Goal: Information Seeking & Learning: Learn about a topic

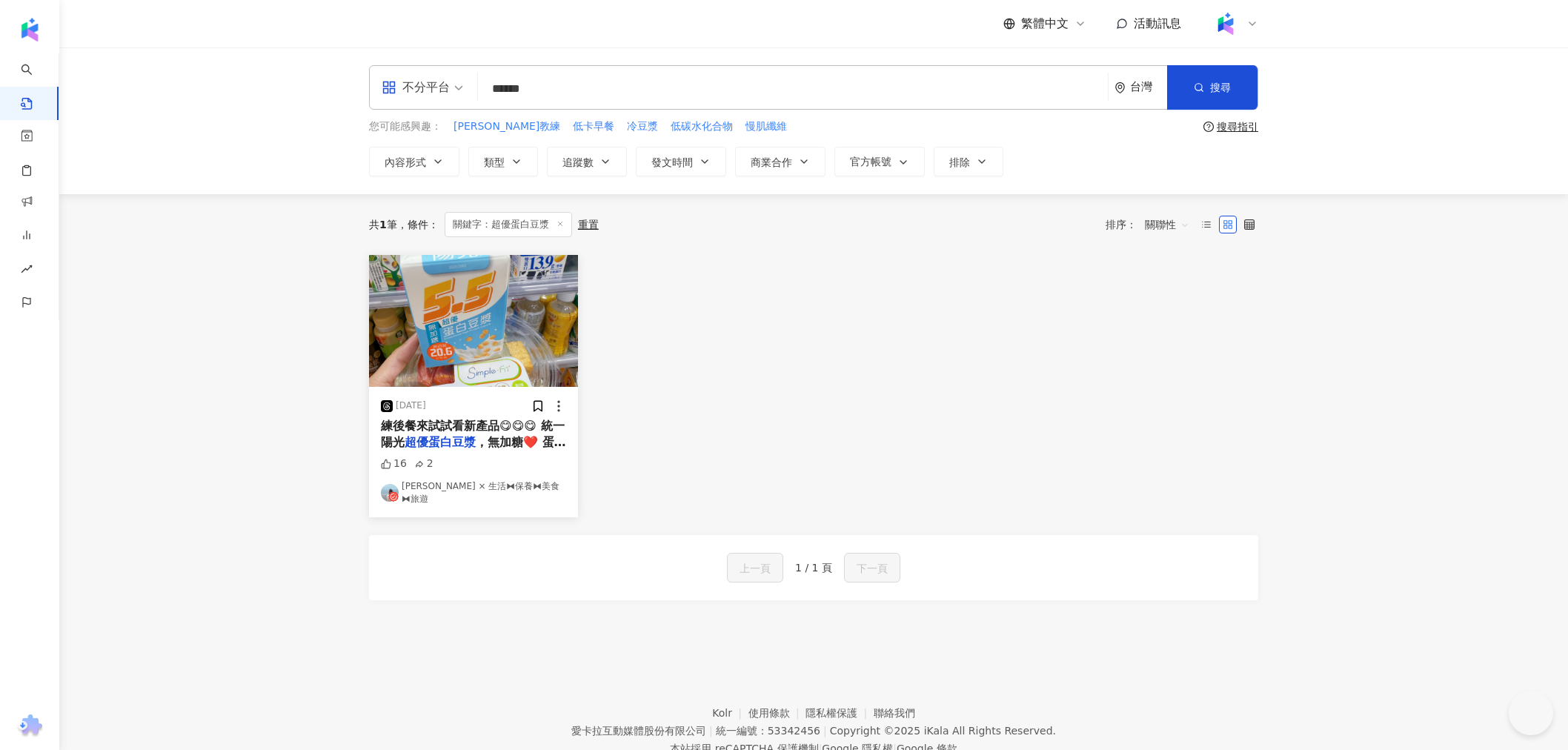
click at [584, 86] on input "******" at bounding box center [793, 89] width 618 height 32
type input "****"
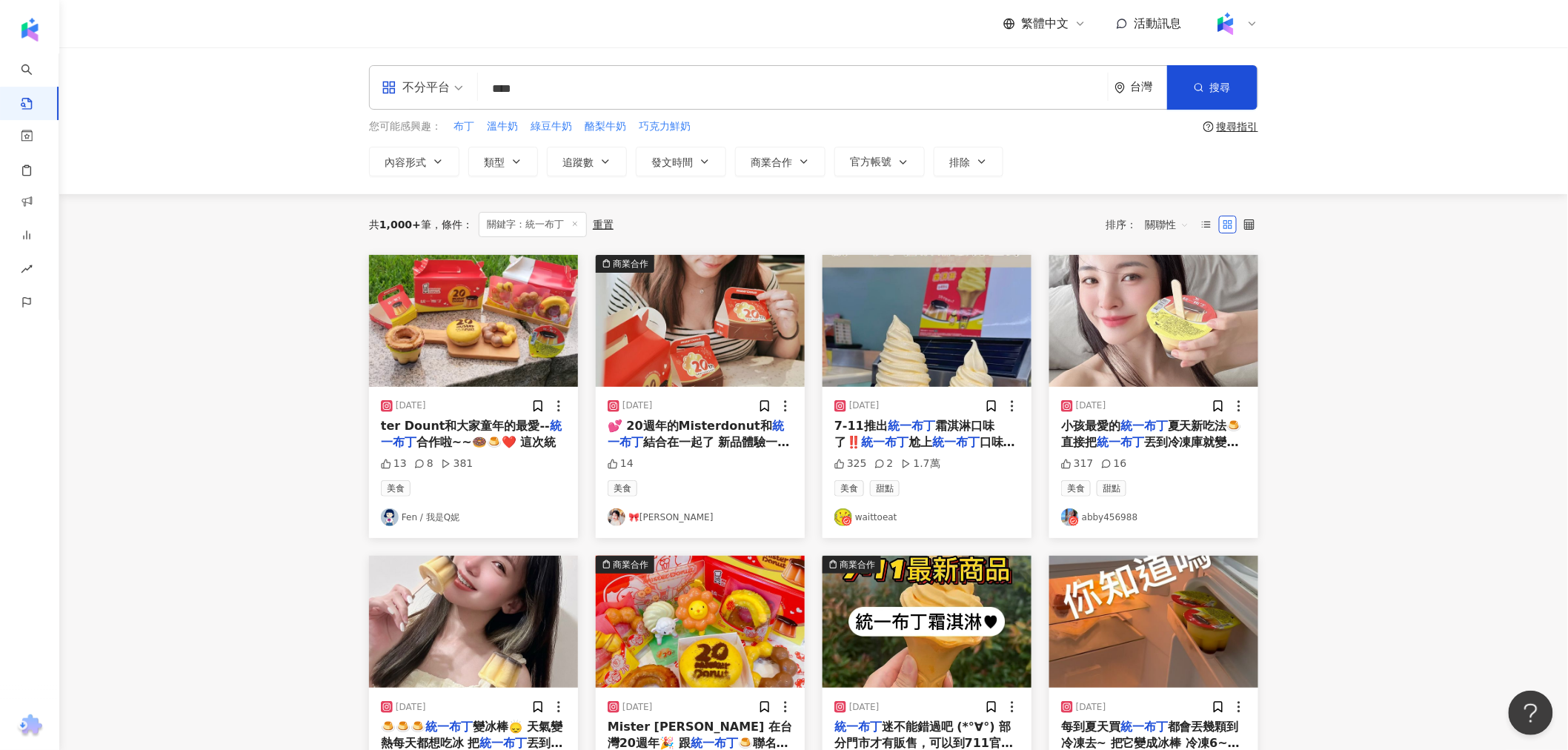
click at [1178, 226] on span "關聯性" at bounding box center [1166, 224] width 44 height 24
click at [1179, 275] on div "互動數" at bounding box center [1169, 280] width 42 height 16
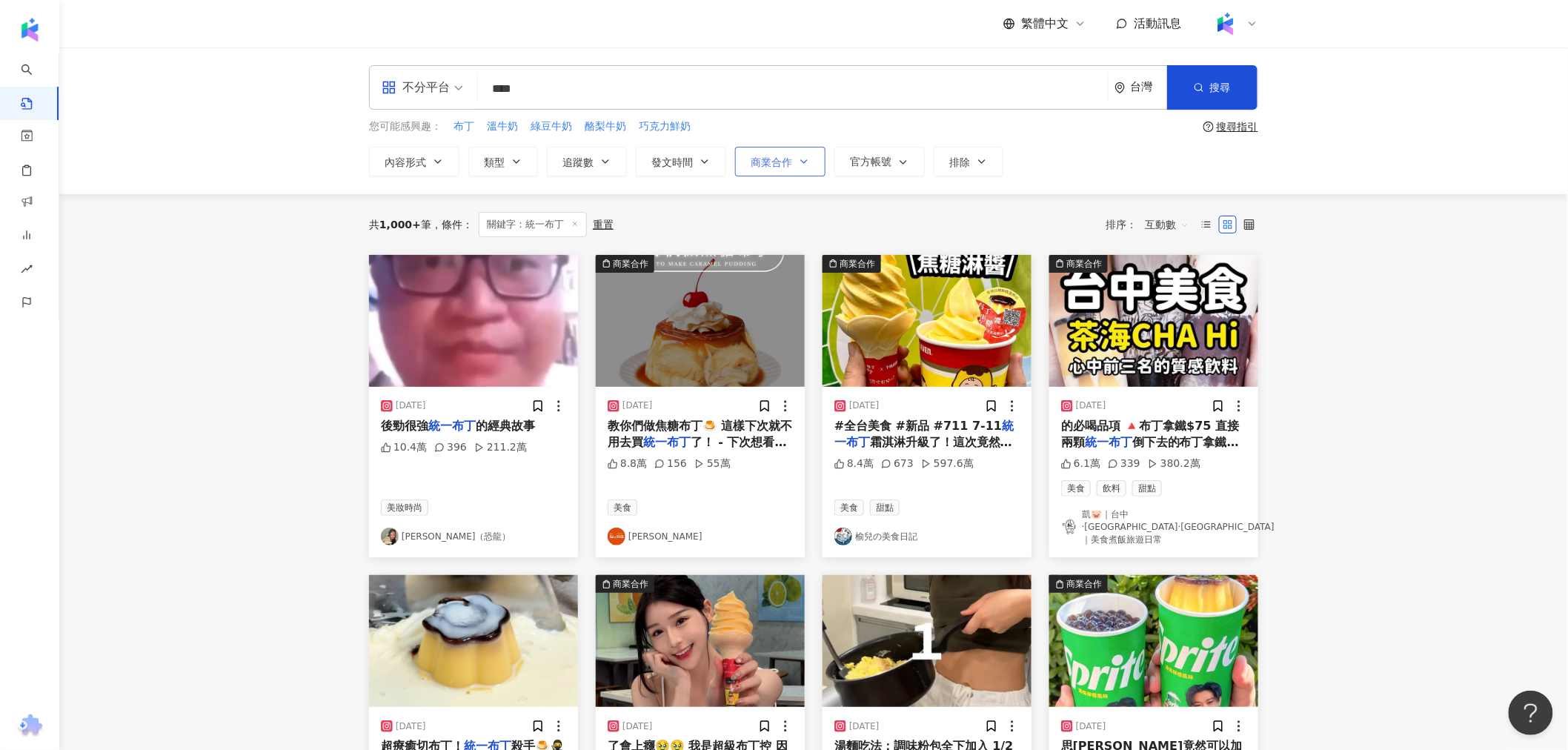
click at [769, 165] on span "商業合作" at bounding box center [772, 162] width 42 height 12
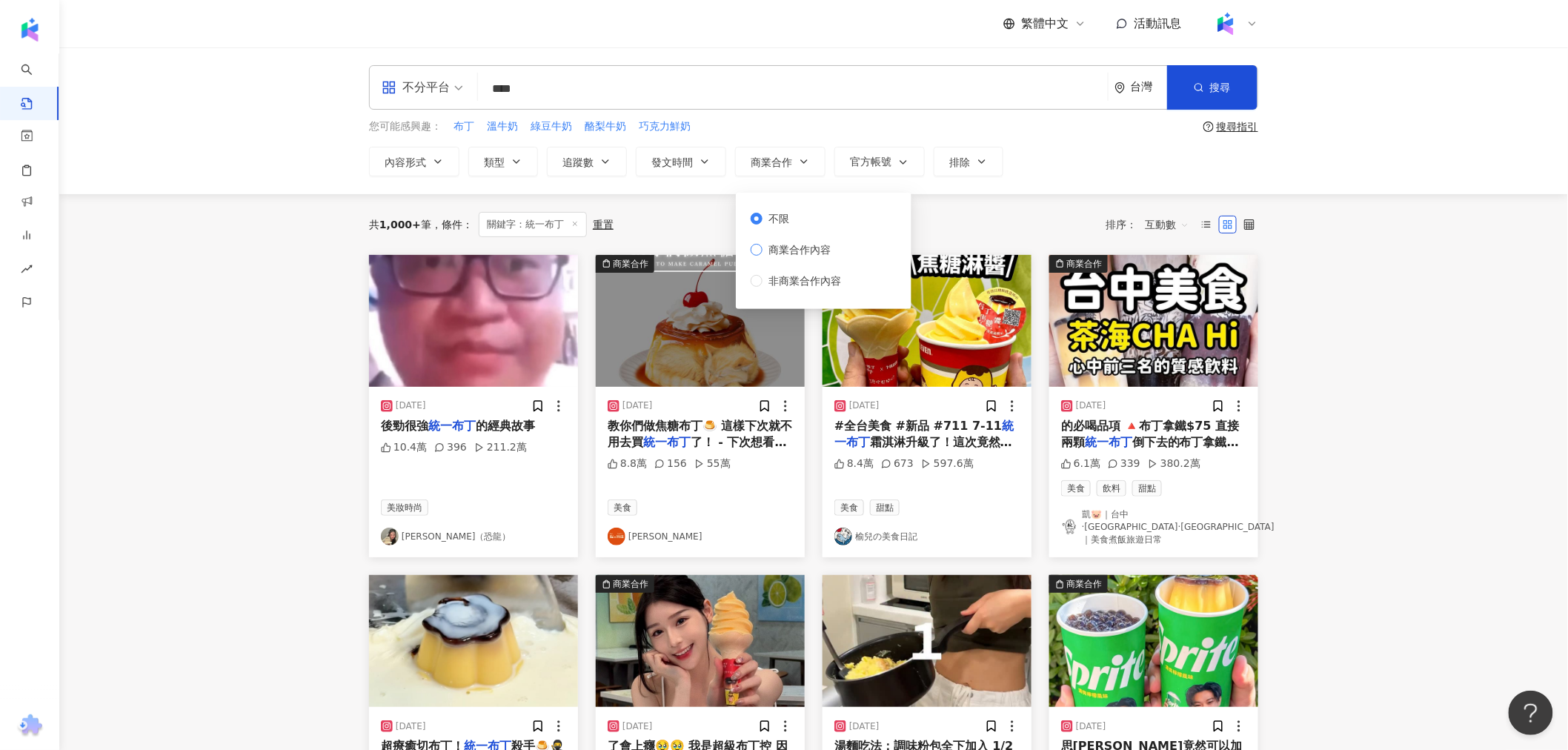
click at [805, 247] on span "商業合作內容" at bounding box center [799, 249] width 74 height 16
click at [326, 396] on main "不分平台 **** 台灣 搜尋 searchOperator 插入語法 完全符合 "" 聯集 OR 交集 AND 排除 - 群組 {} 您可能感興趣： 布丁 …" at bounding box center [813, 667] width 1508 height 1240
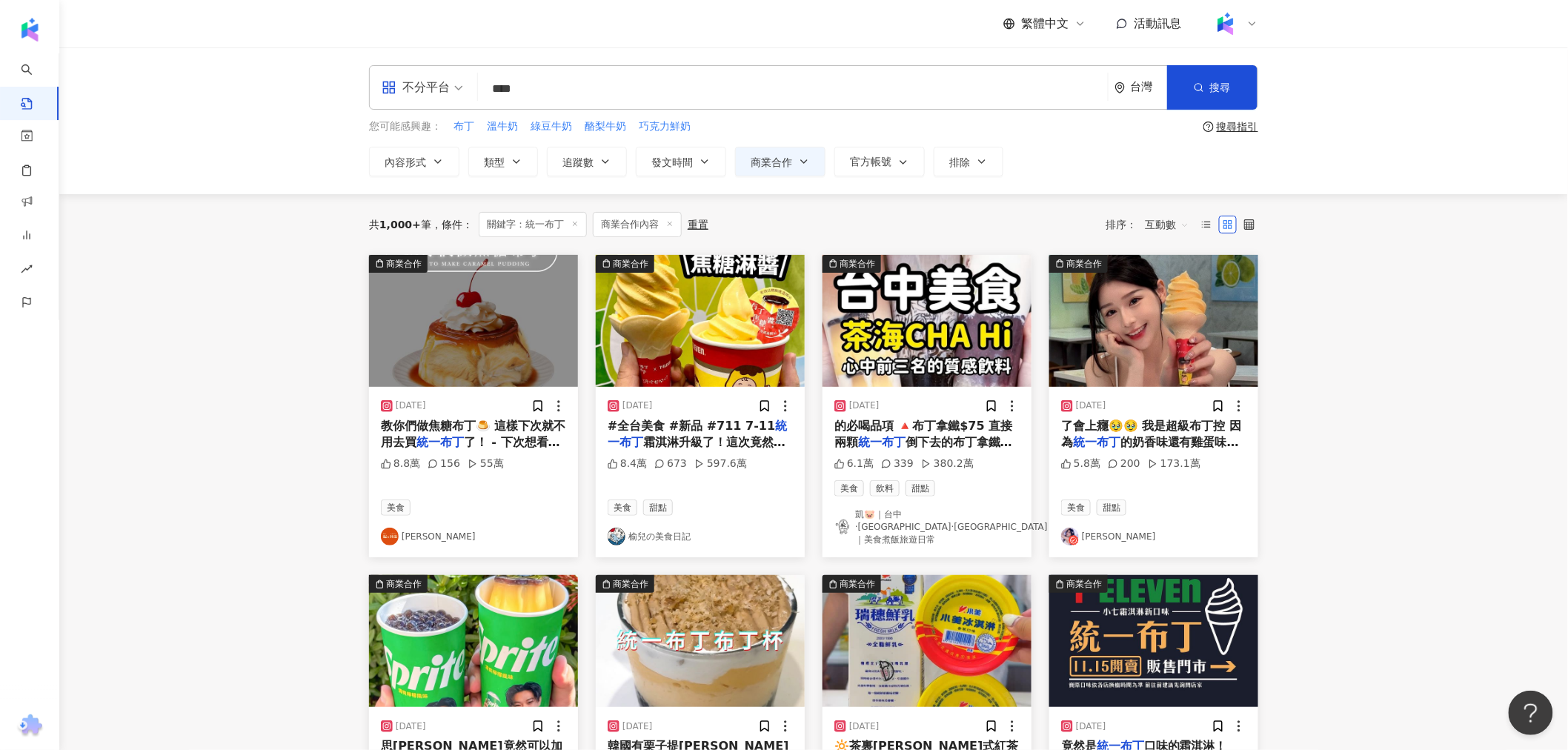
click at [470, 334] on img "button" at bounding box center [473, 321] width 209 height 131
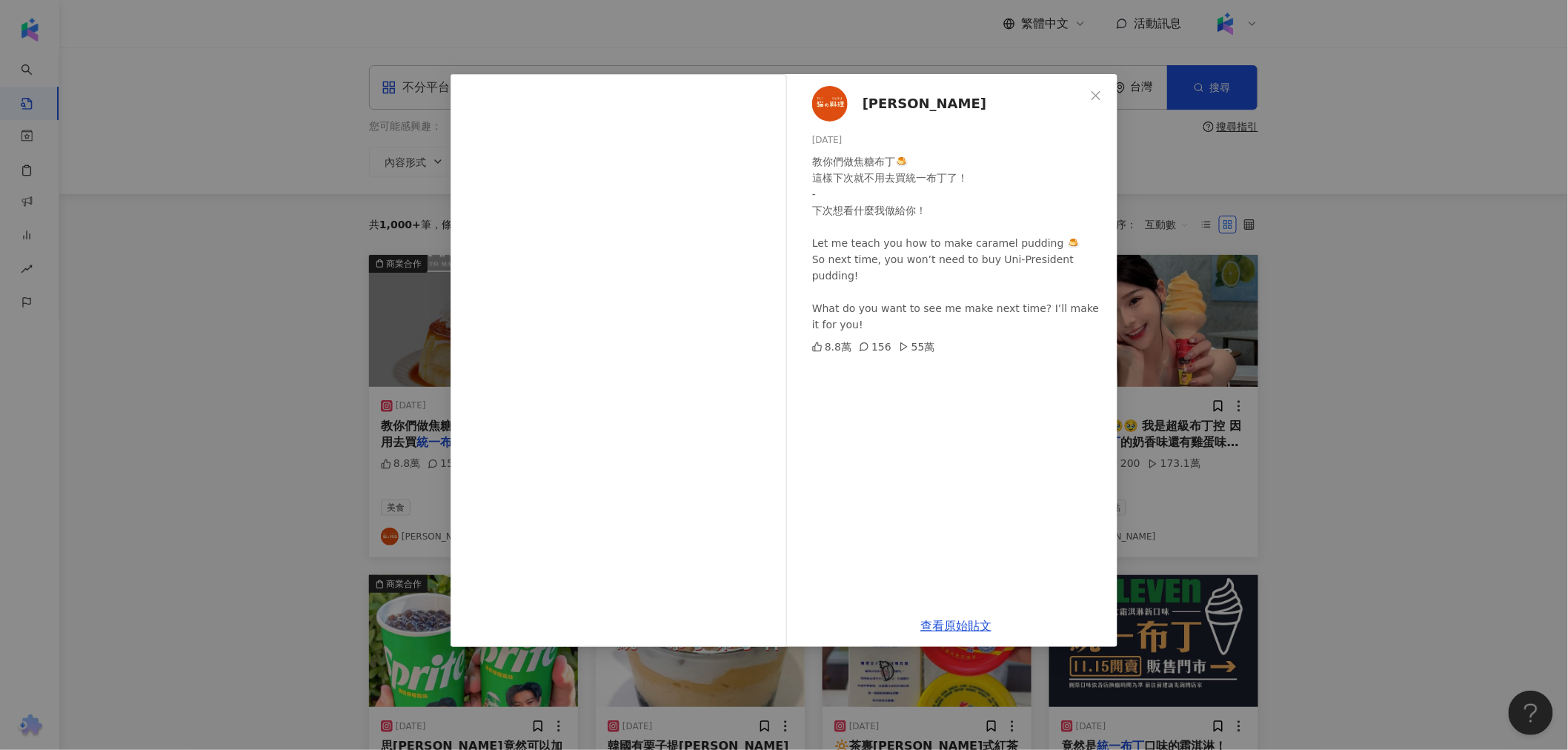
click at [1220, 298] on div "陳翔 2024/9/7 教你們做焦糖布丁🍮 這樣下次就不用去買統一布丁了！ - 下次想看什麼我做給你！ Let me teach you how to mak…" at bounding box center [784, 375] width 1568 height 750
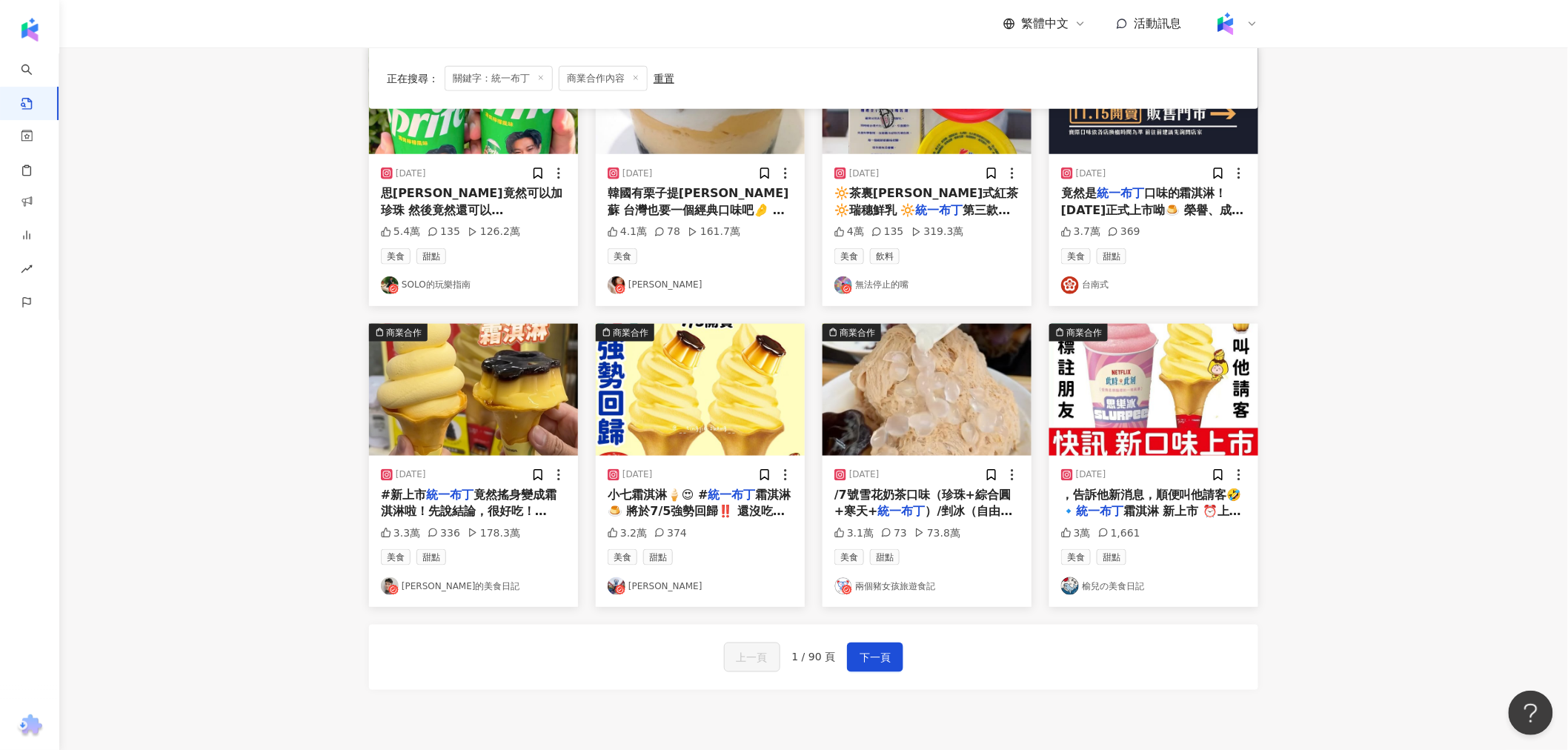
scroll to position [576, 0]
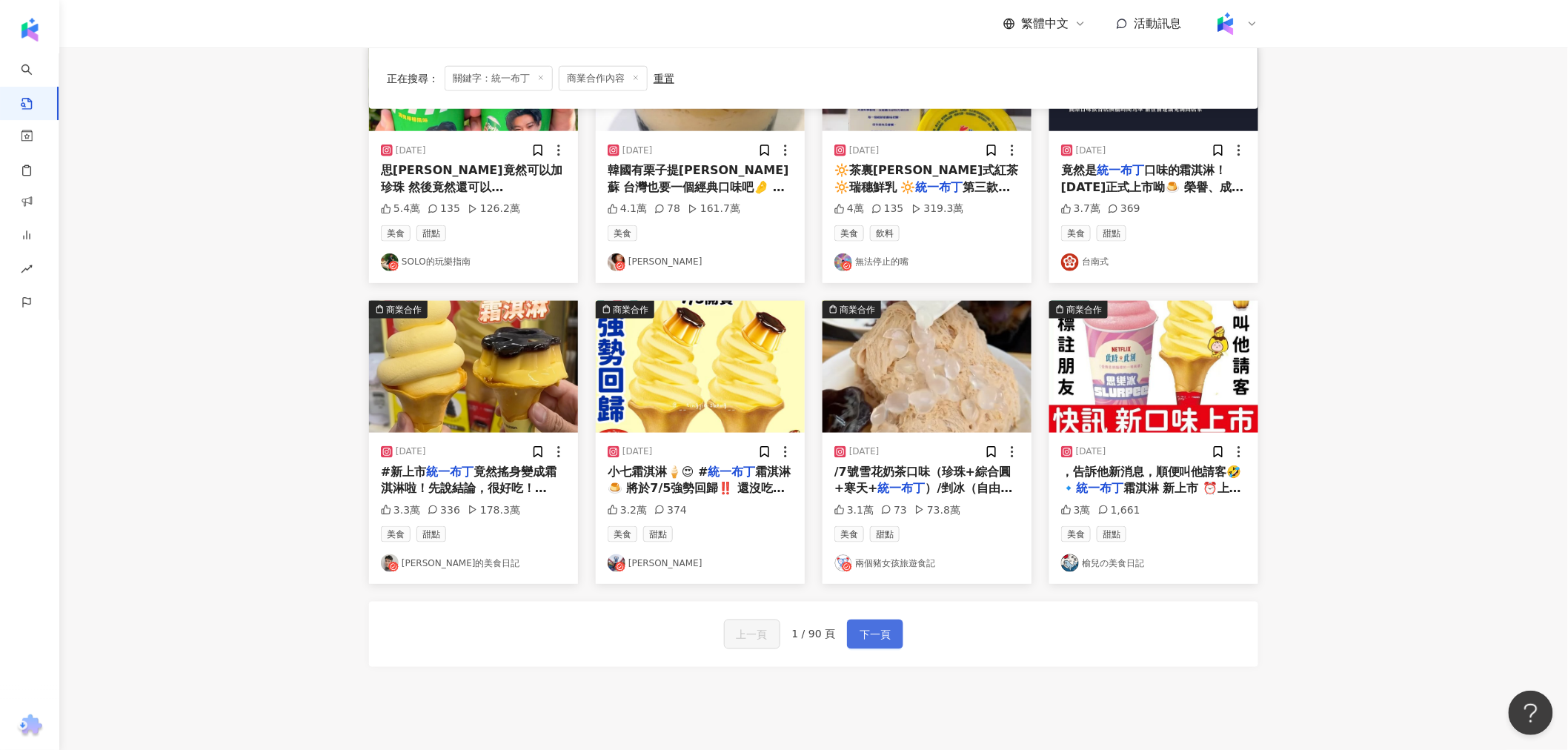
click at [887, 626] on span "下一頁" at bounding box center [875, 635] width 31 height 18
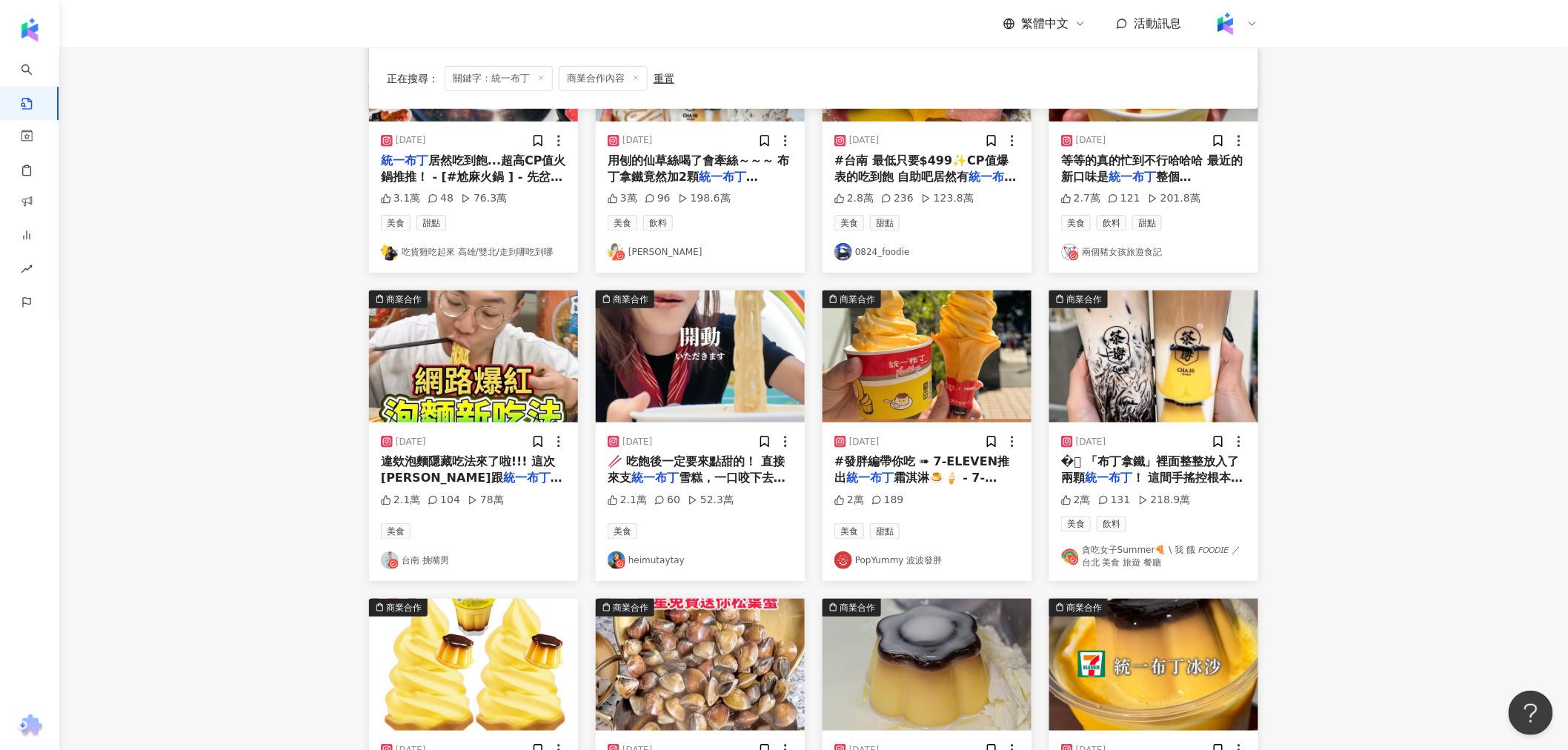
scroll to position [267, 0]
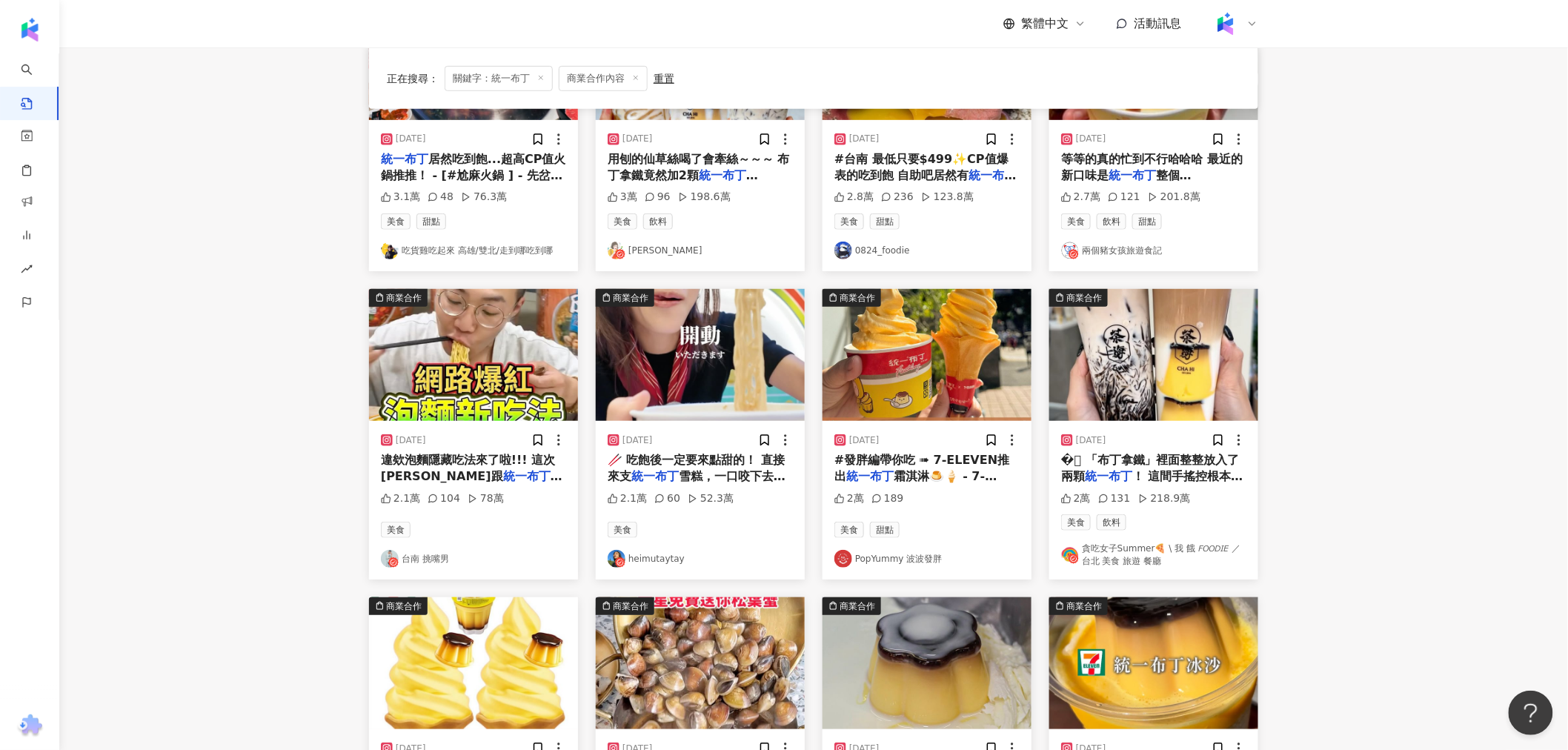
click at [463, 399] on img "button" at bounding box center [473, 355] width 209 height 131
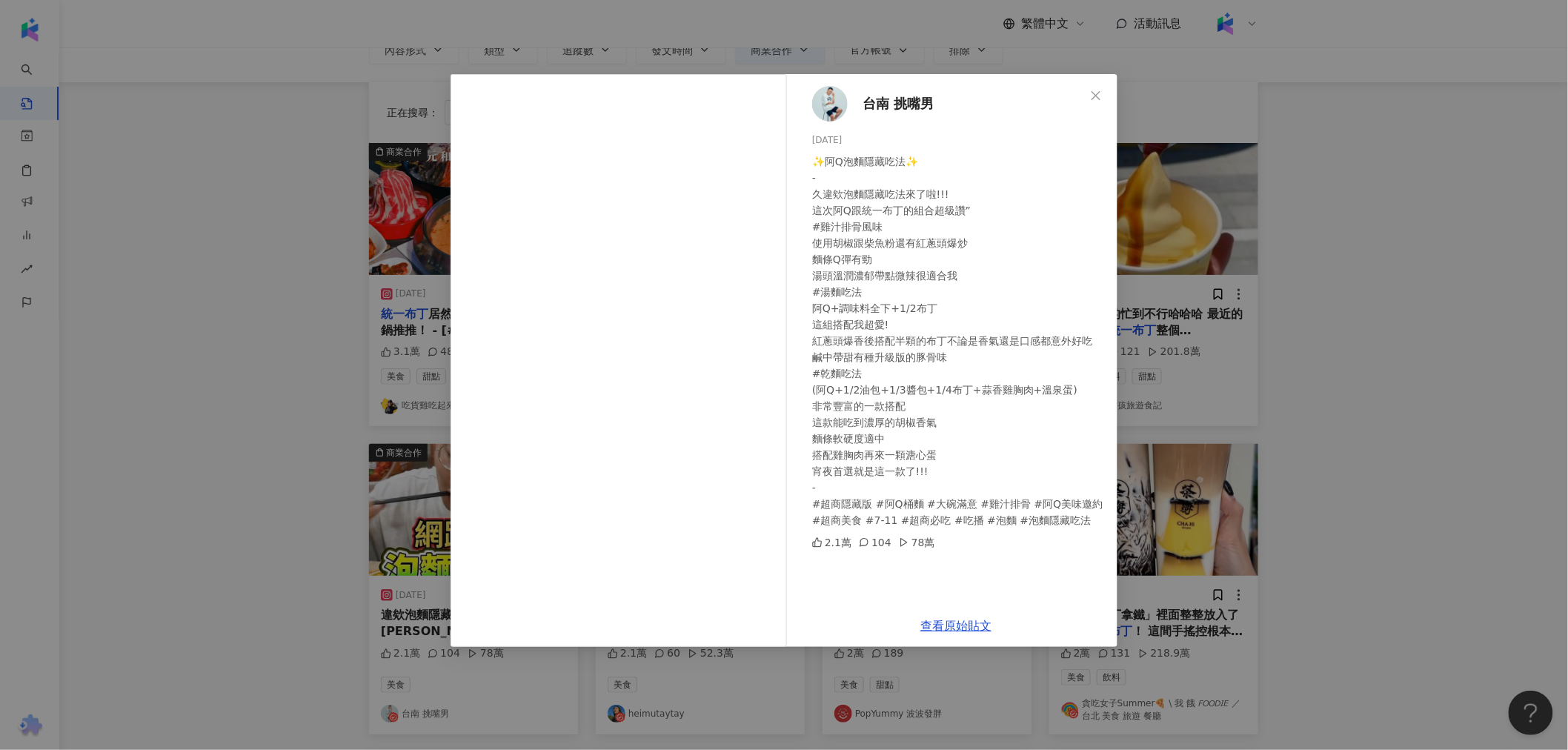
scroll to position [0, 0]
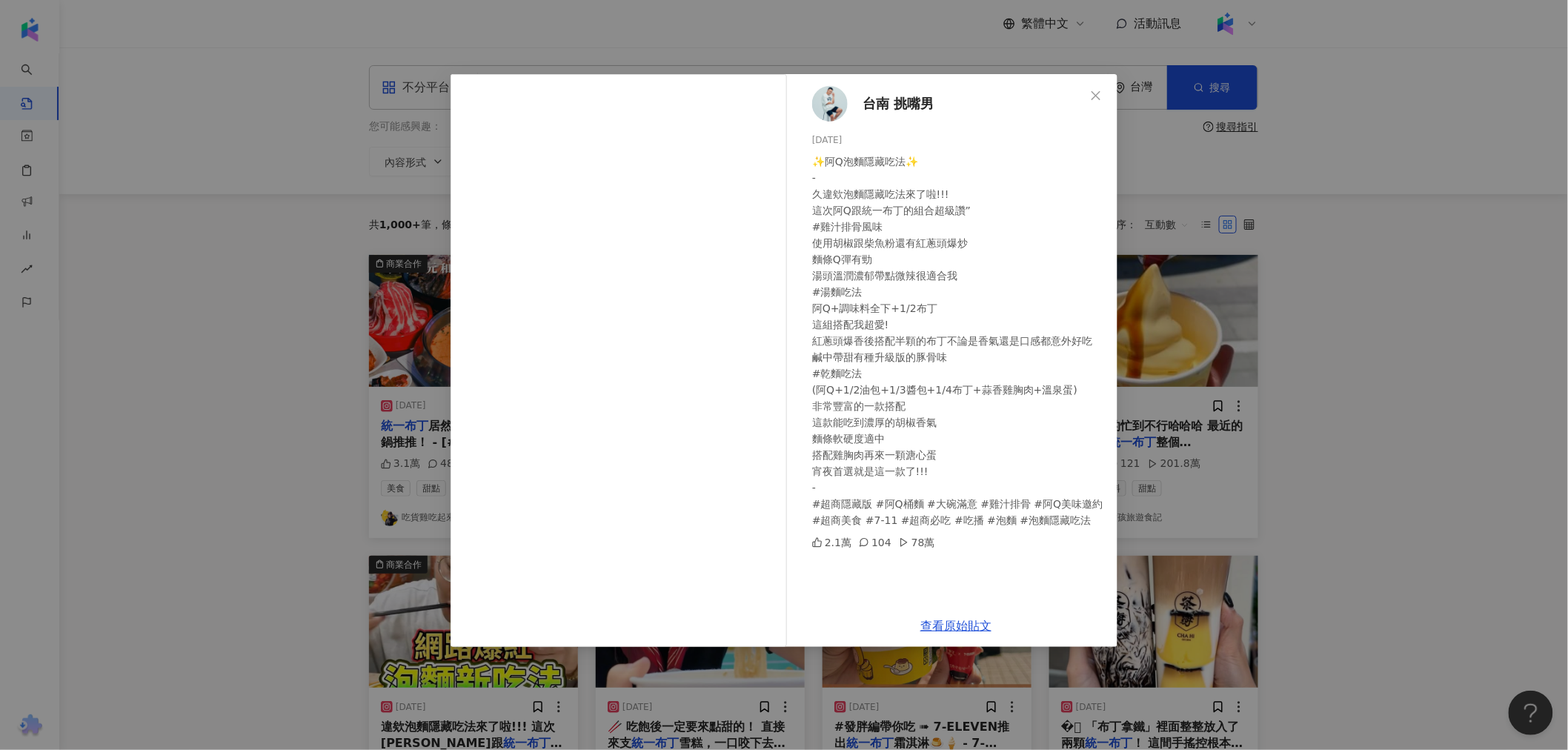
click at [218, 326] on div "台南 挑嘴男 2025/6/19 ✨阿Q泡麵隱藏吃法✨ - 久違欸泡麵隱藏吃法來了啦!!! 這次阿Q跟統一布丁的組合超級讚” #雞汁排骨風味 使用胡椒跟柴魚粉…" at bounding box center [784, 375] width 1568 height 750
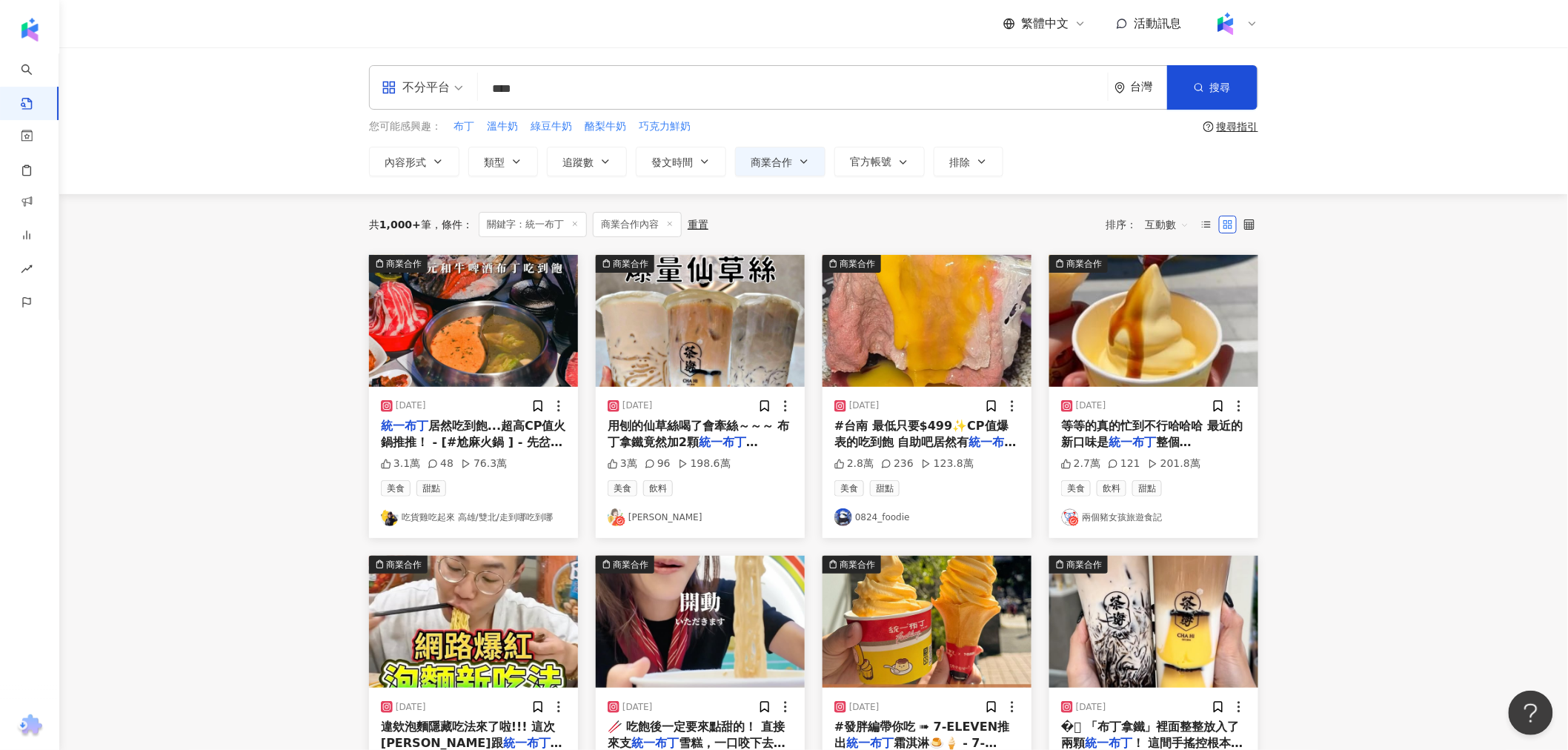
click at [574, 94] on input "****" at bounding box center [793, 89] width 618 height 32
click at [760, 89] on input "****" at bounding box center [793, 89] width 618 height 32
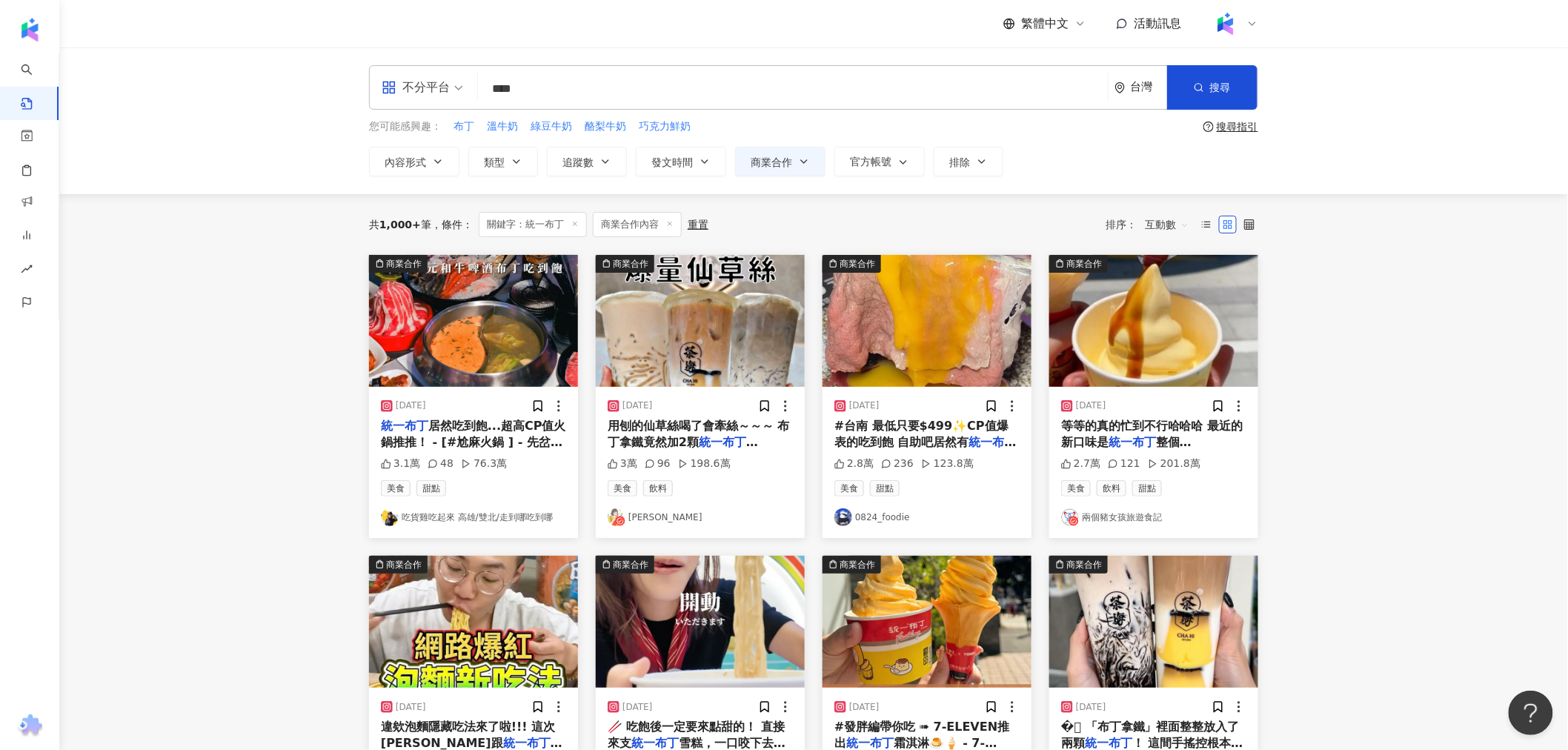
click at [760, 89] on input "****" at bounding box center [793, 89] width 618 height 32
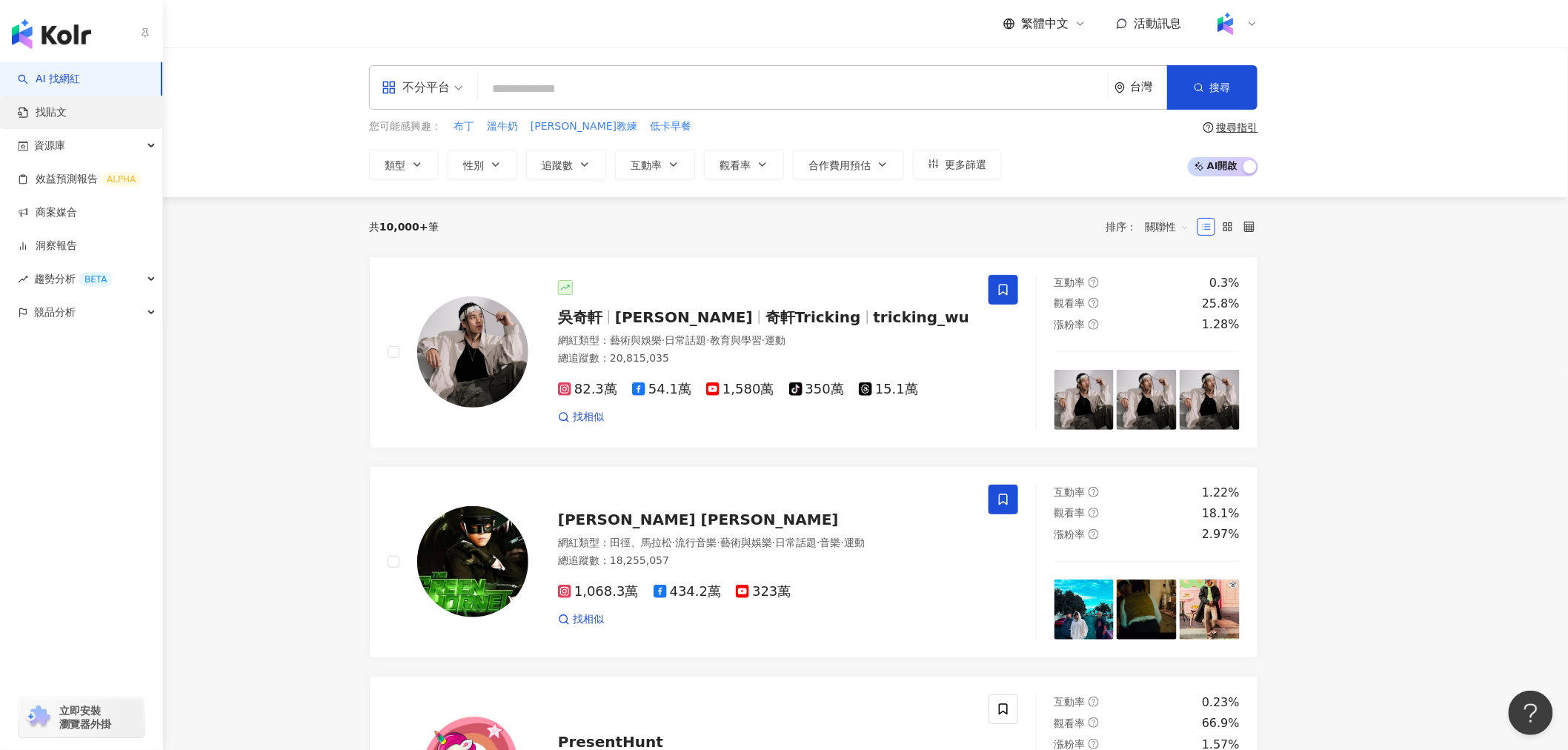
click at [67, 106] on link "找貼文" at bounding box center [43, 113] width 49 height 15
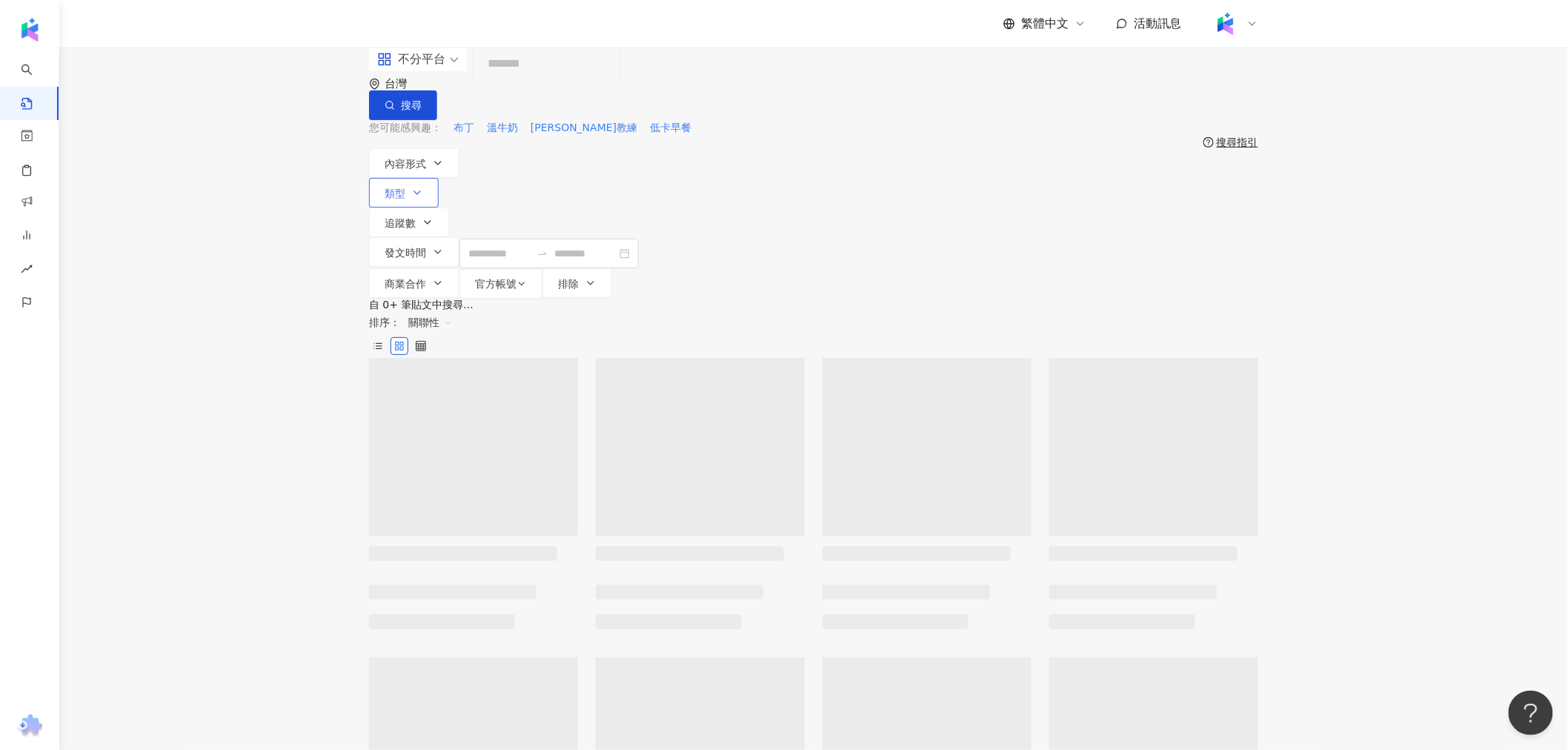
click at [423, 186] on icon "button" at bounding box center [417, 192] width 12 height 12
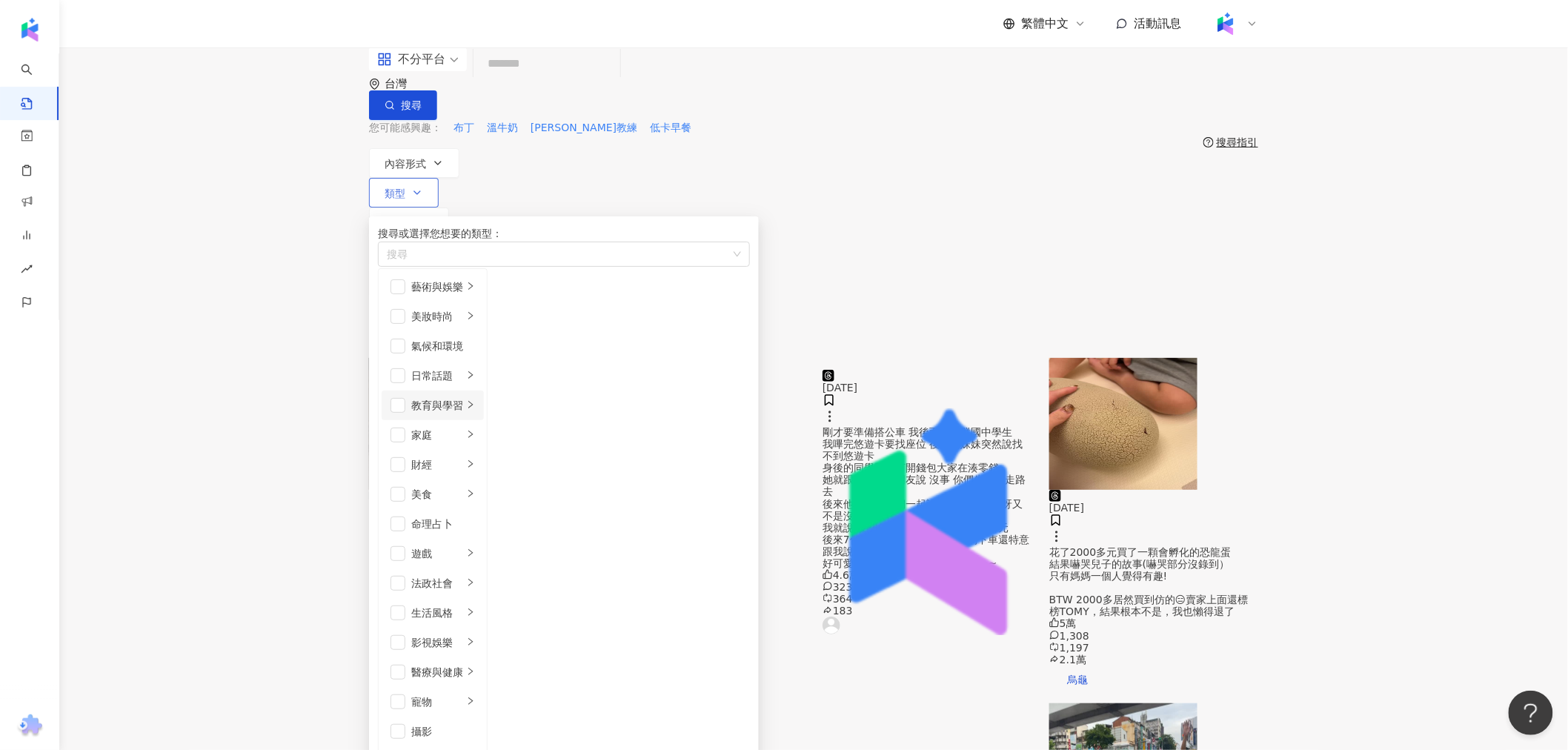
scroll to position [165, 0]
click at [406, 487] on span "button" at bounding box center [398, 495] width 15 height 15
click at [305, 351] on main "不分平台 台灣 搜尋 您可能感興趣： 布丁 溫牛奶 Duncan教練 低卡早餐 搜尋指引 內容形式 類型 搜尋或選擇您想要的類型： 美食 藝術與娛樂 美妝時尚…" at bounding box center [813, 696] width 1508 height 1299
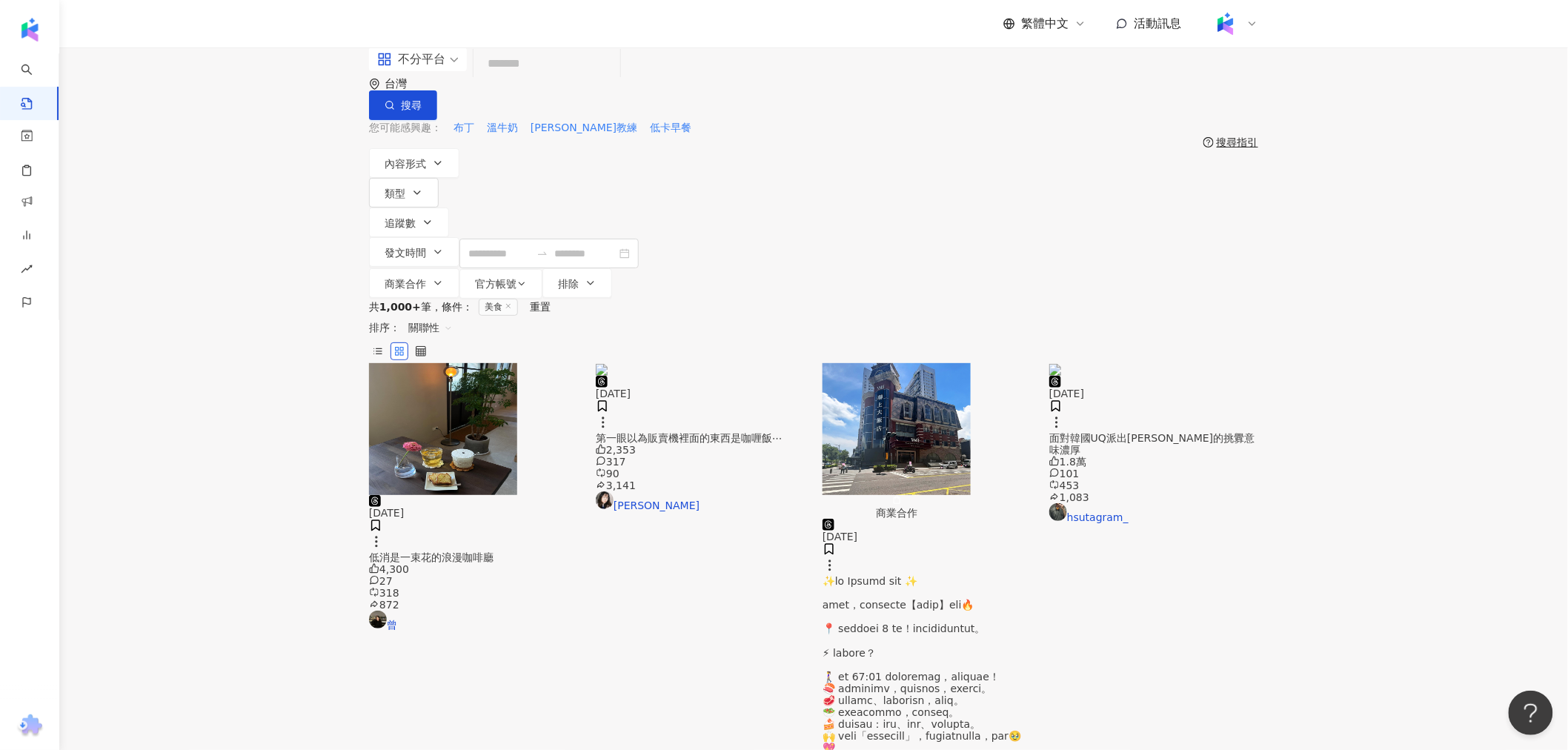
click at [453, 316] on span "關聯性" at bounding box center [430, 327] width 44 height 24
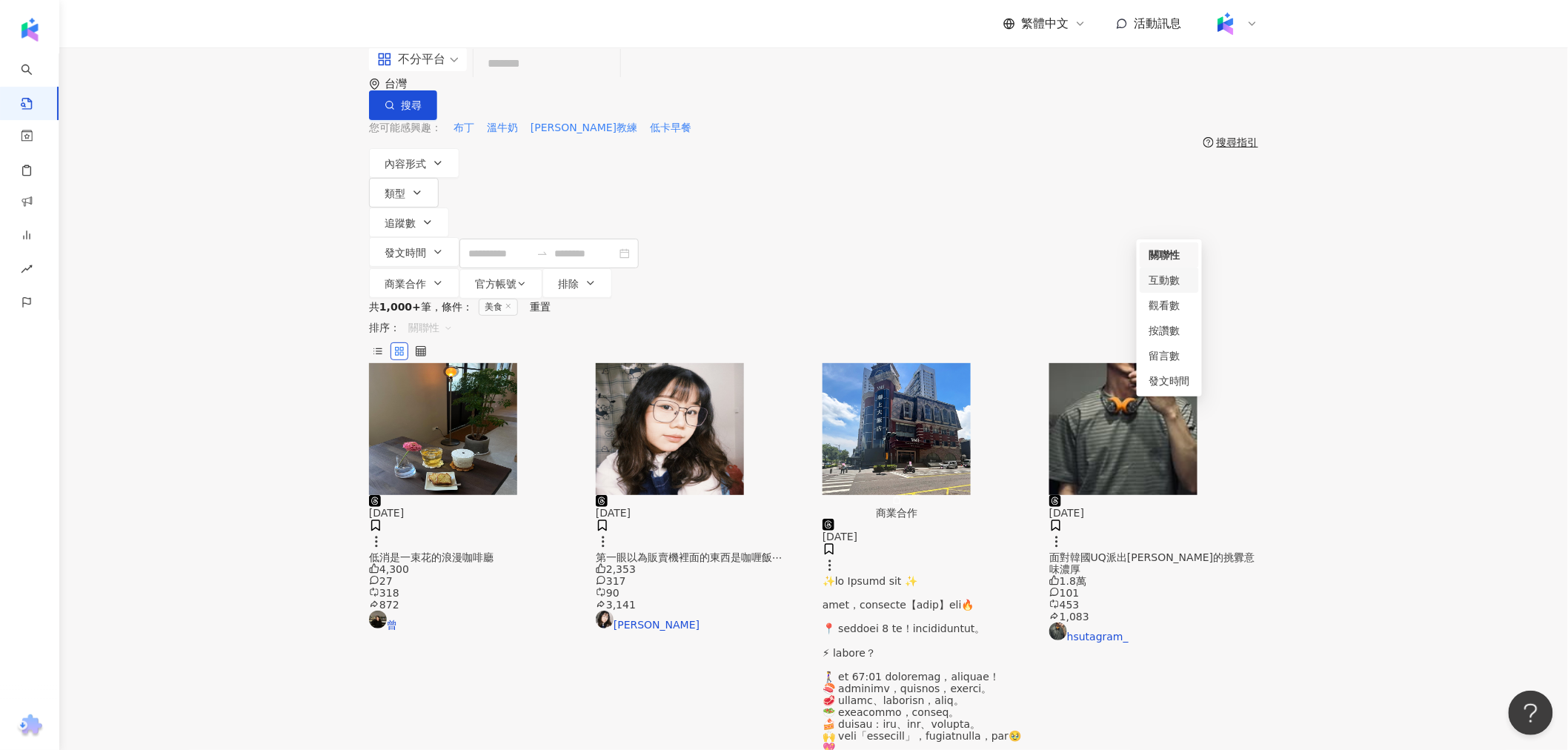
click at [1172, 279] on div "互動數" at bounding box center [1169, 280] width 42 height 16
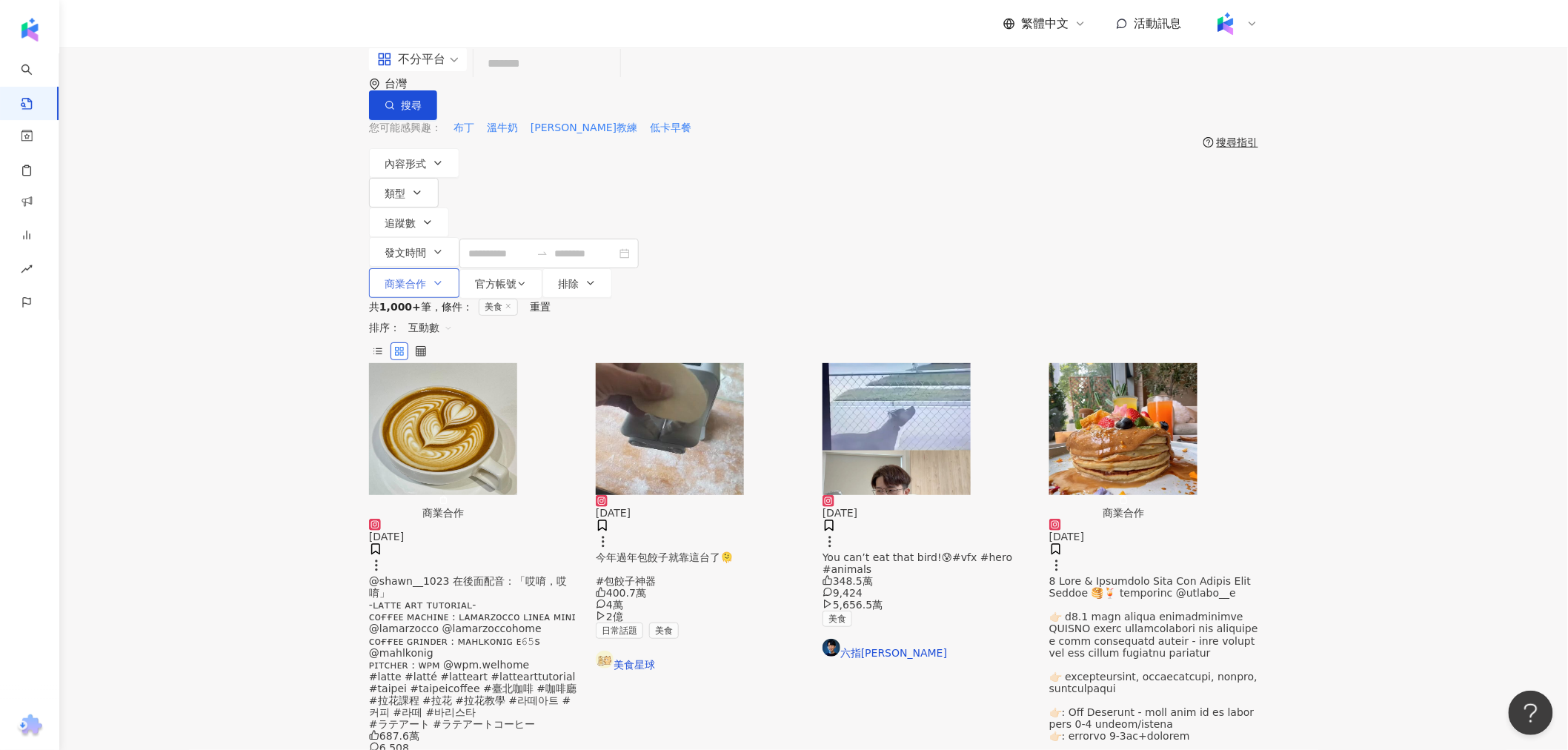
click at [444, 277] on icon "button" at bounding box center [438, 283] width 12 height 12
click at [807, 193] on span "商業合作內容" at bounding box center [844, 183] width 74 height 16
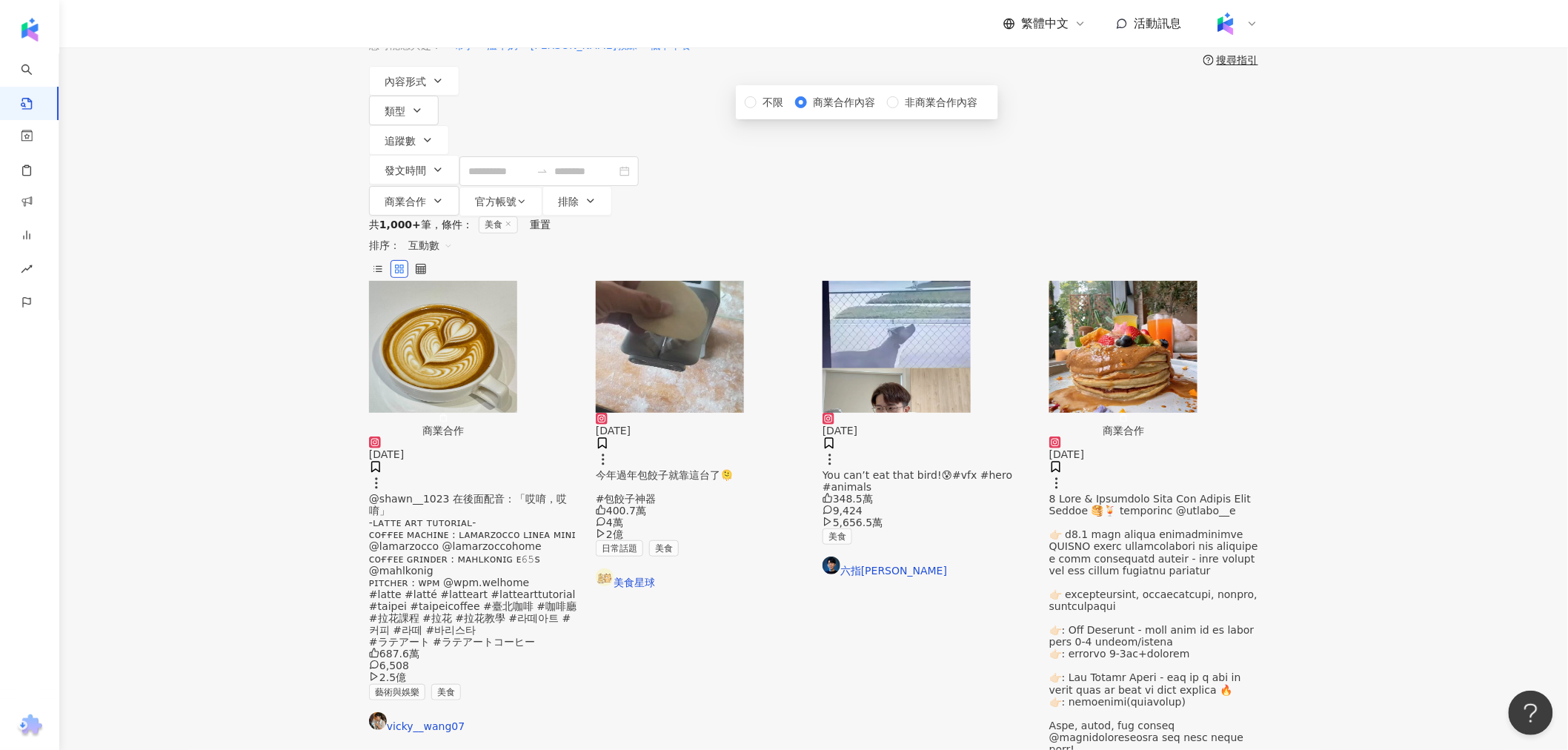
click at [655, 217] on div "共 1,000+ 筆 條件 ： 美食 重置 排序： 互動數" at bounding box center [813, 249] width 889 height 64
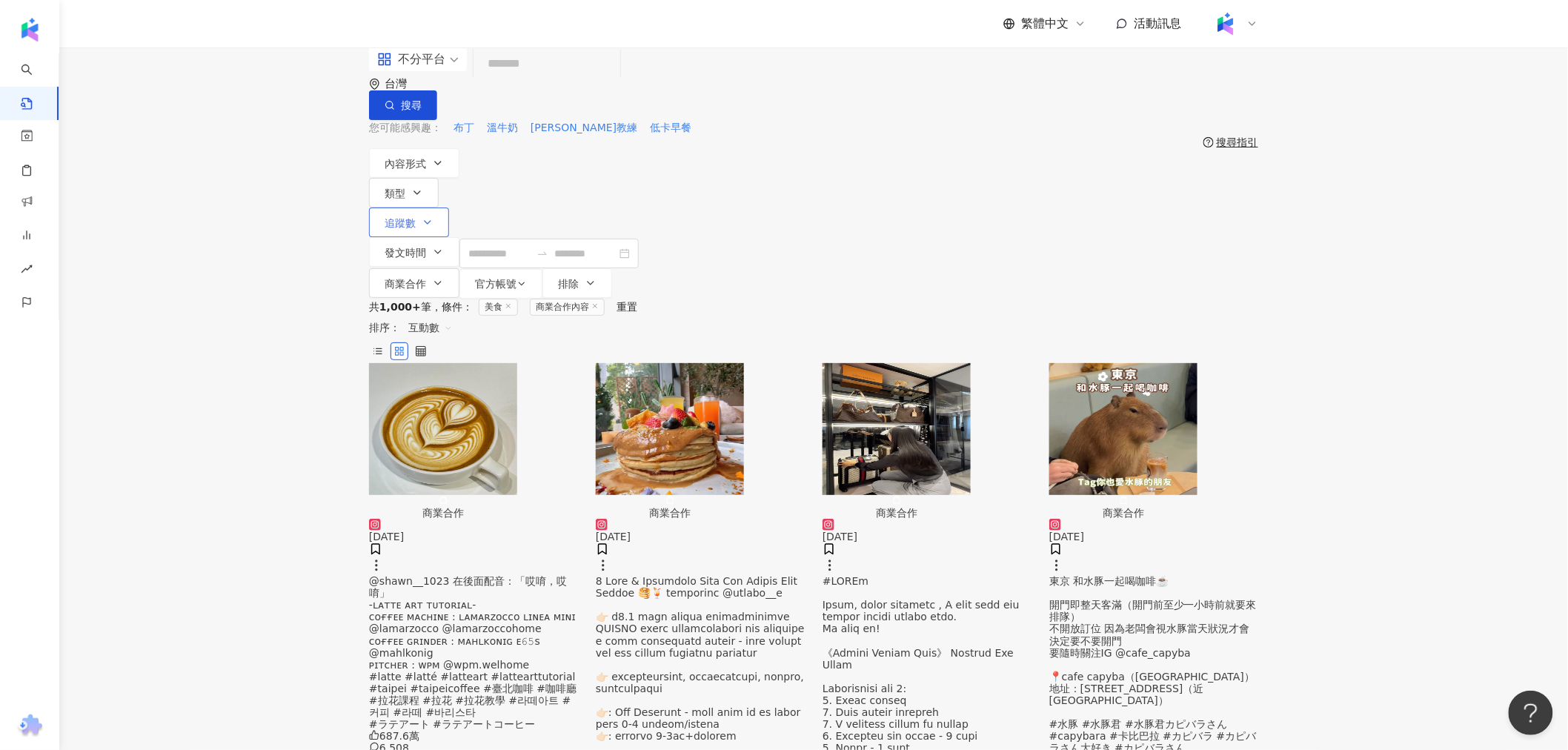
click at [416, 218] on span "追蹤數" at bounding box center [400, 223] width 31 height 12
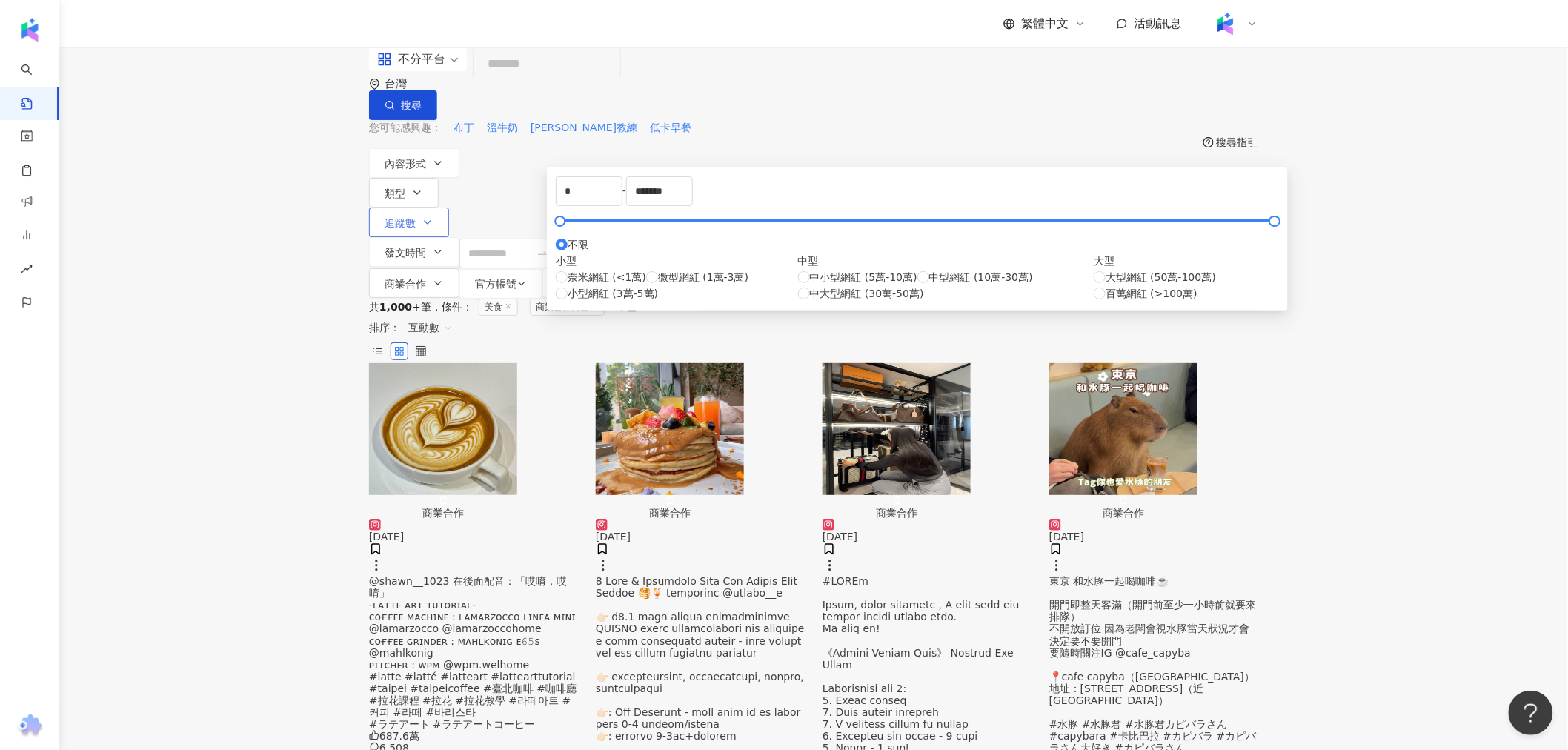
click at [416, 218] on span "追蹤數" at bounding box center [400, 223] width 31 height 12
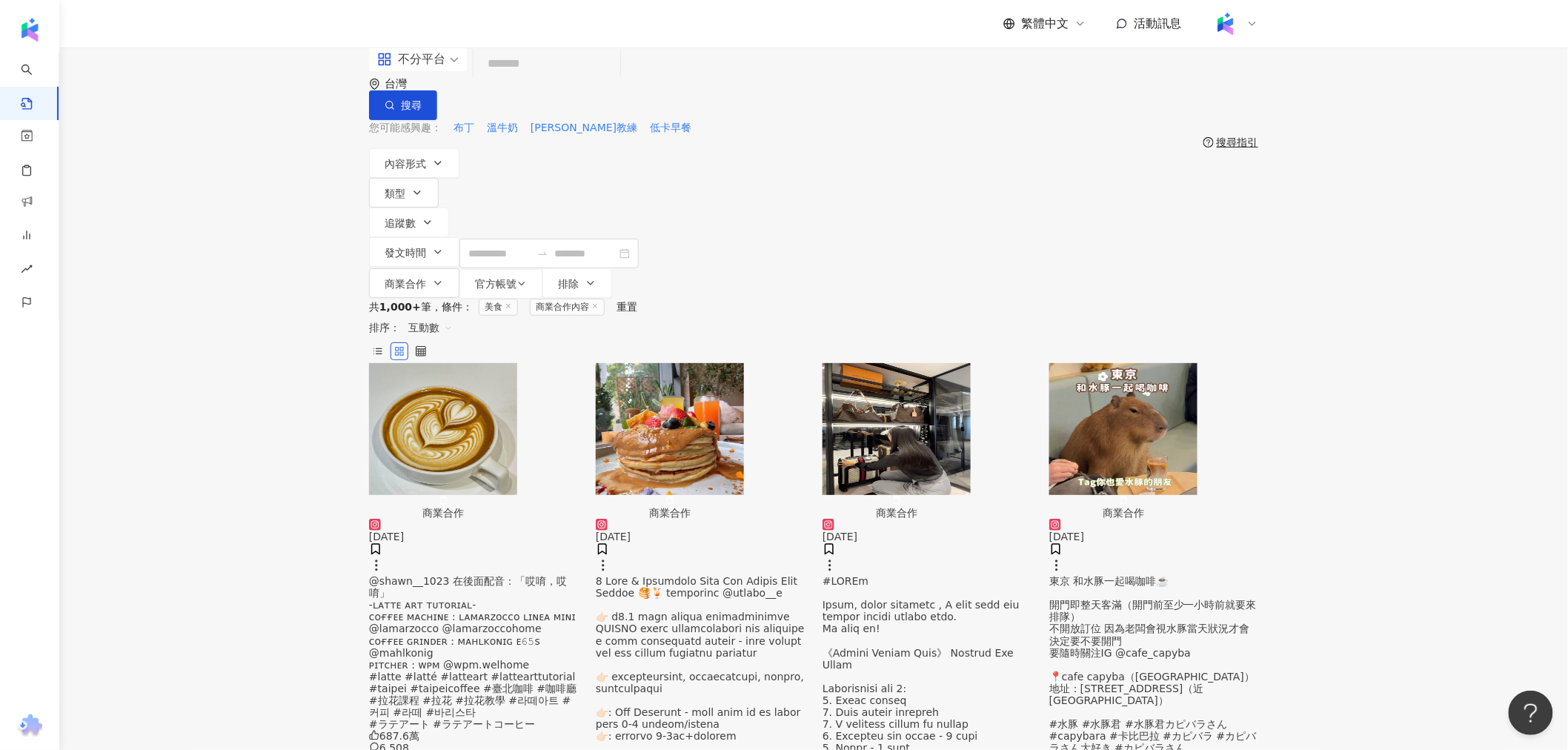
click at [589, 80] on input "search" at bounding box center [547, 64] width 135 height 32
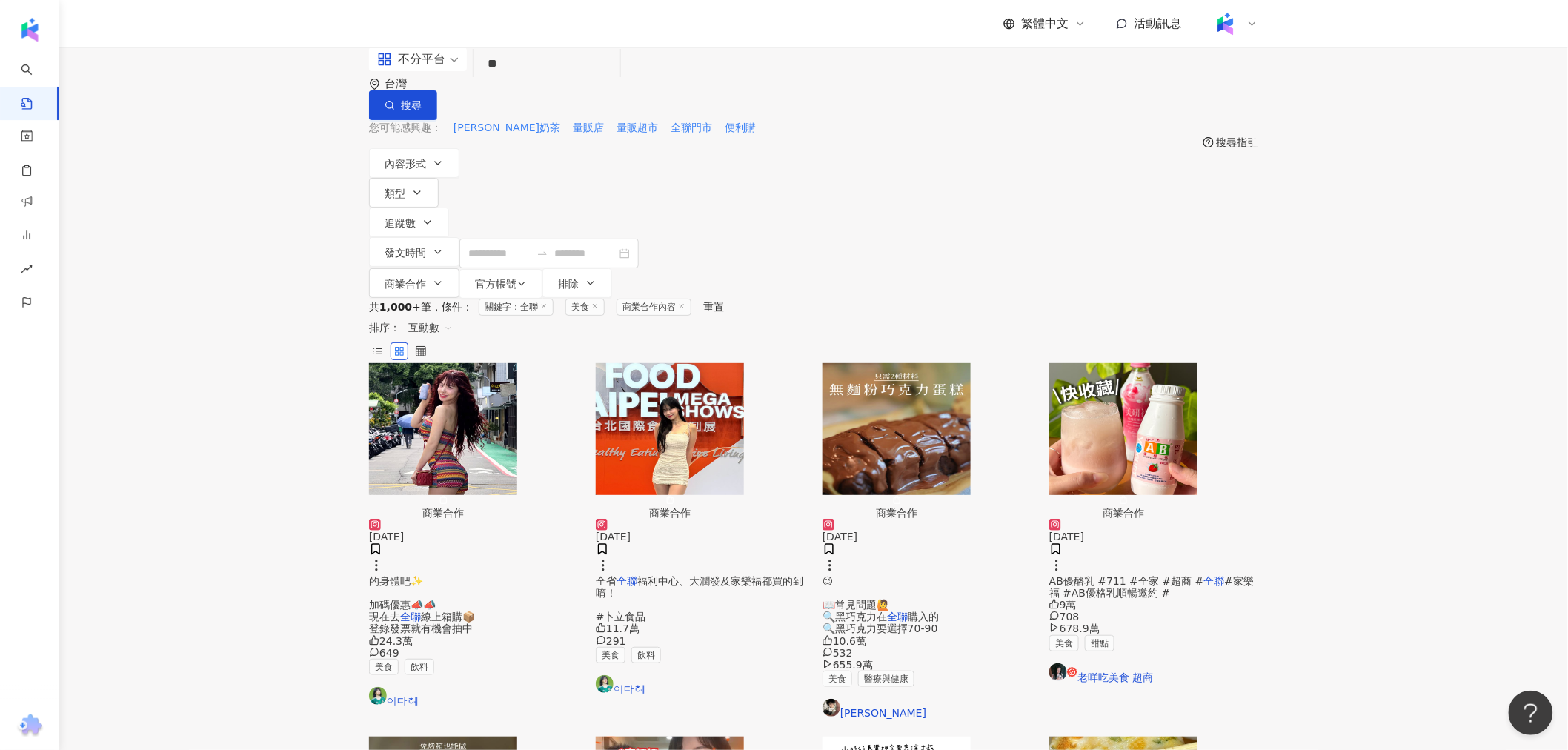
click at [1154, 363] on img "button" at bounding box center [1123, 428] width 148 height 131
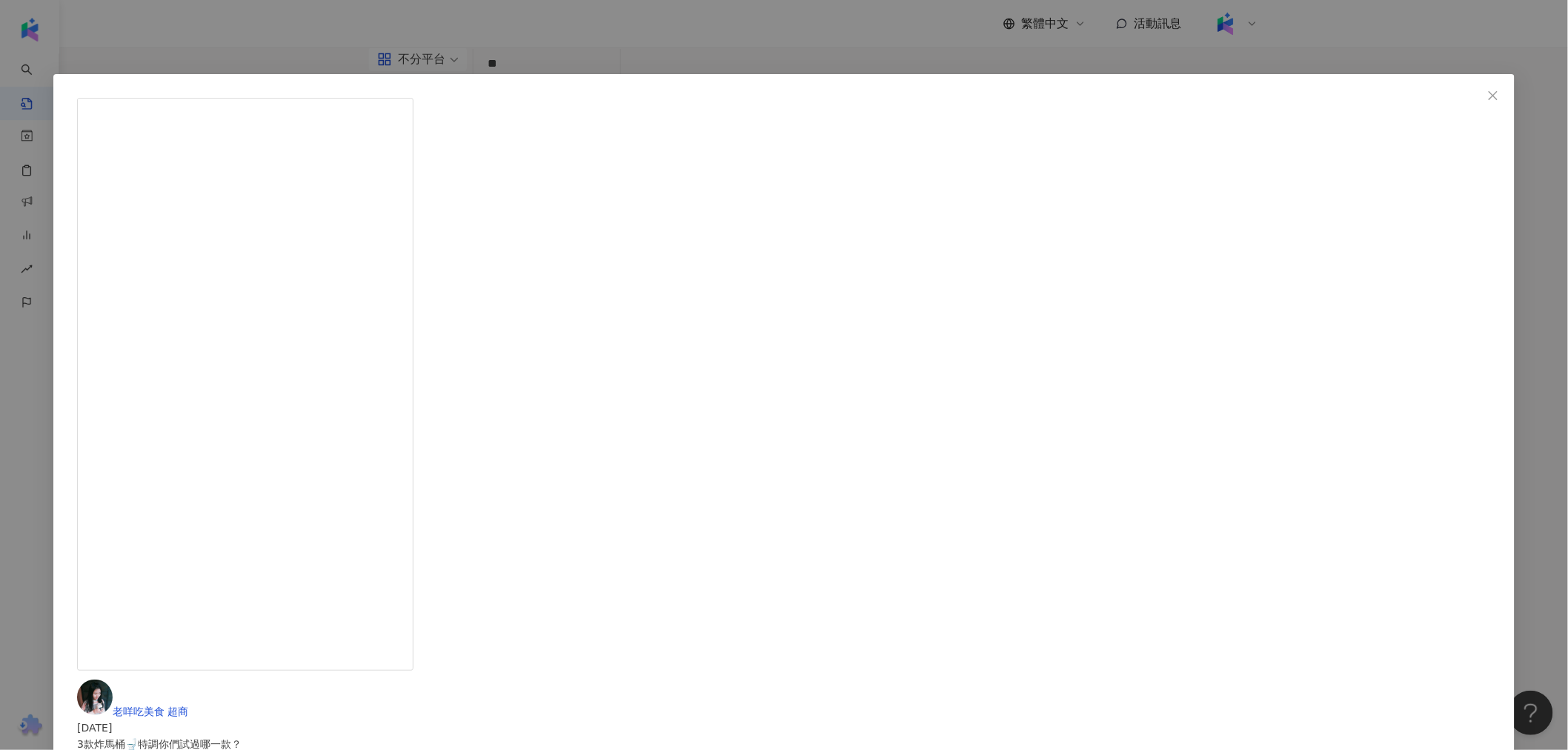
click at [1373, 413] on div "老咩吃美食 超商 2025/5/19 3款炸馬桶🚽特調你們試過哪一款？ 標記@那個💩💩不順暢的朋朋來看😈 這次嘗試的組合 ①AB草莓優酪乳+美研社玫瑰花果茶 …" at bounding box center [784, 375] width 1568 height 750
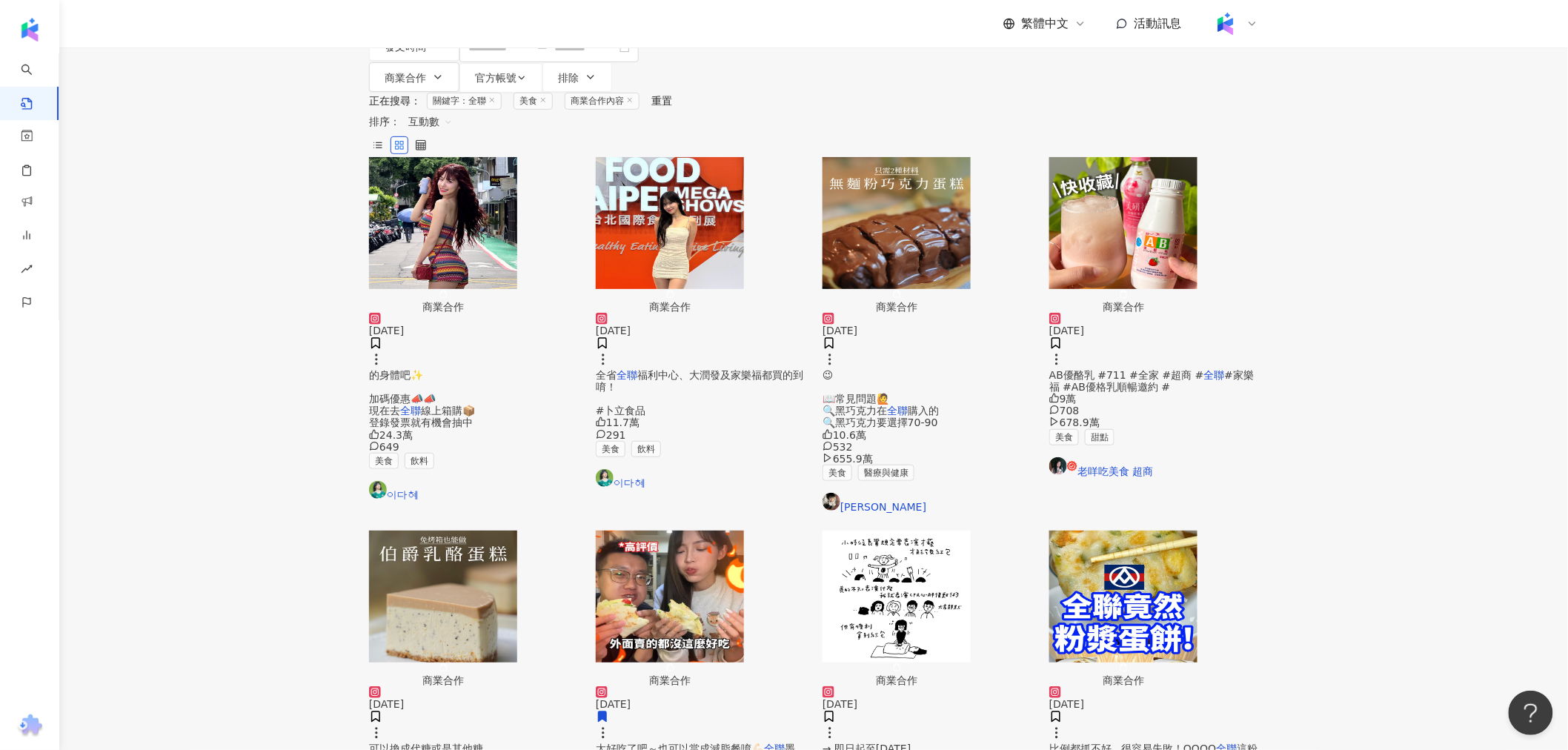
scroll to position [247, 0]
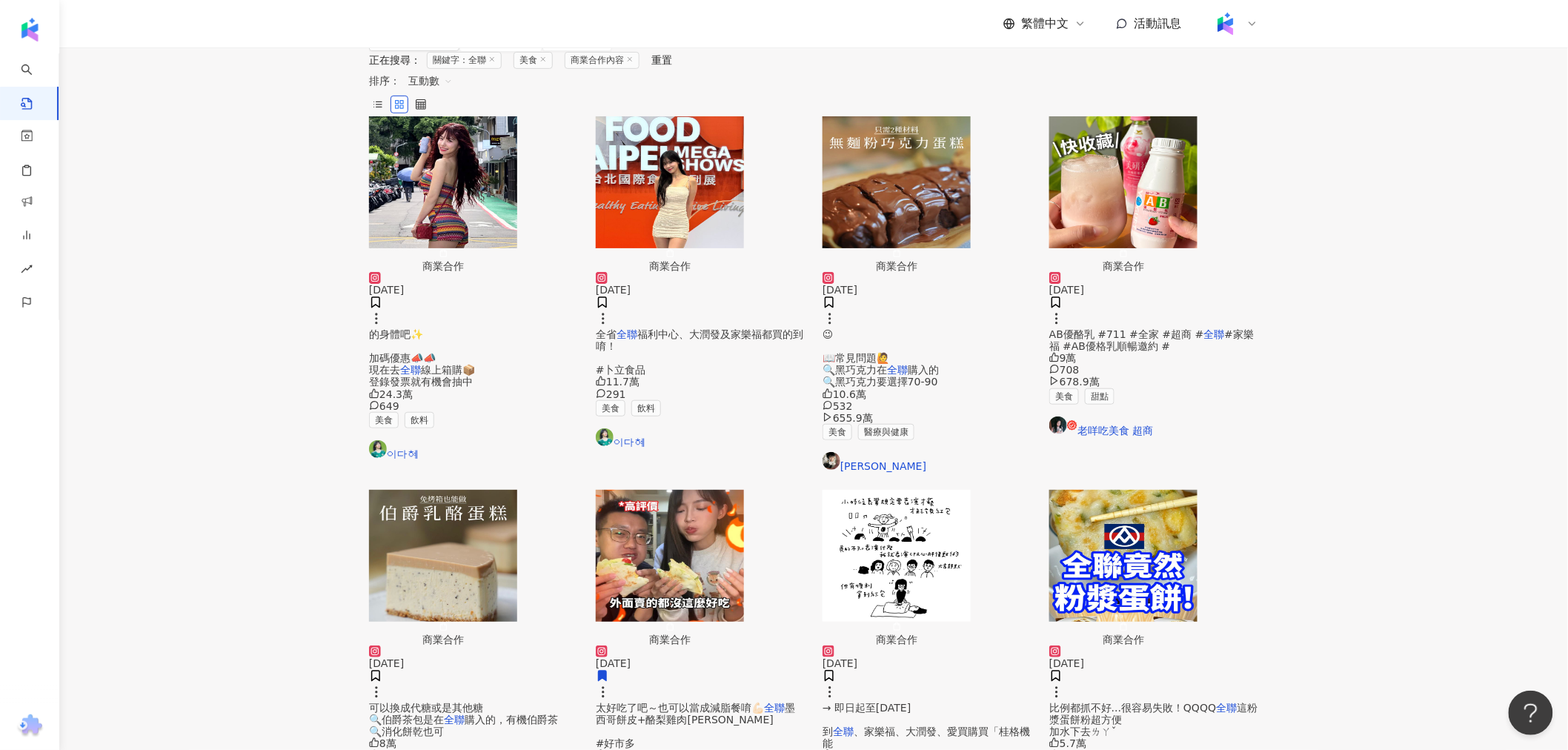
click at [1197, 490] on img "button" at bounding box center [1123, 555] width 148 height 131
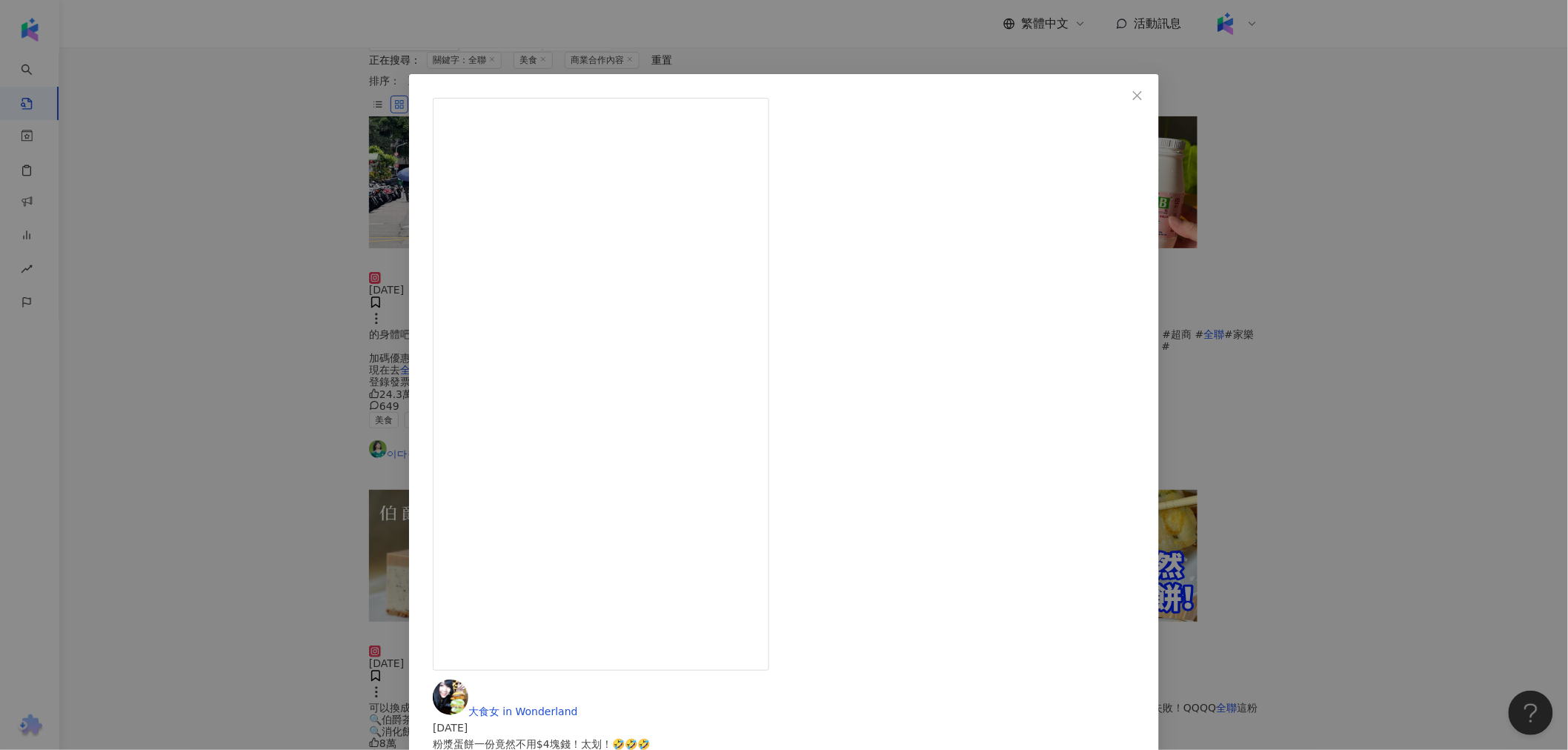
click at [1335, 353] on div "大食女 in Wonderland 2025/5/19 粉漿蛋餅一份竟然不用$4塊錢！太划！🤣🤣🤣 終於不用自己調粉漿蛋餅的漿！現在只要加水就搞定！ 好用到我…" at bounding box center [784, 375] width 1568 height 750
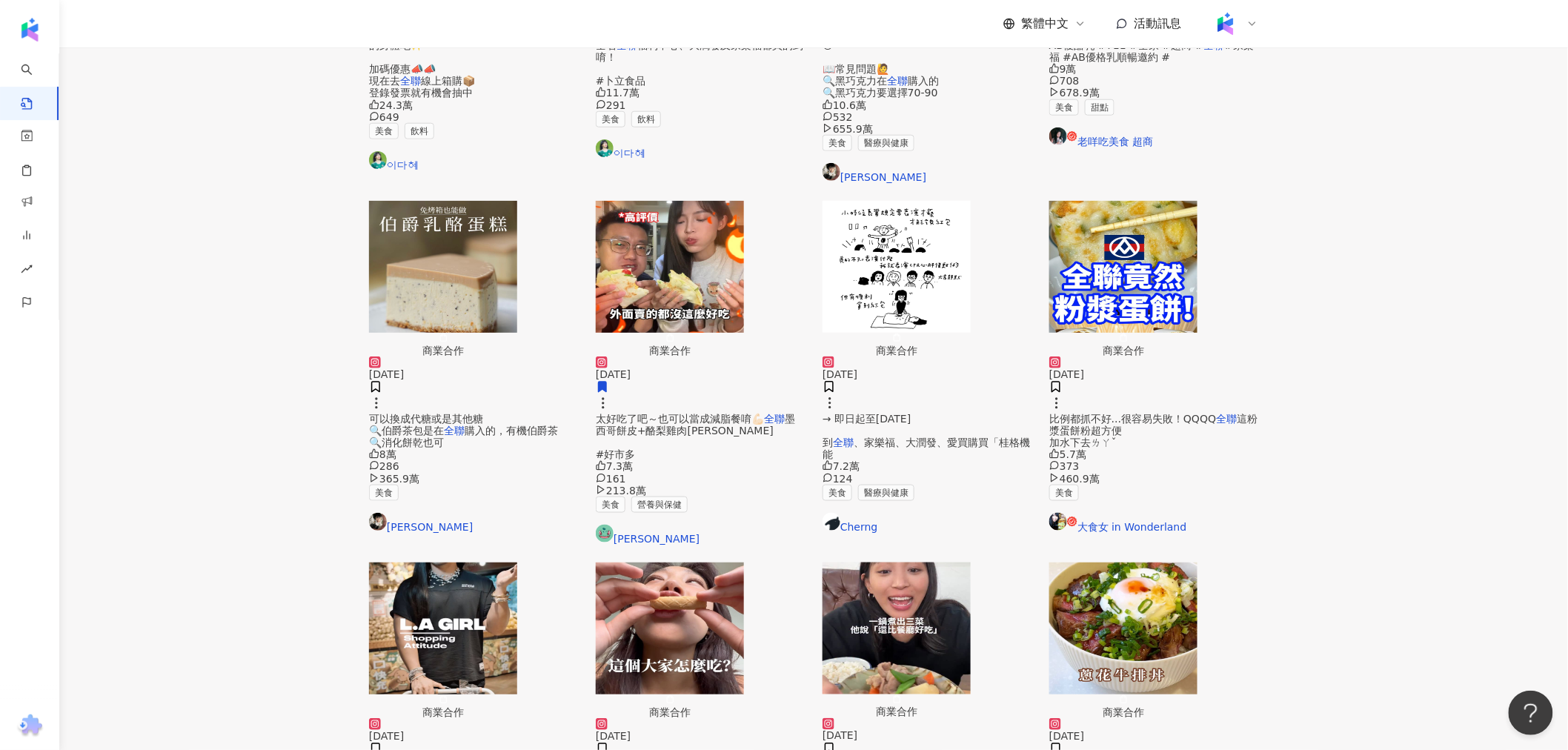
scroll to position [576, 0]
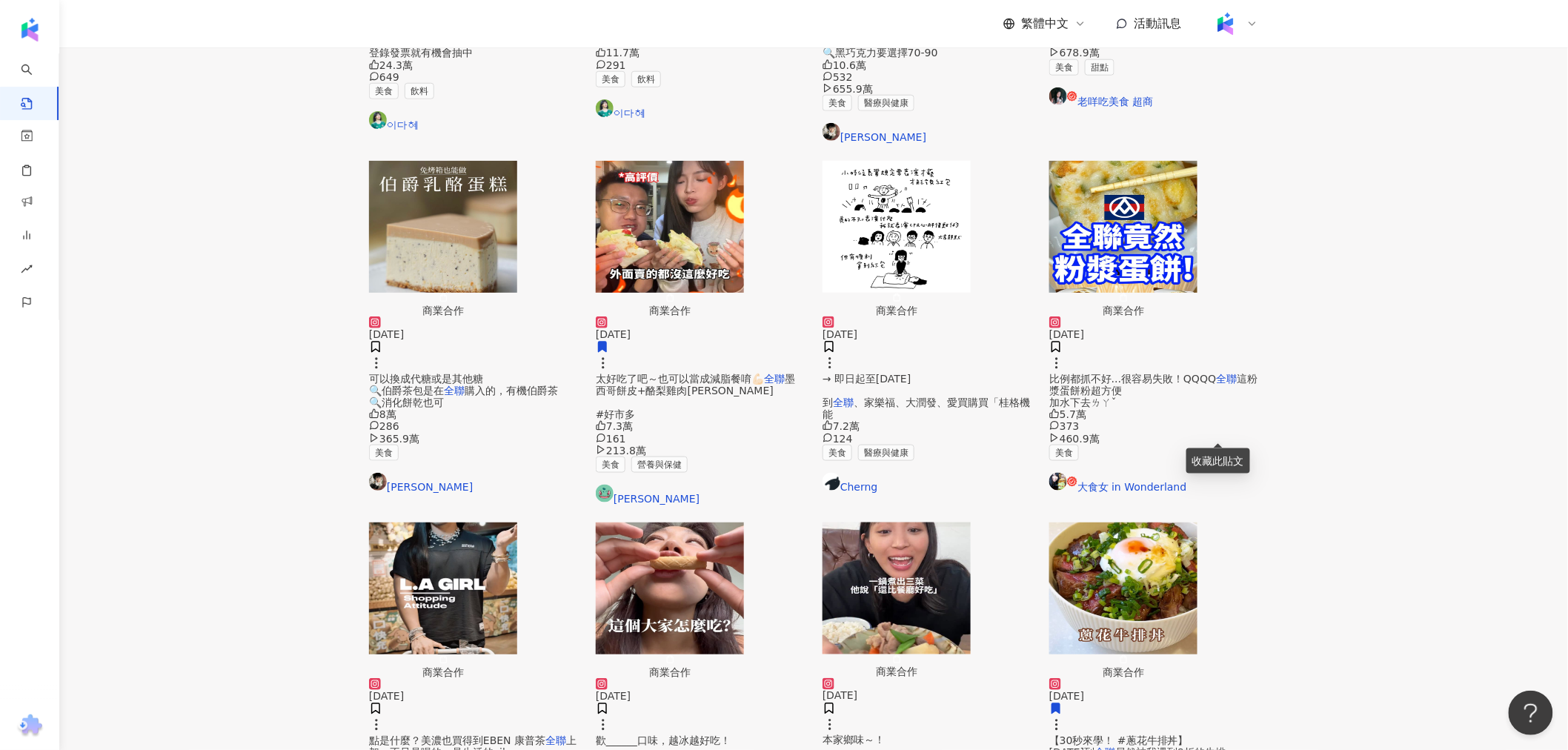
click at [517, 522] on img "button" at bounding box center [443, 587] width 148 height 131
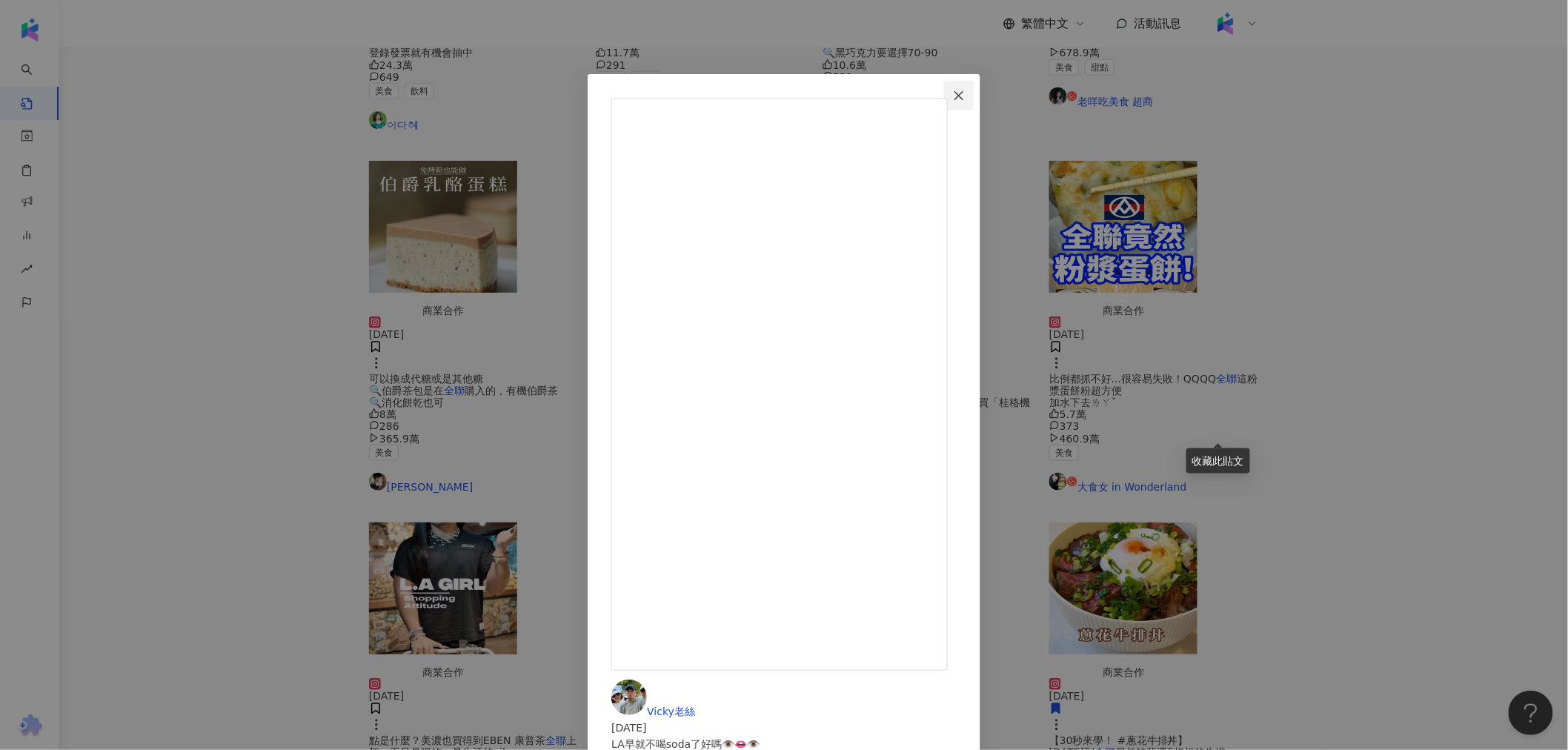
click at [965, 94] on icon "close" at bounding box center [959, 96] width 12 height 12
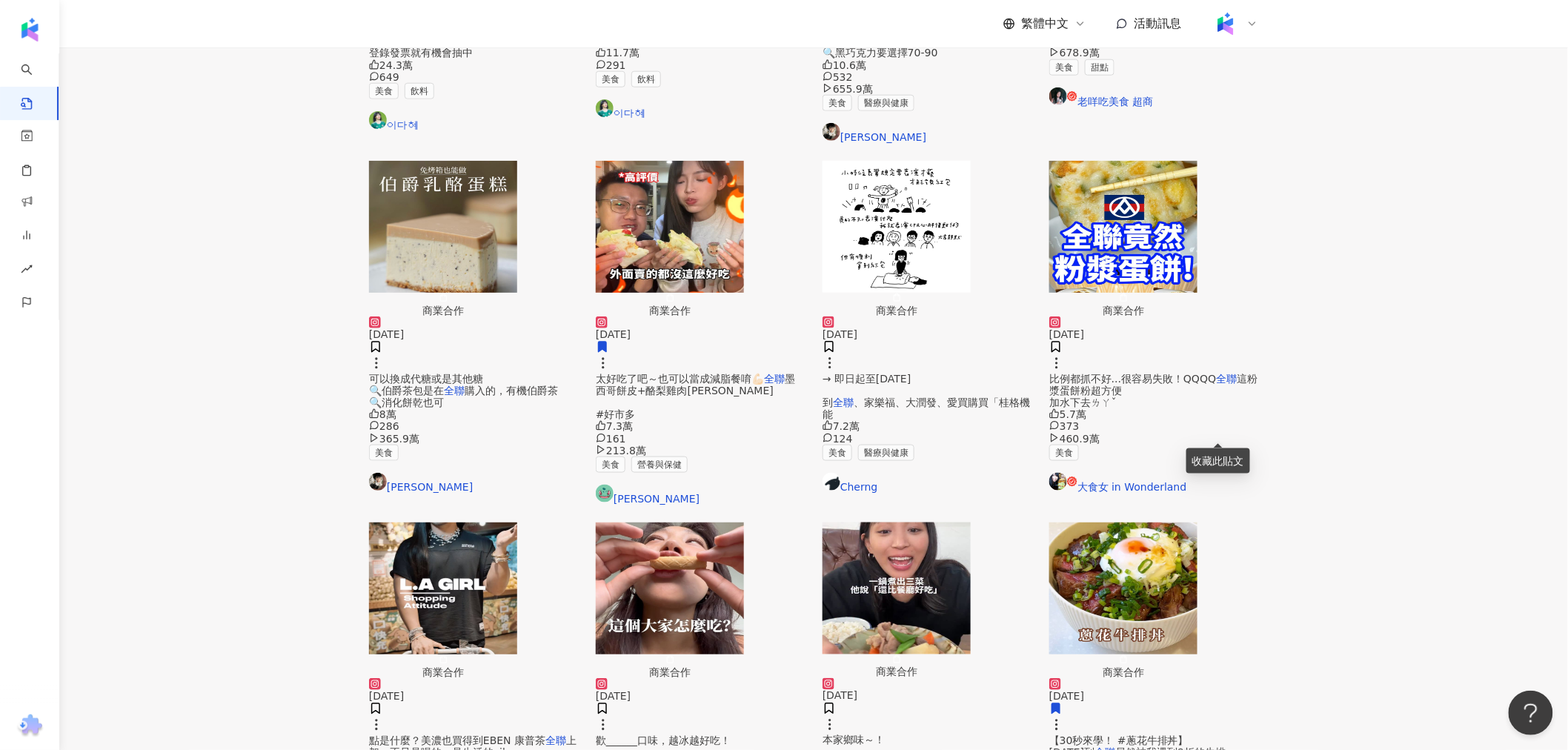
click at [968, 522] on img "button" at bounding box center [897, 587] width 148 height 131
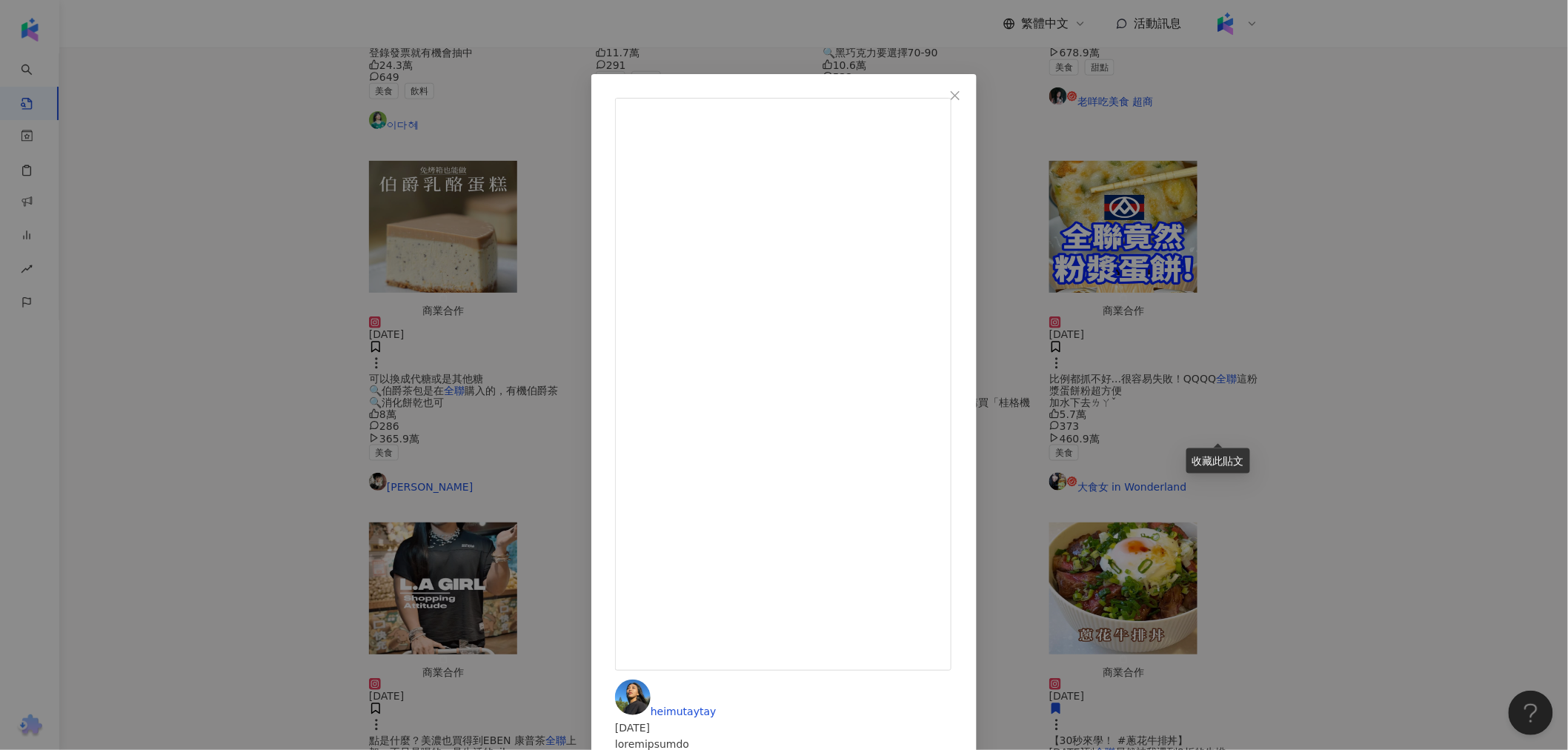
scroll to position [190, 0]
click at [1343, 353] on div "heimutaytay 2025/7/28 4.8萬 336 96.5萬 查看原始貼文" at bounding box center [784, 375] width 1568 height 750
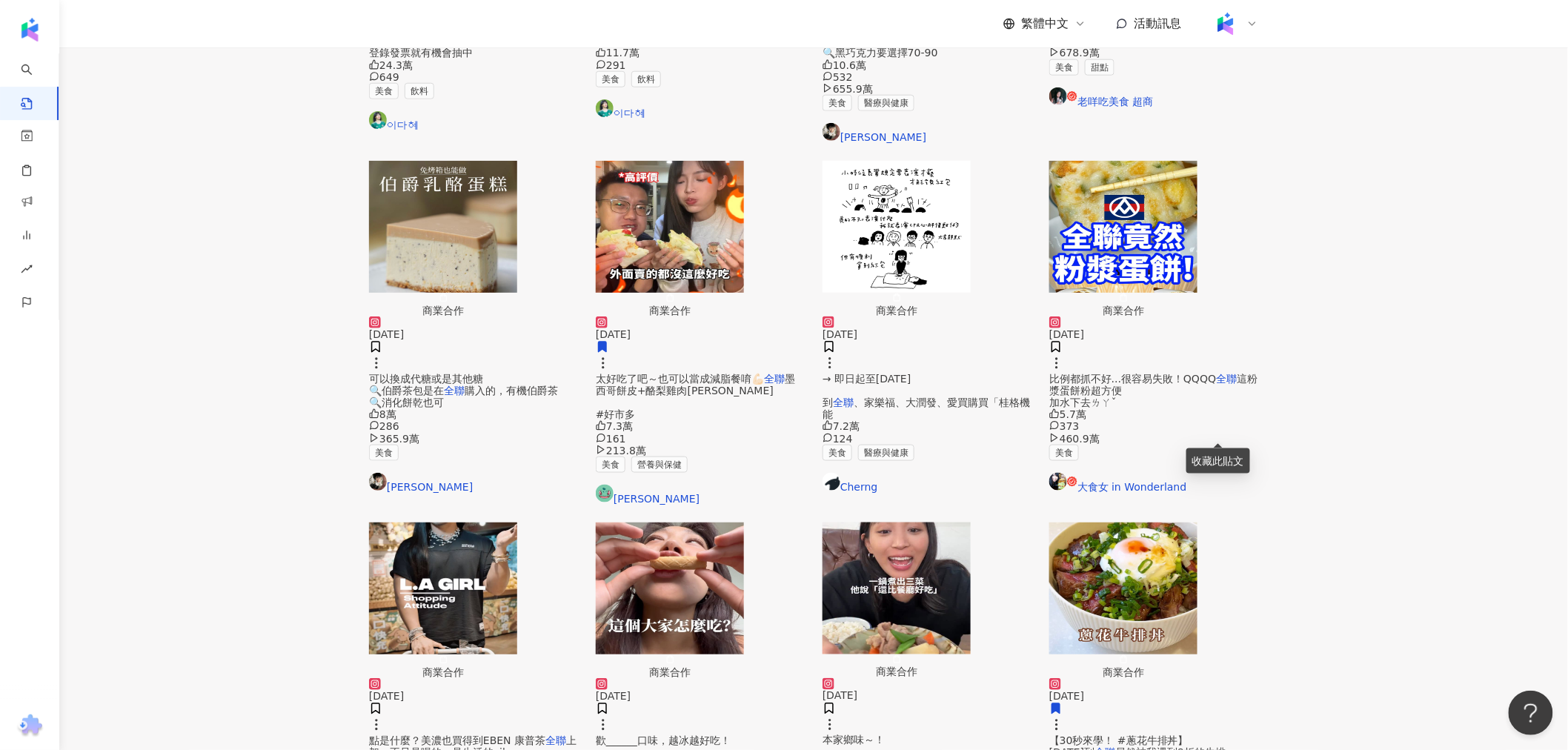
click at [682, 522] on img "button" at bounding box center [670, 587] width 148 height 131
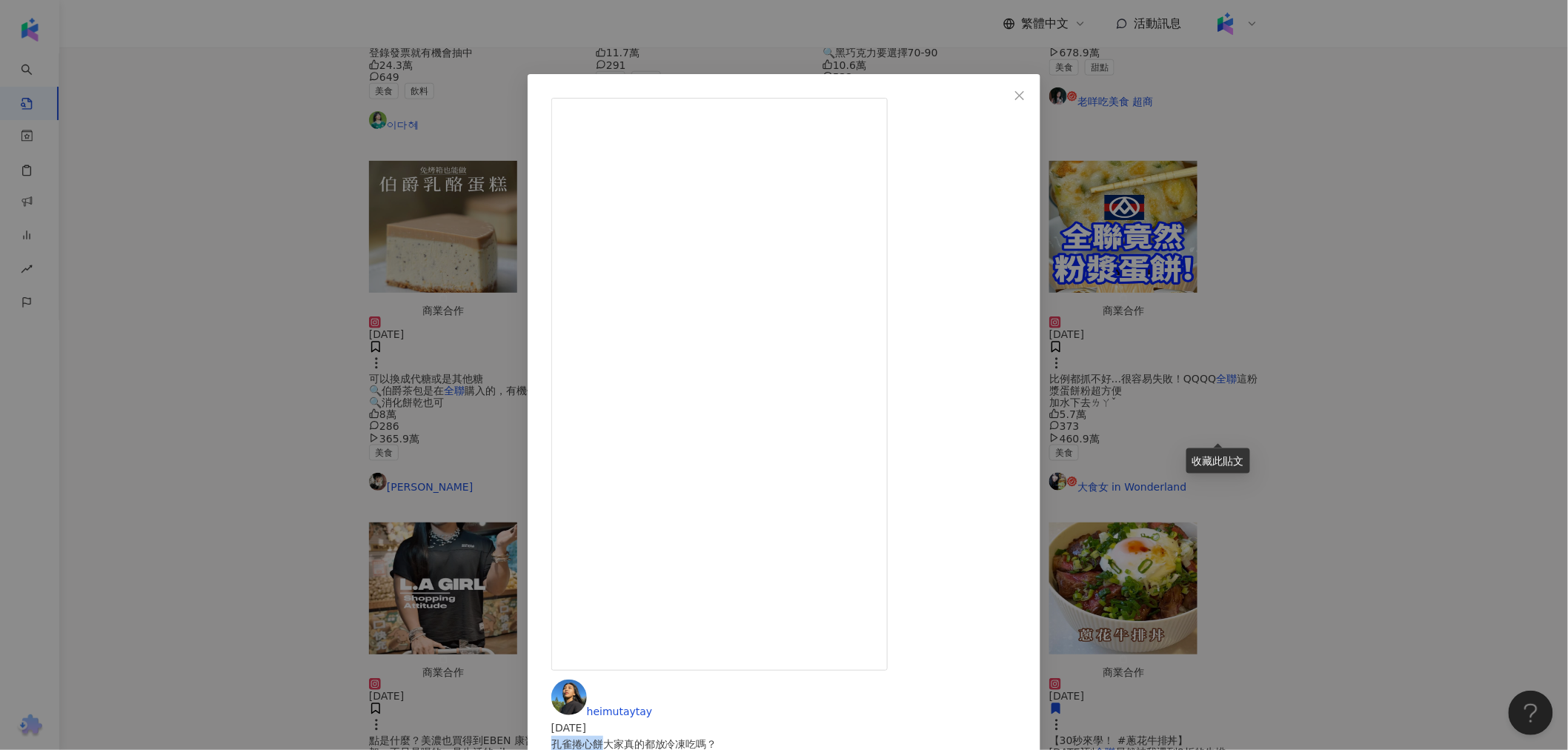
drag, startPoint x: 812, startPoint y: 165, endPoint x: 863, endPoint y: 164, distance: 51.0
copy div "孔雀捲心餅"
click at [1254, 199] on div "heimutaytay 2024/10/30 孔雀捲心餅大家真的都放冷凍吃嗎？ 我都把皮跟心分開吃，老公說我是怪人～ 我是甜食王耶！ 濃厚草莓和濃厚花生這兩款…" at bounding box center [784, 375] width 1568 height 750
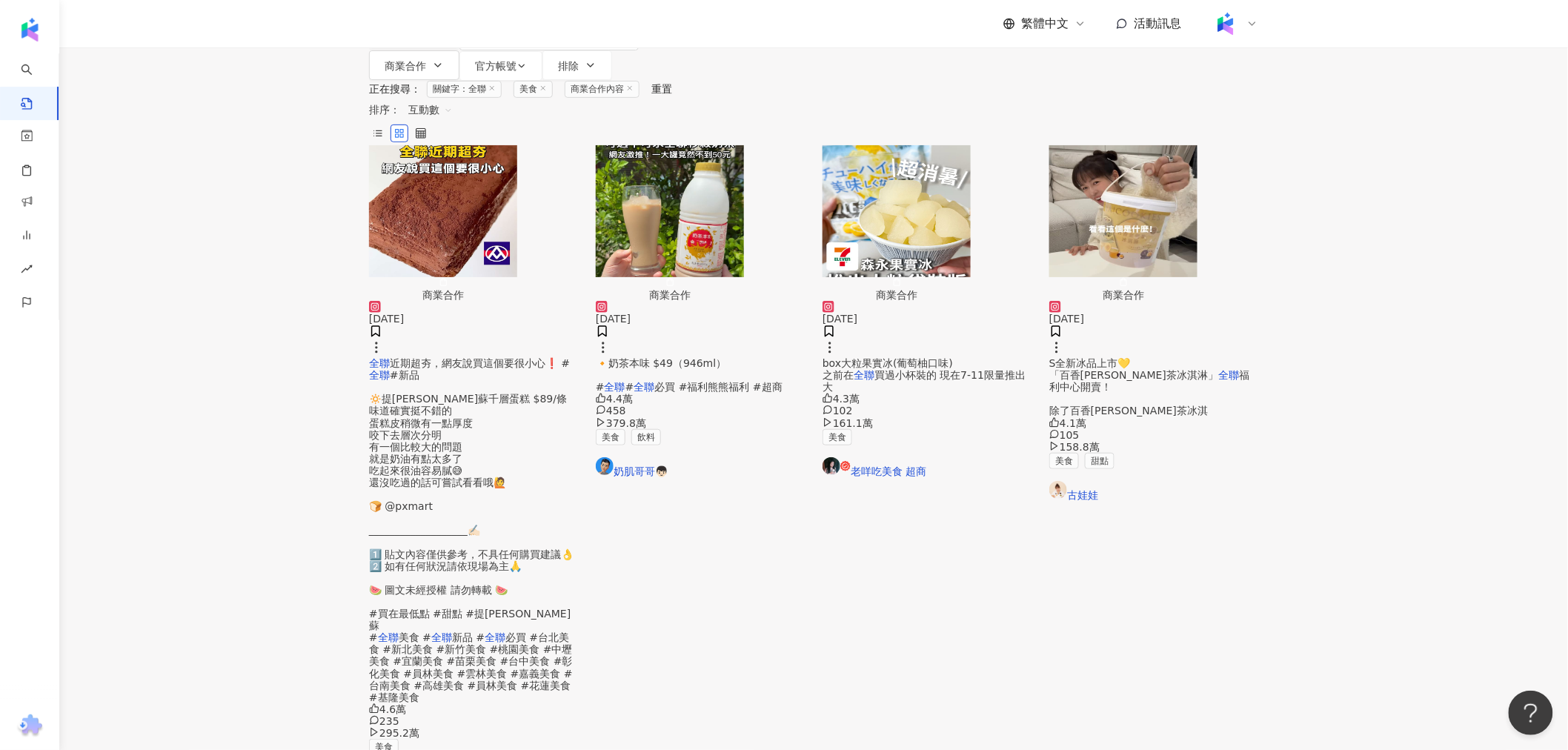
scroll to position [247, 0]
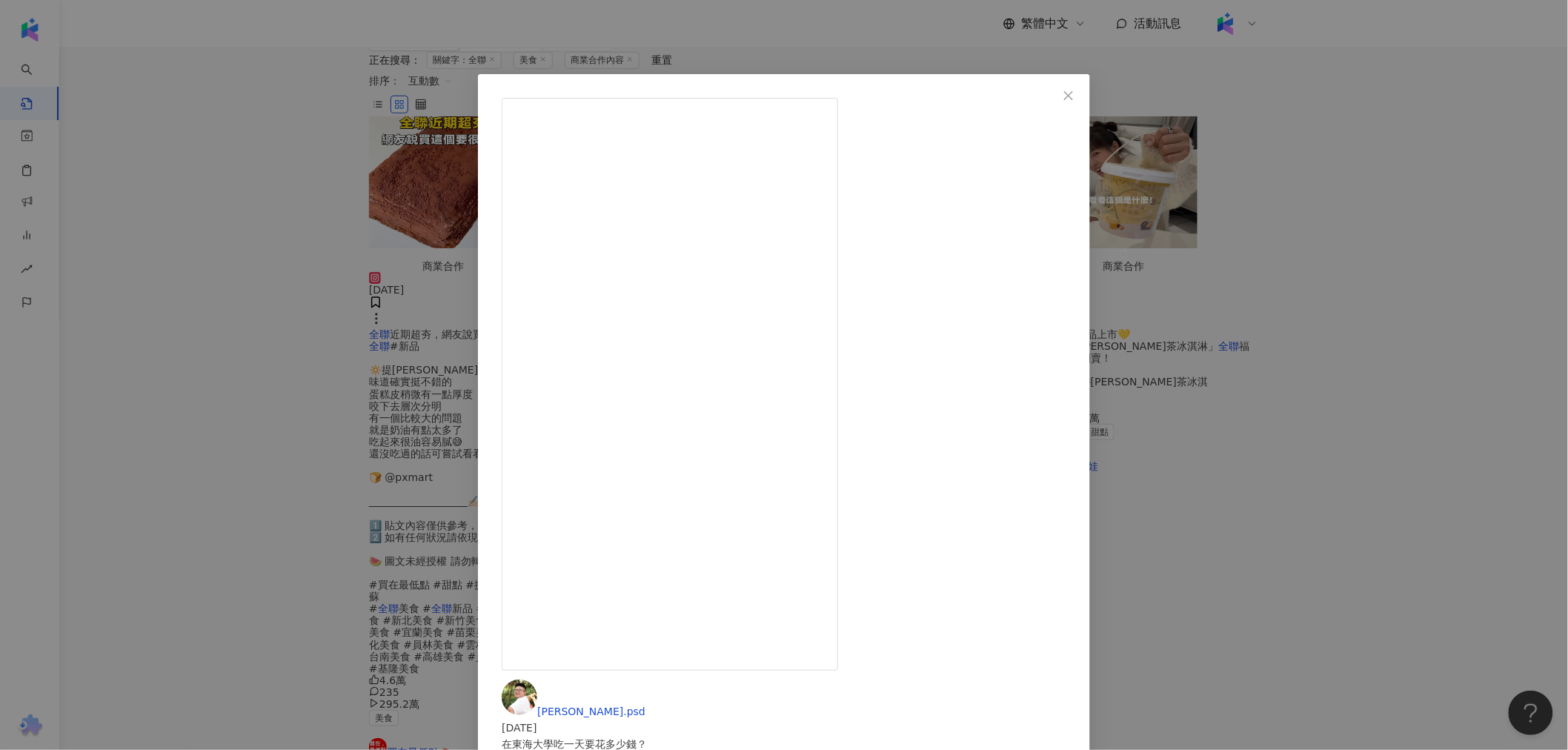
click at [265, 439] on div "jimmy.psd 2023/10/20 在東海大學吃一天要花多少錢？ - 最近在全聯發現乖乖新品✨ 不只讓你吃得健康快樂外🎶 這次還要在你家開食堂 一包零食…" at bounding box center [784, 375] width 1568 height 750
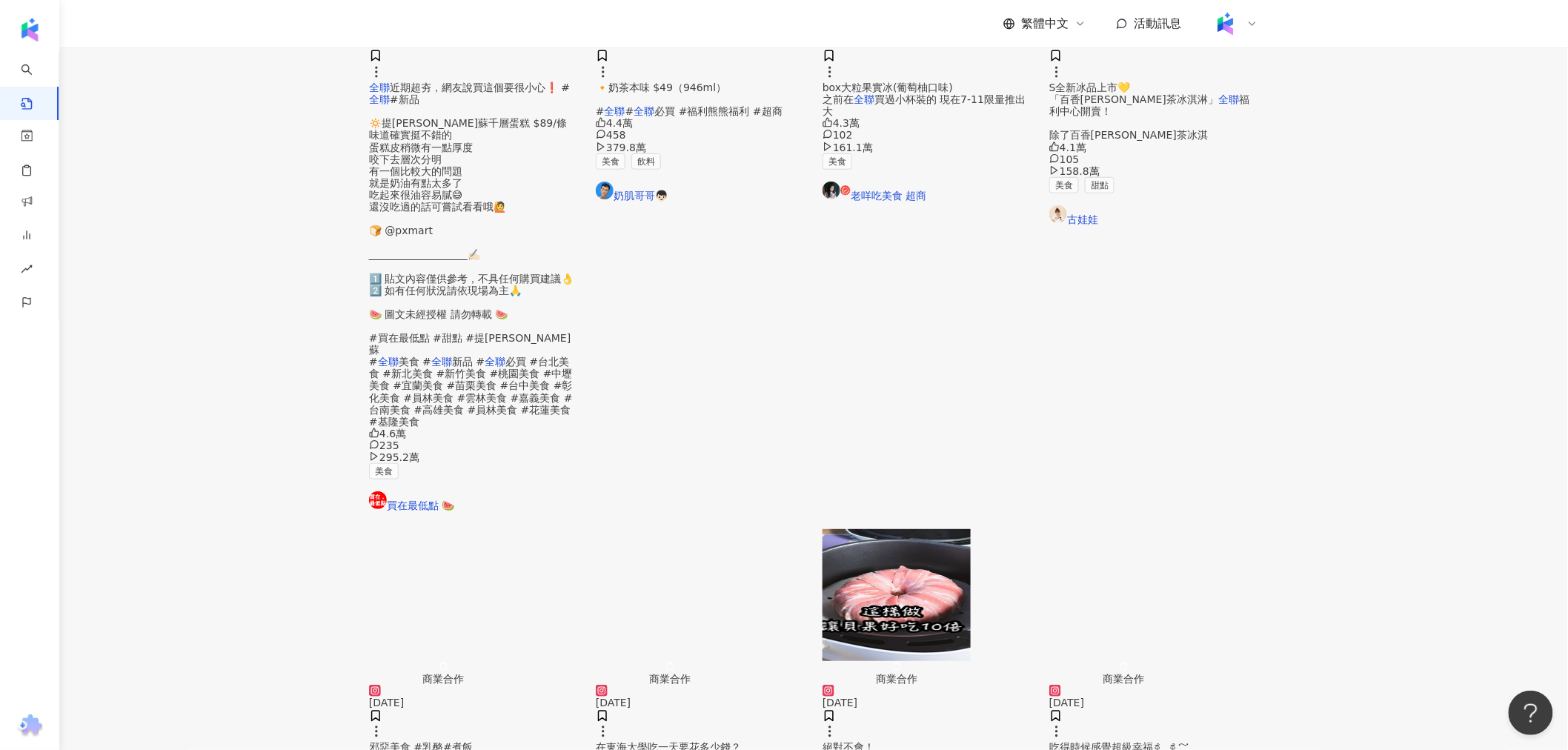
scroll to position [658, 0]
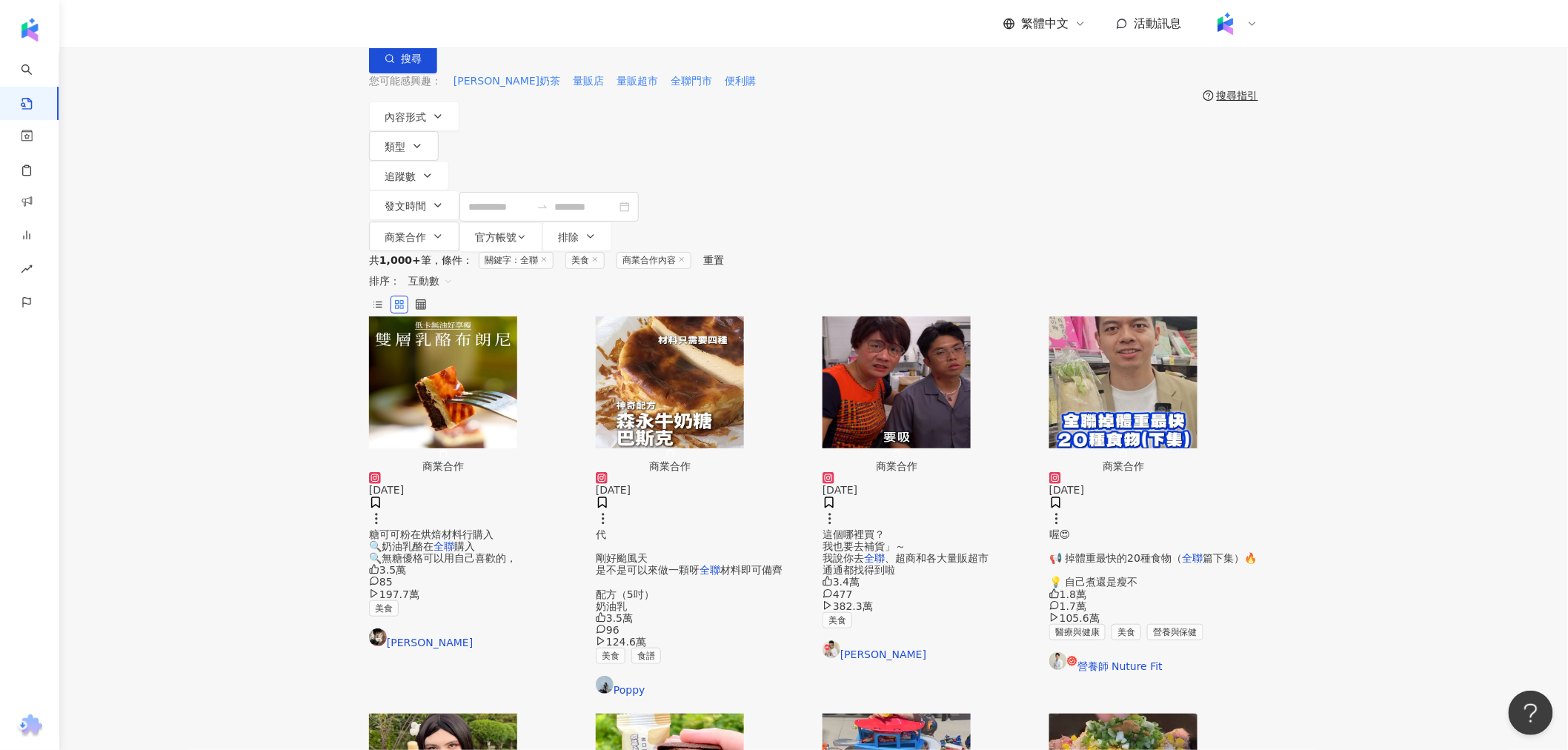
scroll to position [6, 0]
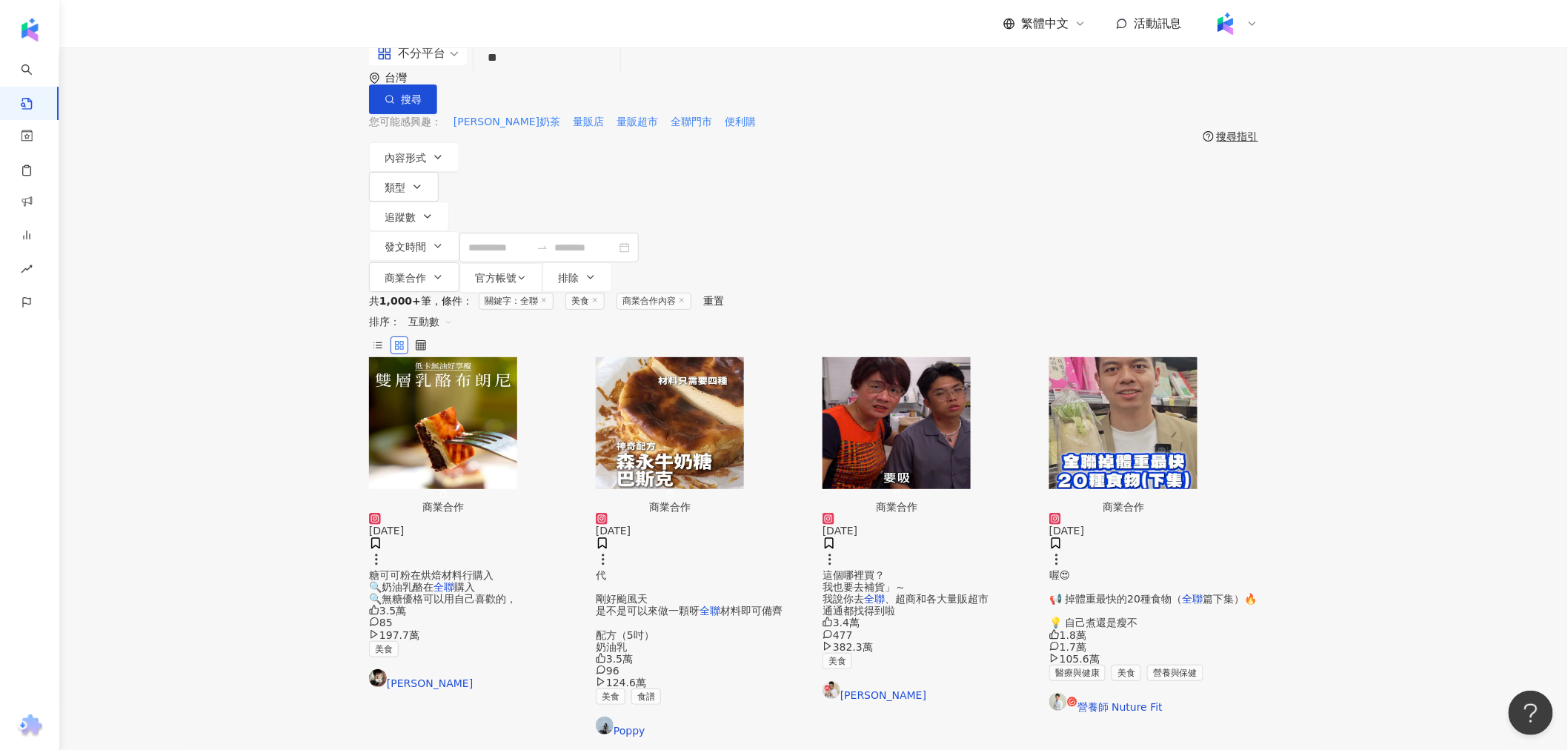
click at [944, 358] on img "button" at bounding box center [897, 423] width 148 height 131
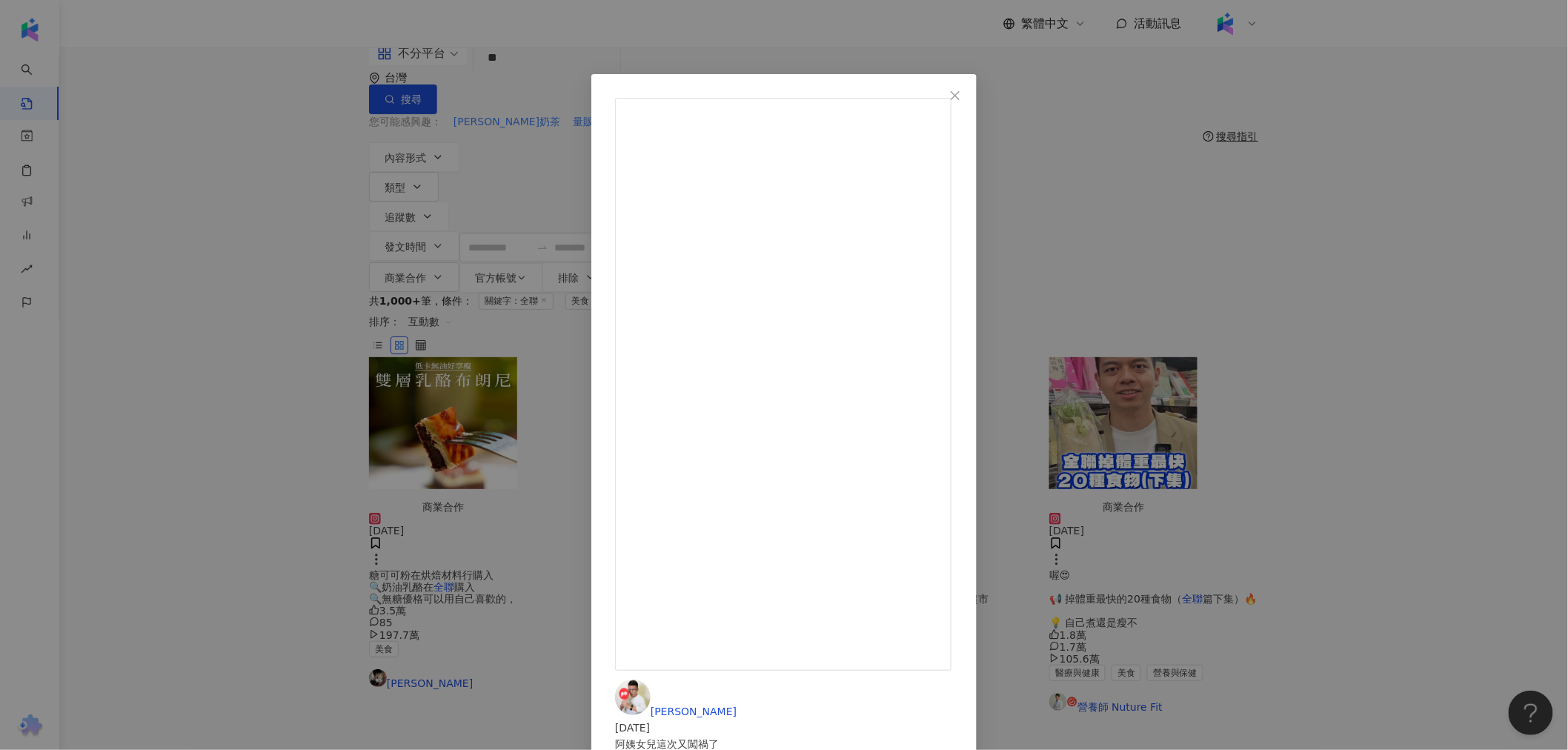
drag, startPoint x: 883, startPoint y: 262, endPoint x: 823, endPoint y: 258, distance: 60.1
click at [1425, 365] on div "阿翰 2025/8/14 阿姨女兒這次又闖禍了 讓房東阿姨氣噗噗 妹妹跟很多年輕人一樣 飯後喜歡吃甜點 所以阿姨都在冰箱放幾盒 光泉晶典小品 有茶凍、有奶酪 …" at bounding box center [784, 375] width 1568 height 750
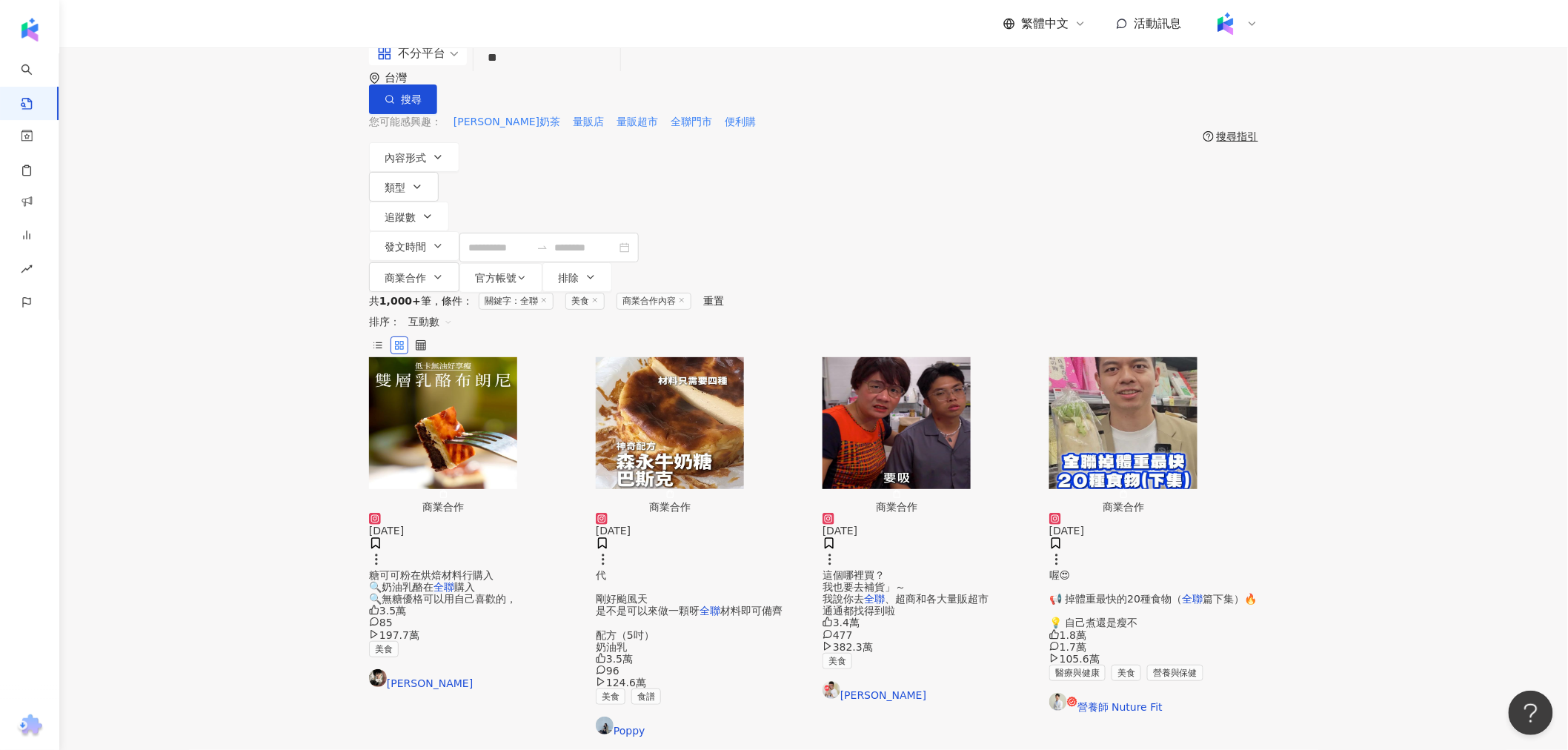
click at [1197, 358] on img "button" at bounding box center [1123, 423] width 148 height 131
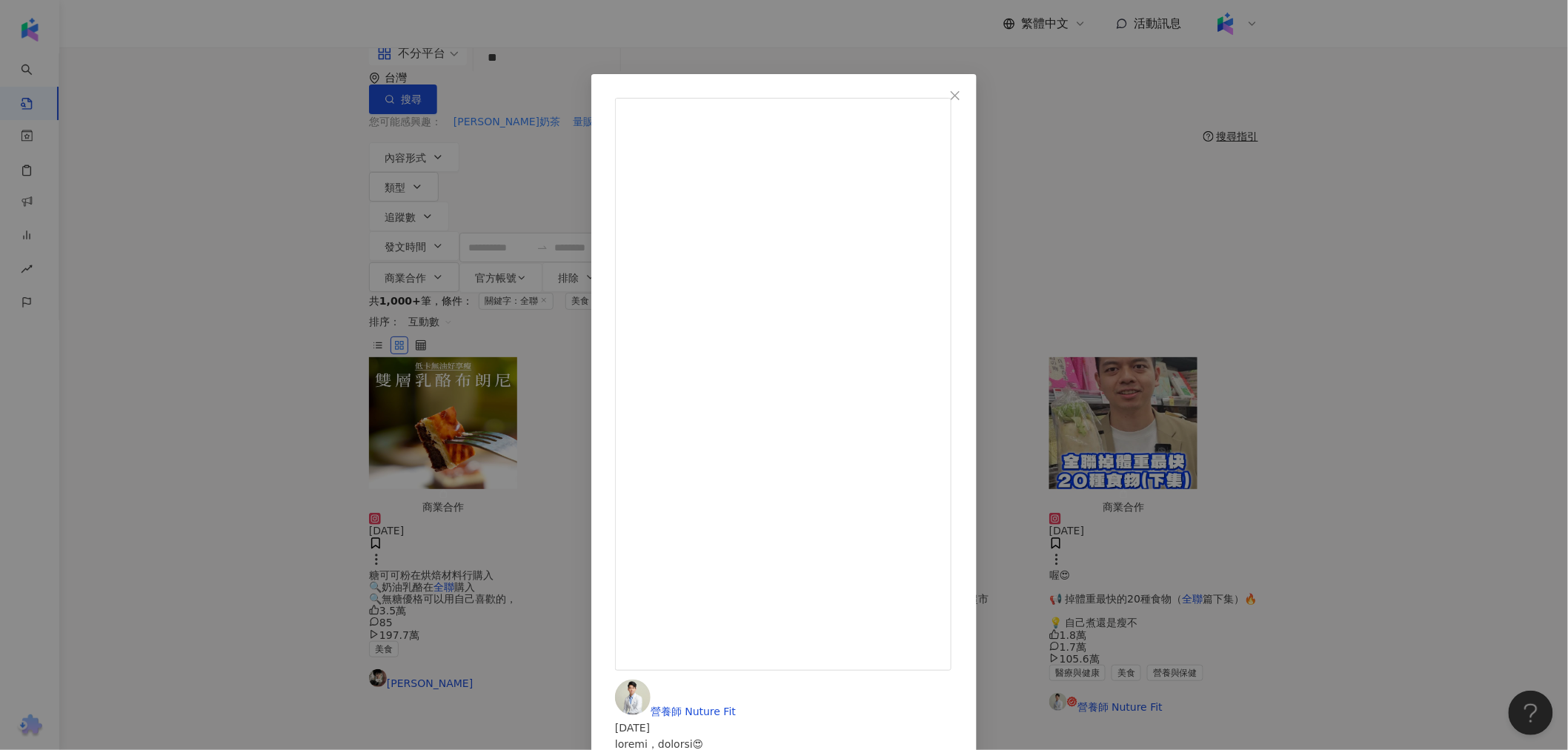
scroll to position [532, 0]
click at [1307, 363] on div "營養師 Nuture Fit 2025/3/5 1.8萬 1.7萬 105.6萬 查看原始貼文" at bounding box center [784, 375] width 1568 height 750
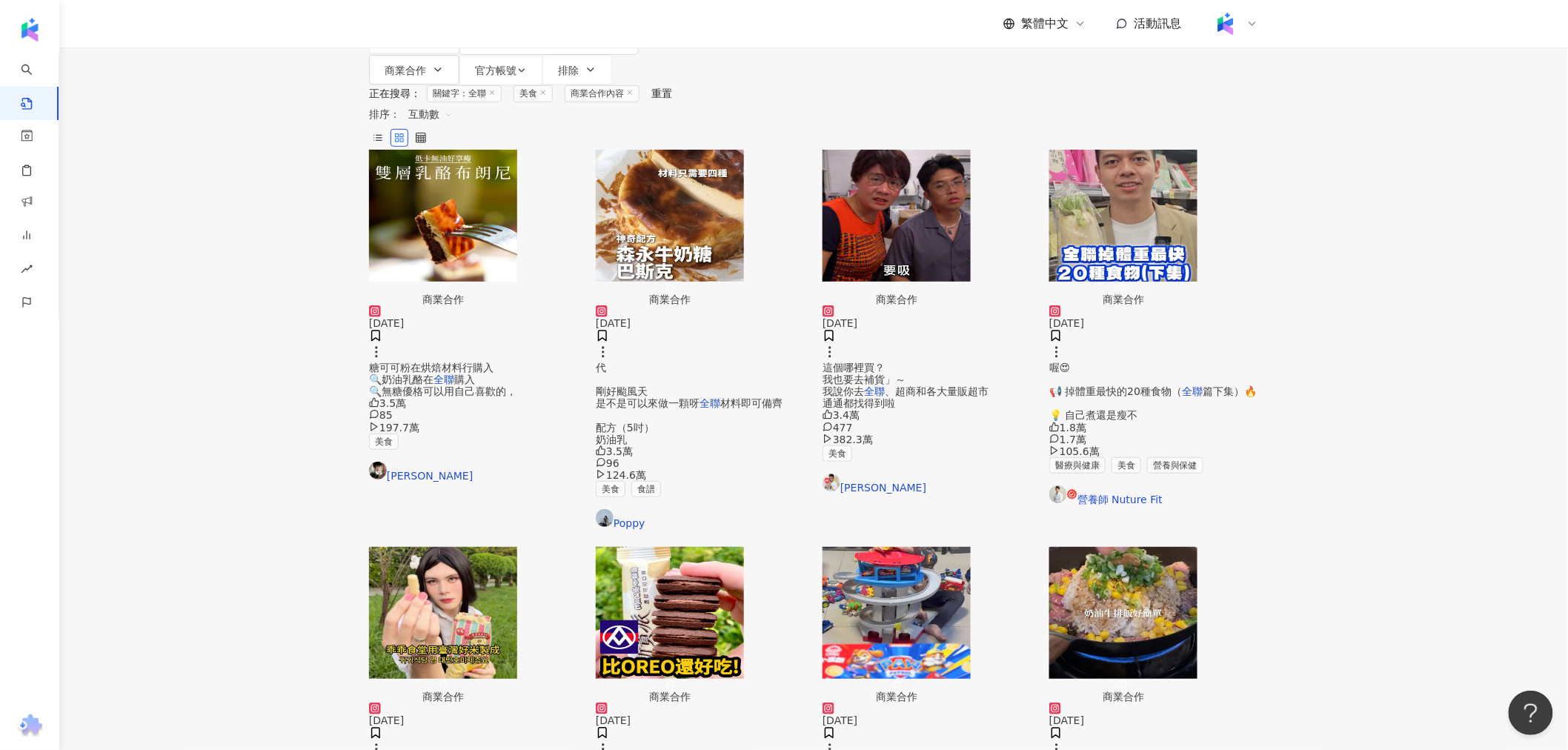
scroll to position [253, 0]
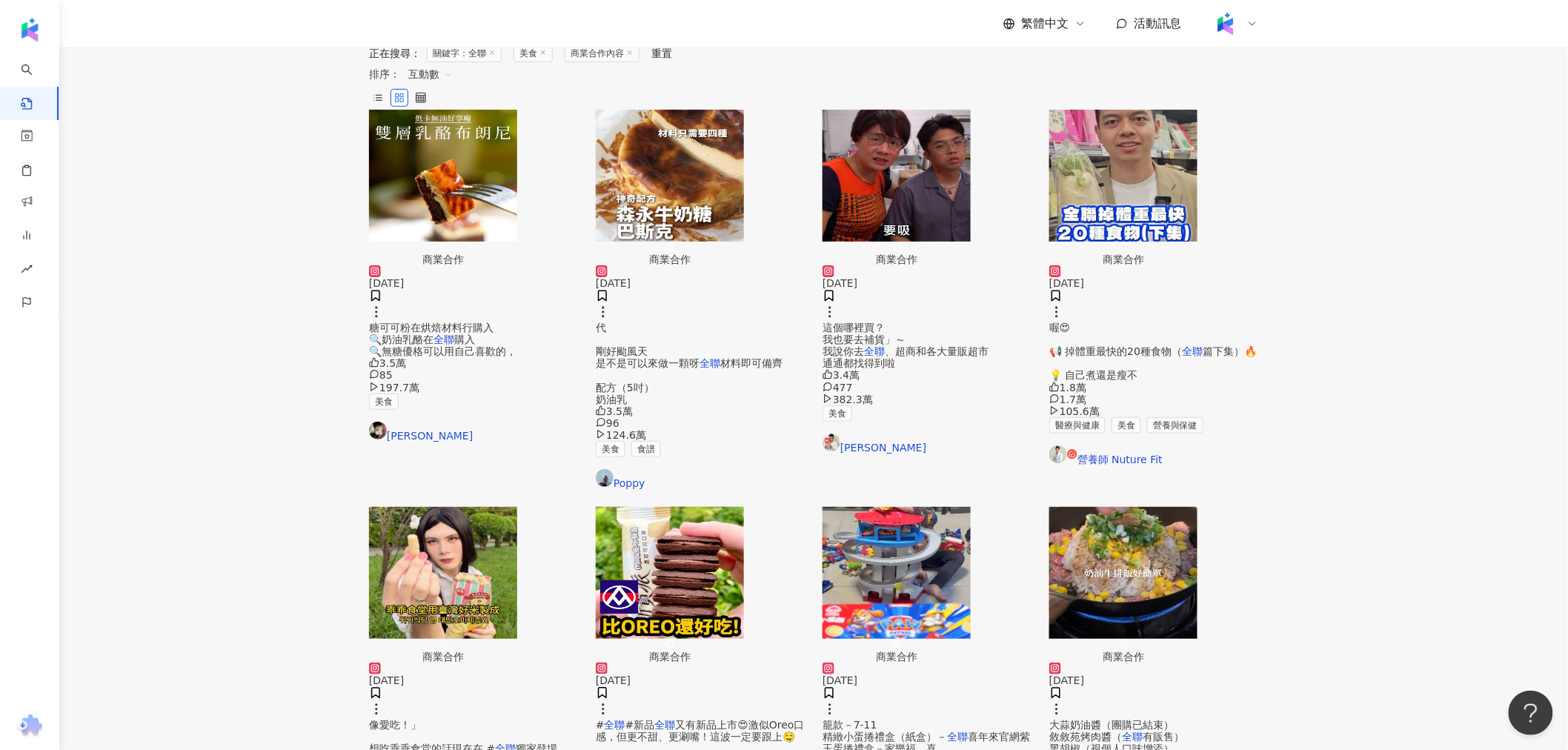
click at [653, 507] on img "button" at bounding box center [670, 572] width 148 height 131
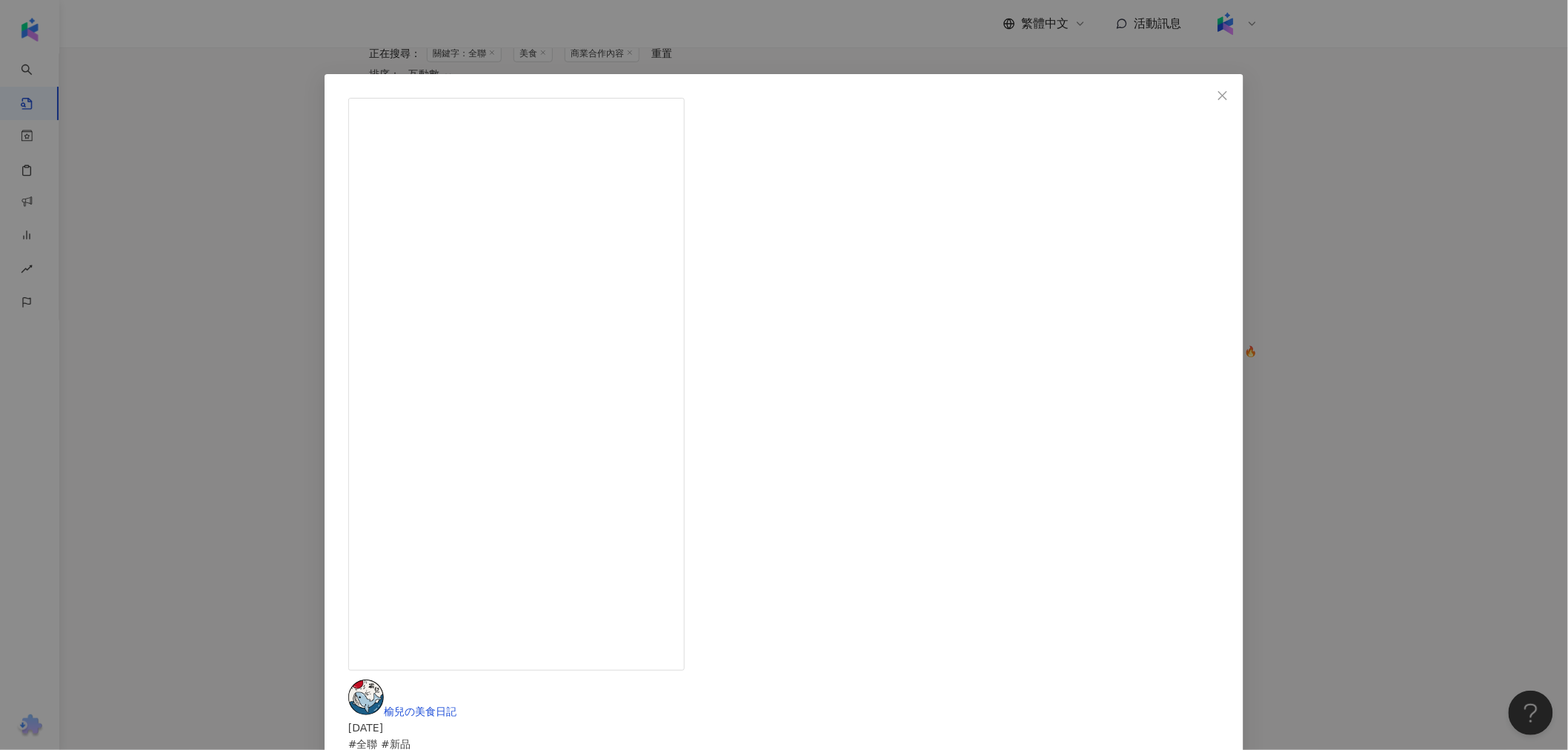
click at [1330, 347] on div "榆兒の美食日記 2025/3/18 #全聯 #新品 全聯又有新品上市😍激似Oreo口感，但更不甜、更涮嘴！這波一定要跟上🤤 🔹新貴派mini夾心餅乾 濃厚可可…" at bounding box center [784, 375] width 1568 height 750
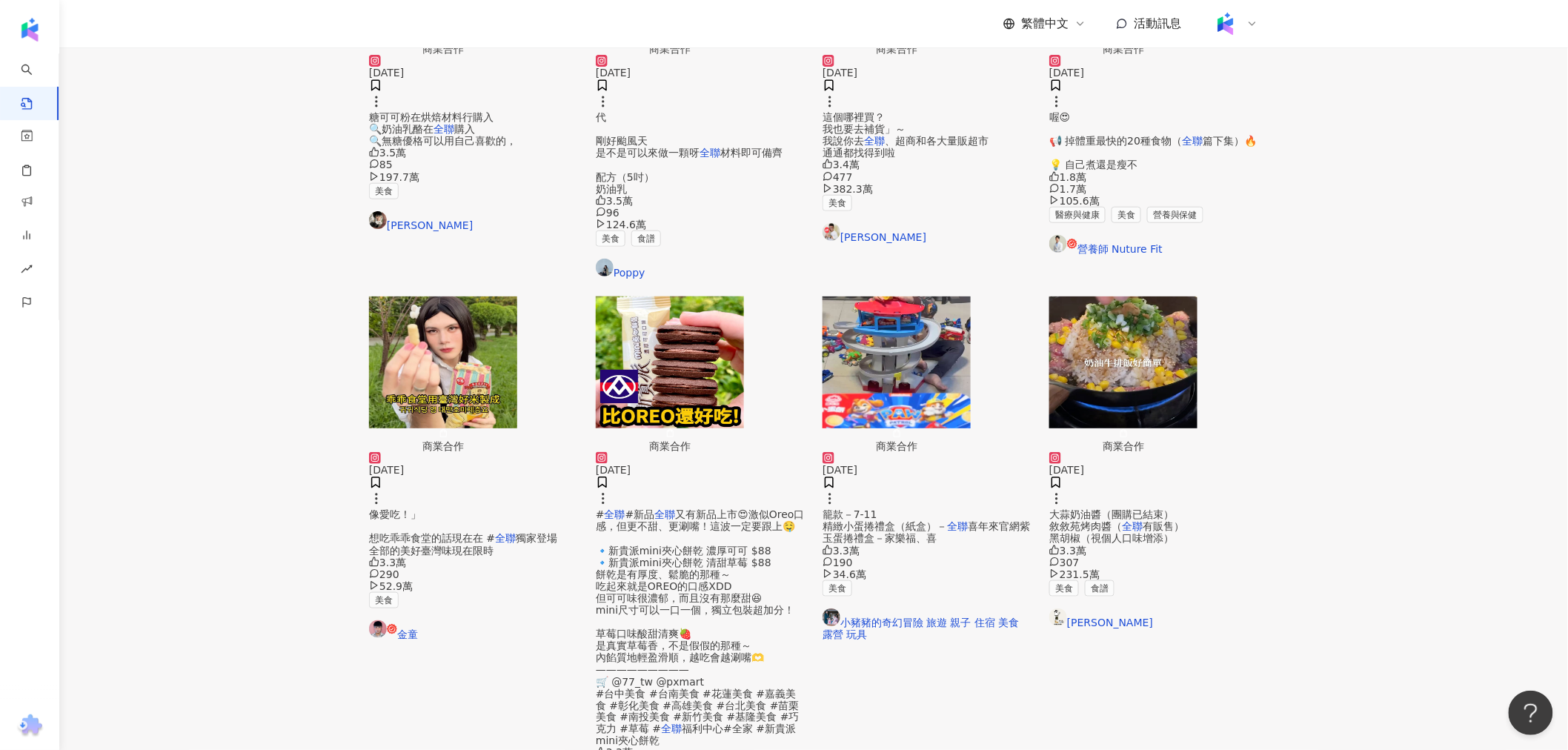
scroll to position [500, 0]
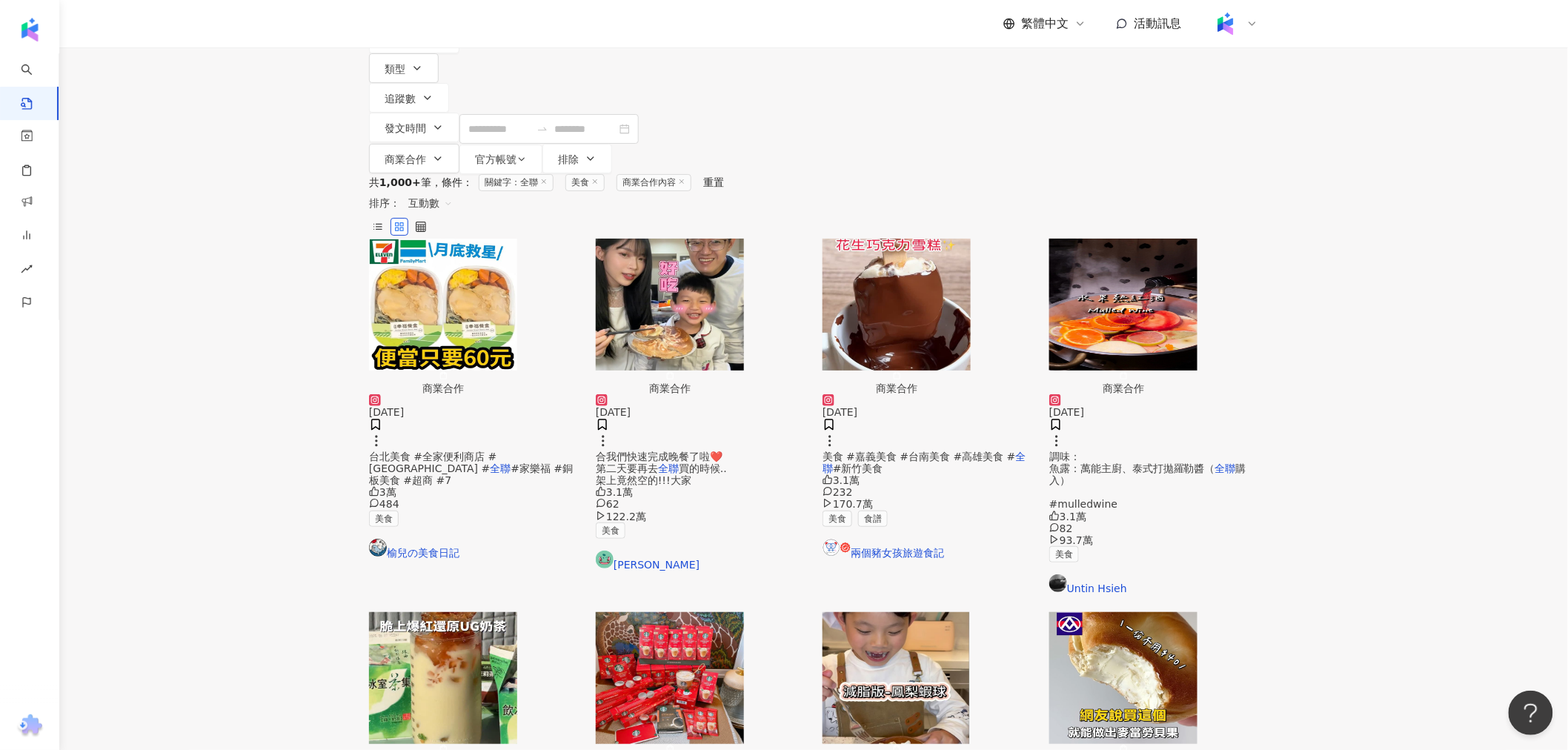
scroll to position [75, 0]
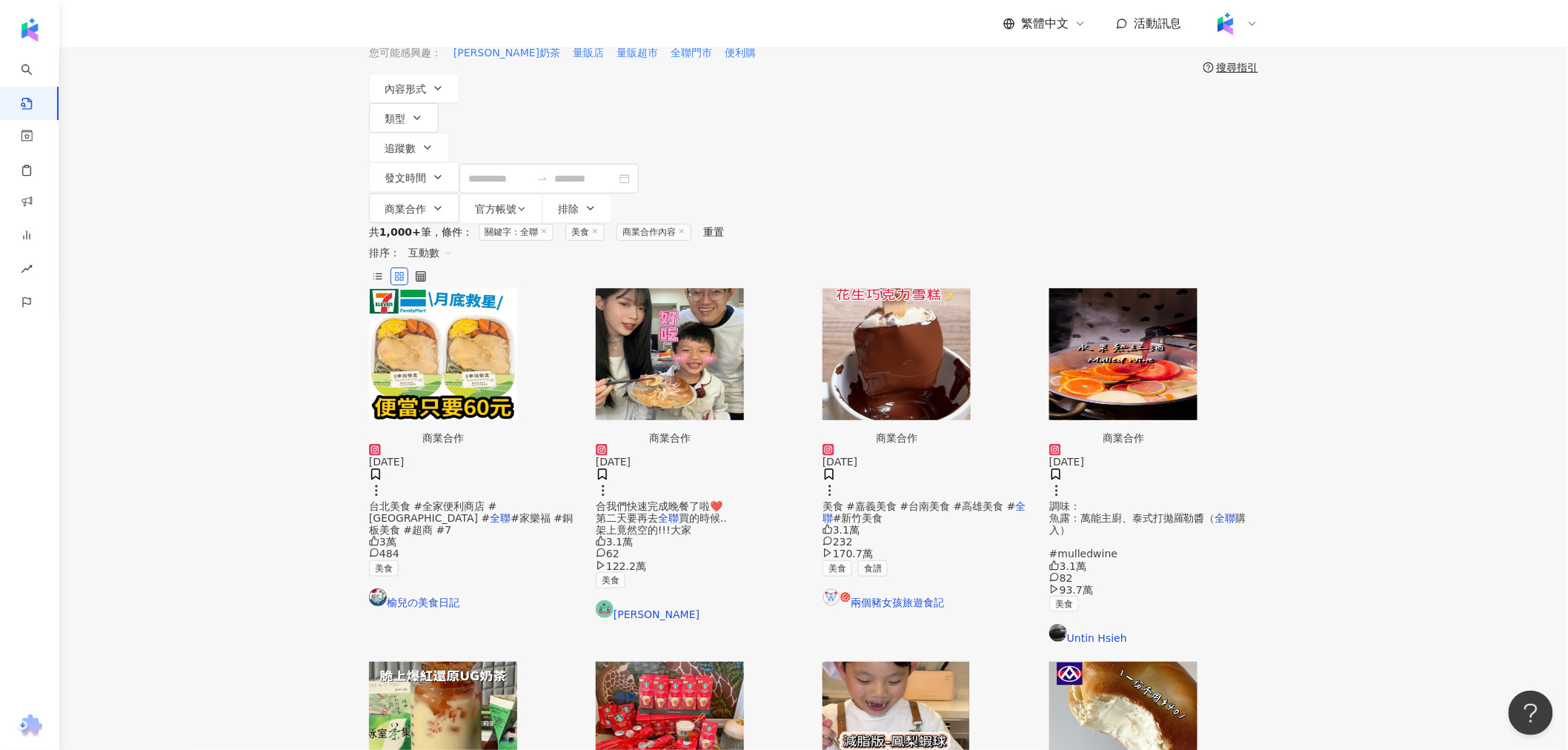
click at [454, 662] on img "button" at bounding box center [443, 727] width 148 height 131
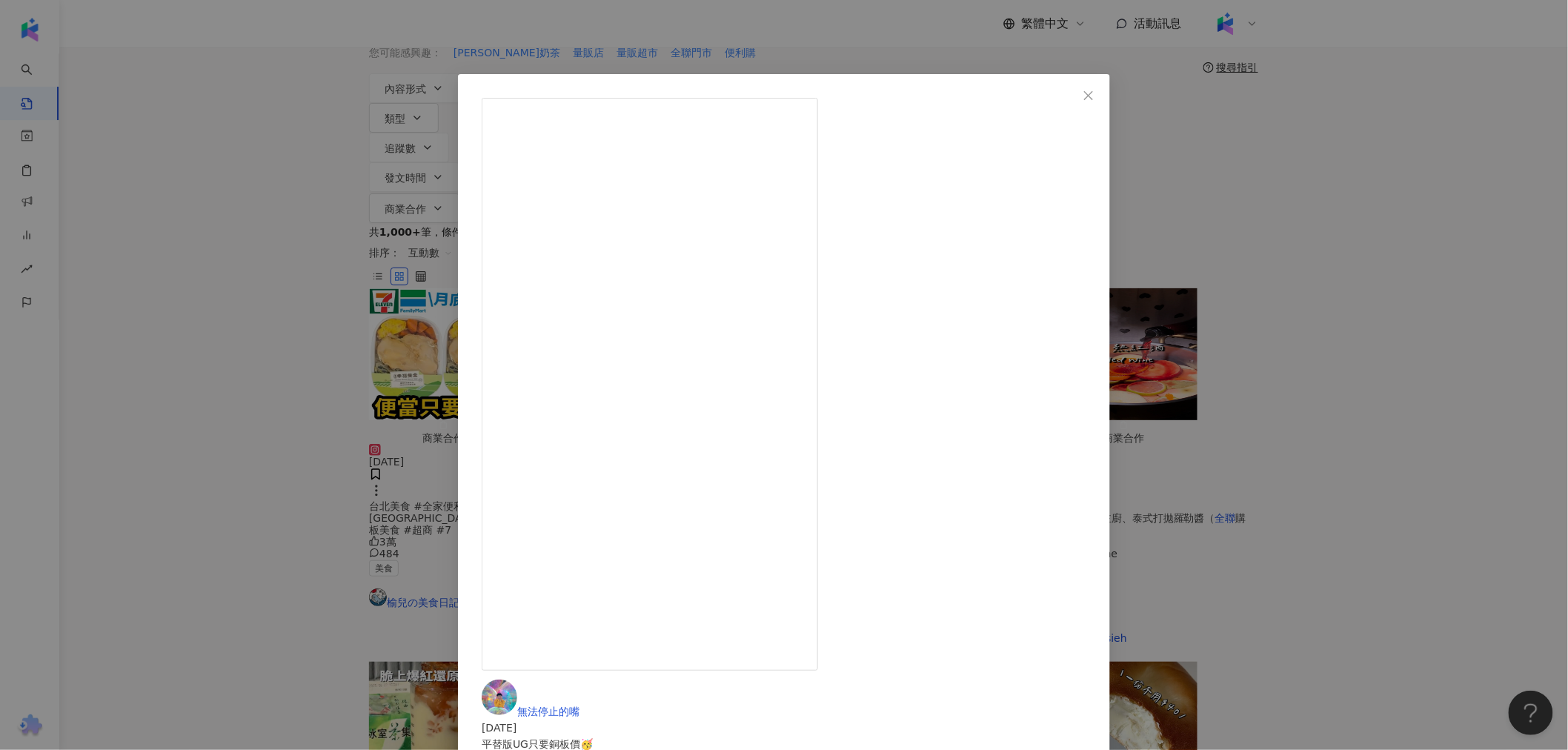
click at [1301, 254] on div "無法停止的嘴 2025/6/15 平替版UG只要銅板價🥳 📍全台全聯 🔆飲冰室茶集奶蓋 $21/半瓶 🔆茉香茶凍 $19/顆 - #台北美食#桃園美食 #台中…" at bounding box center [784, 375] width 1568 height 750
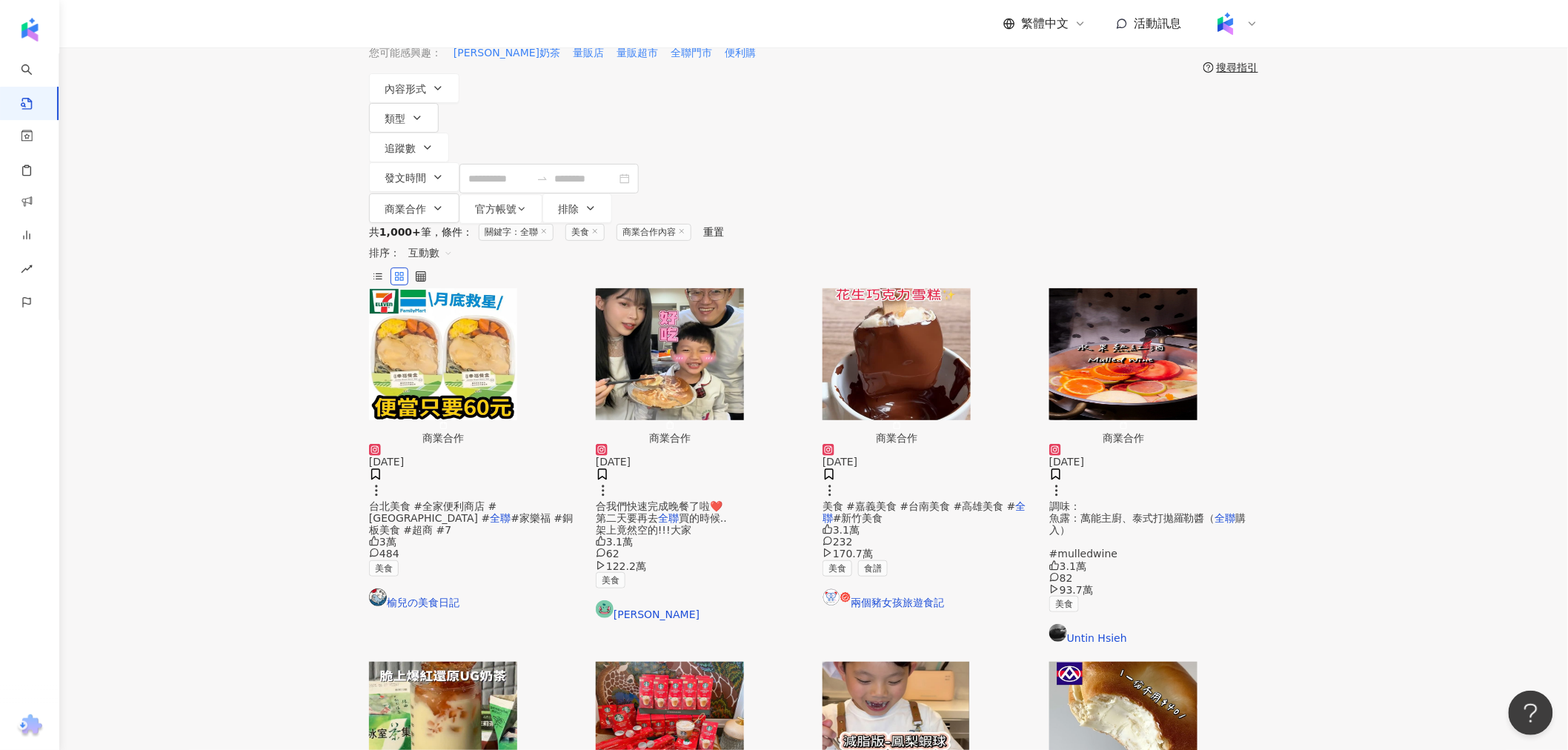
click at [649, 303] on img "button" at bounding box center [670, 354] width 148 height 131
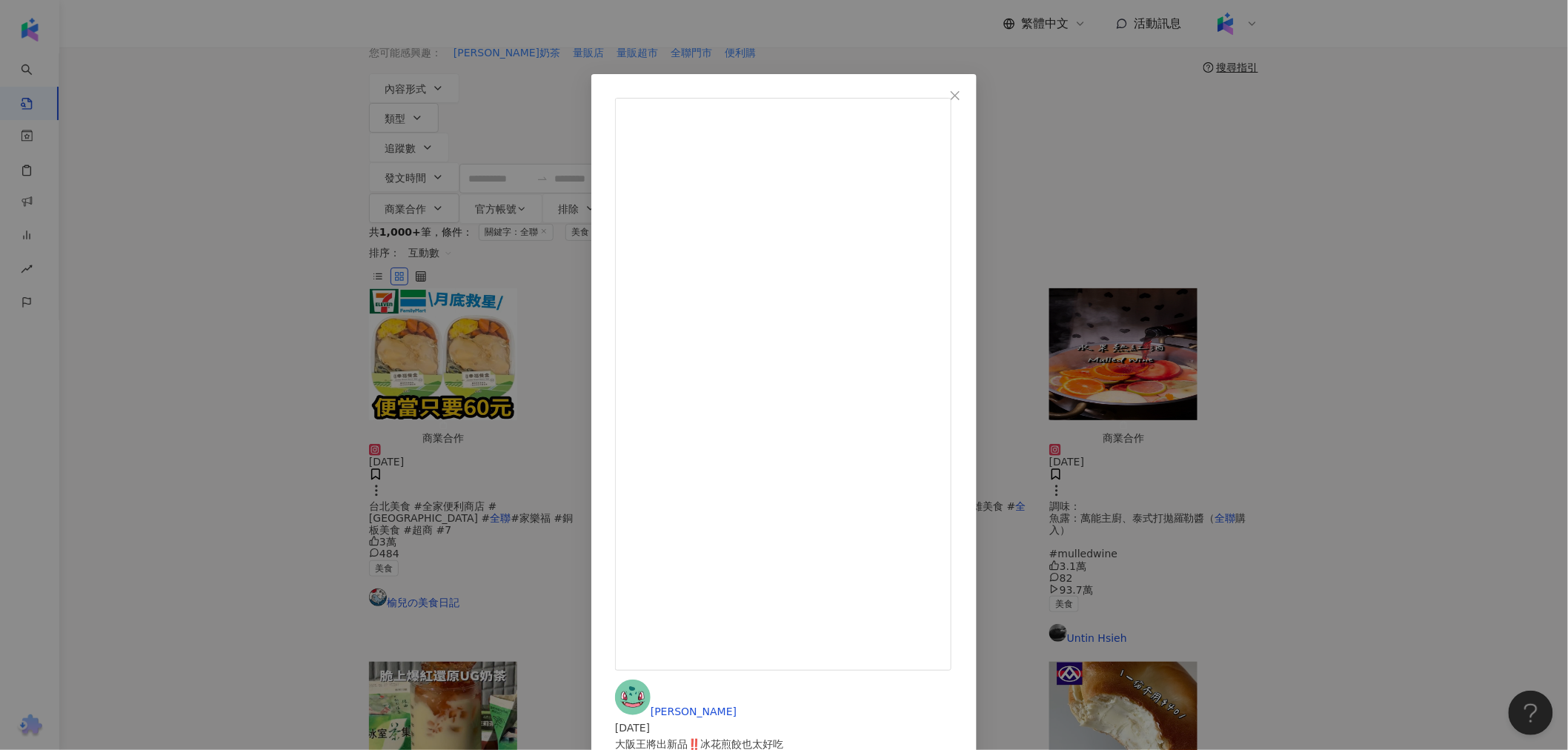
click at [381, 334] on div "Nini Xie 2024/12/21 大阪王將出新品‼️冰花煎餃也太好吃 不用油和水 用平底鍋煎就可以🥟 太適合我們快速完成晚餐了啦❤️ 第二天要再去全聯買…" at bounding box center [784, 375] width 1568 height 750
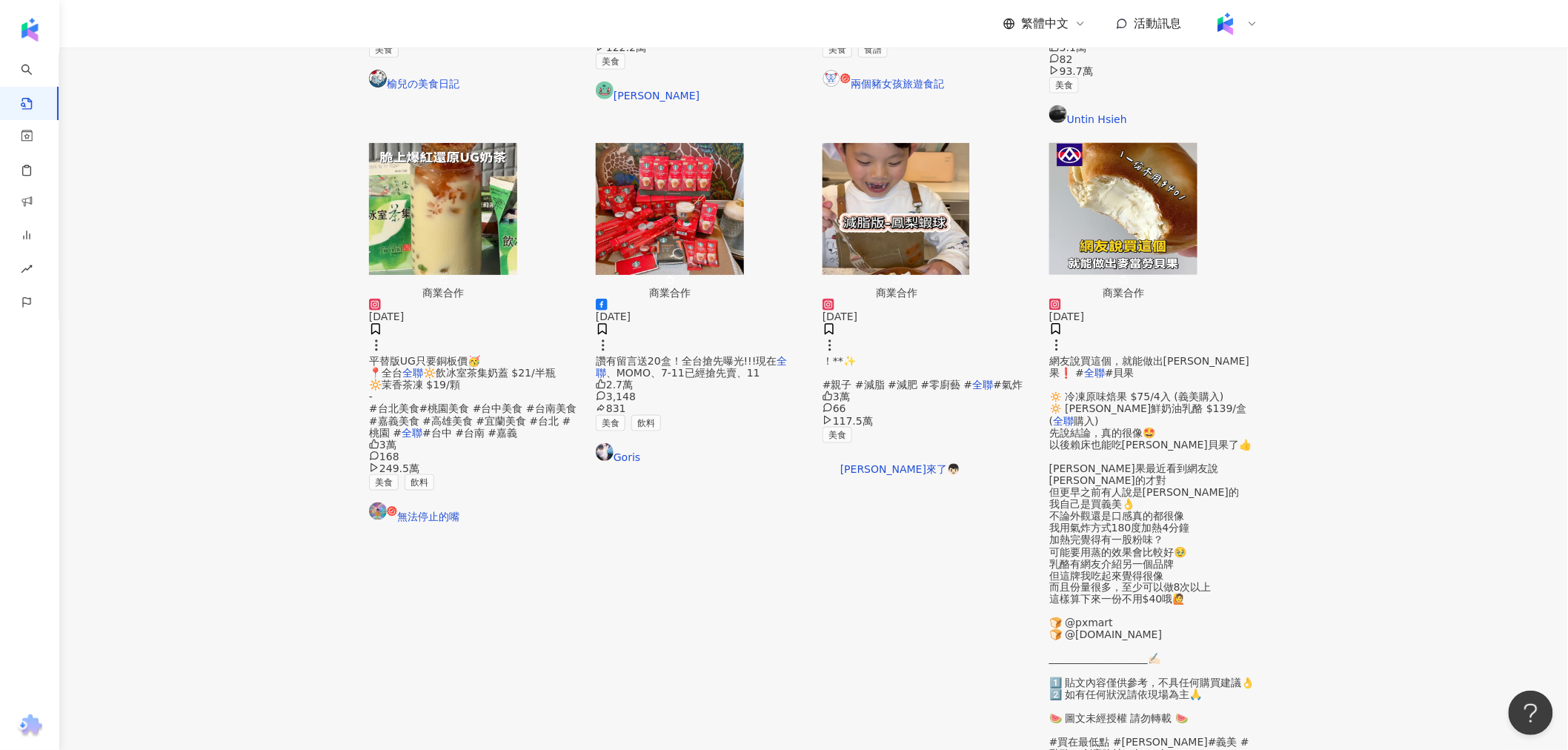
scroll to position [651, 0]
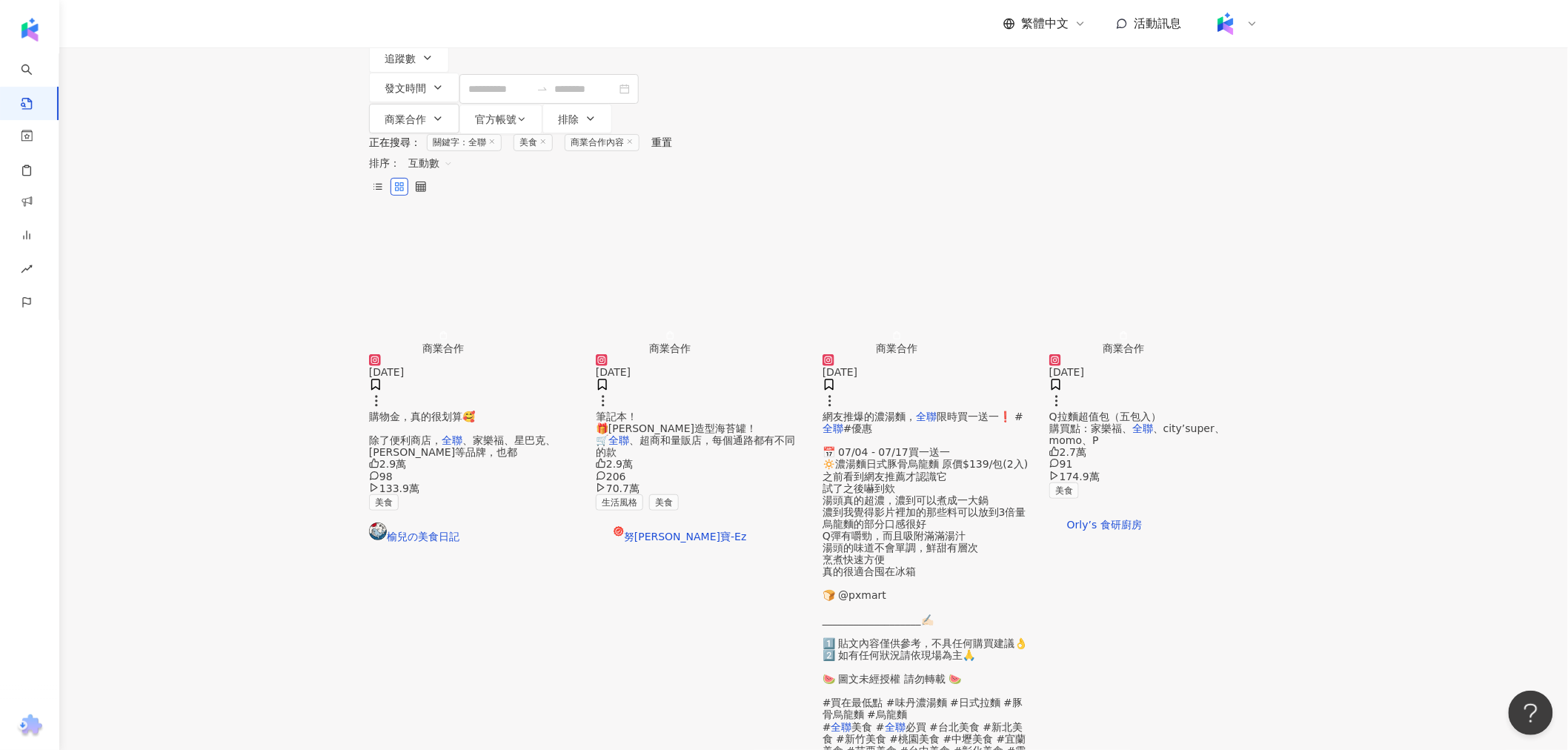
scroll to position [247, 0]
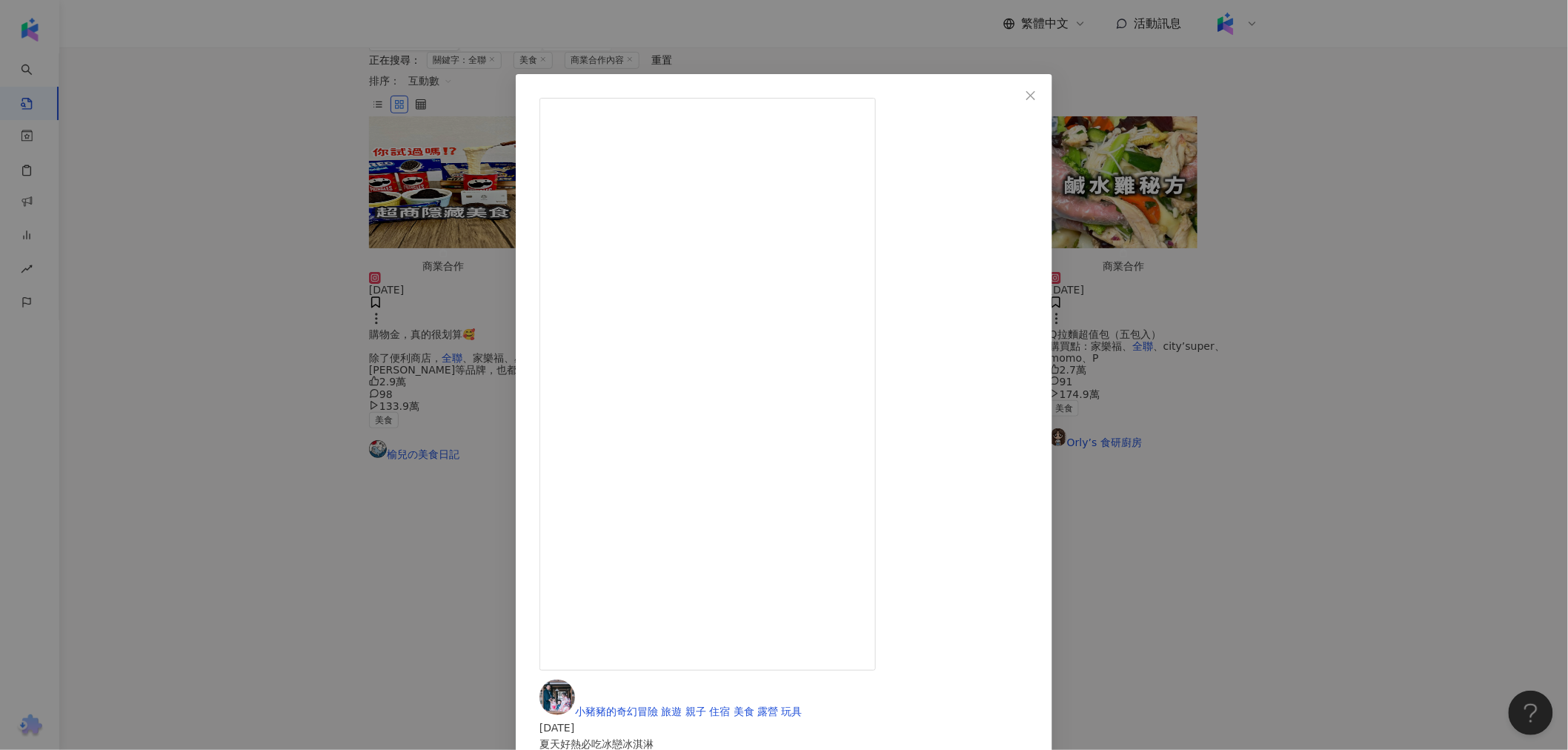
click at [339, 431] on div "小豬豬的奇幻冒險 旅遊 親子 住宿 美食 露營 玩具 2024/8/21 夏天好熱必吃冰戀冰淇淋 現有兩種口味都很可口 牛奶風味充滿奶香 帶著巧克力點綴 甜而…" at bounding box center [784, 375] width 1568 height 750
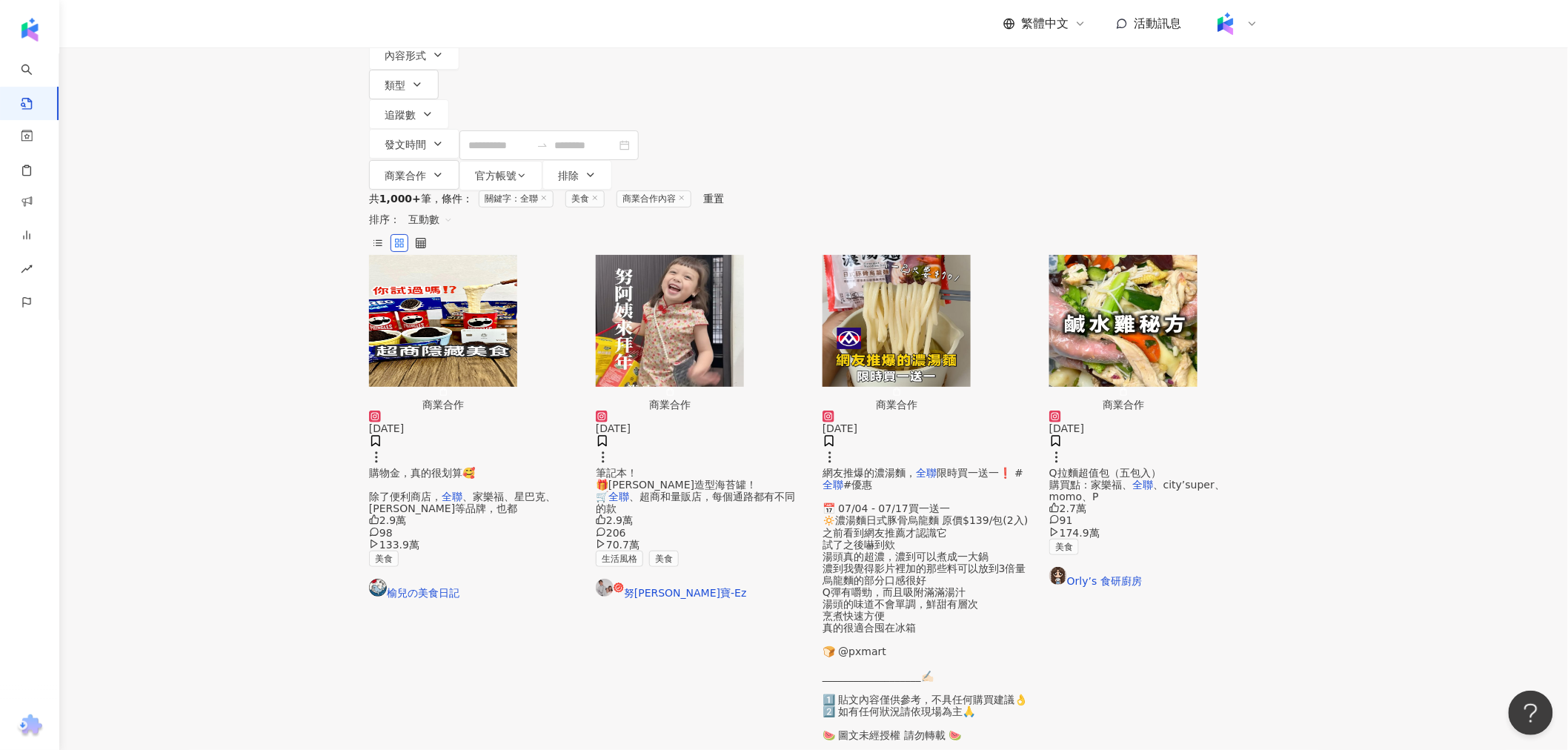
scroll to position [0, 0]
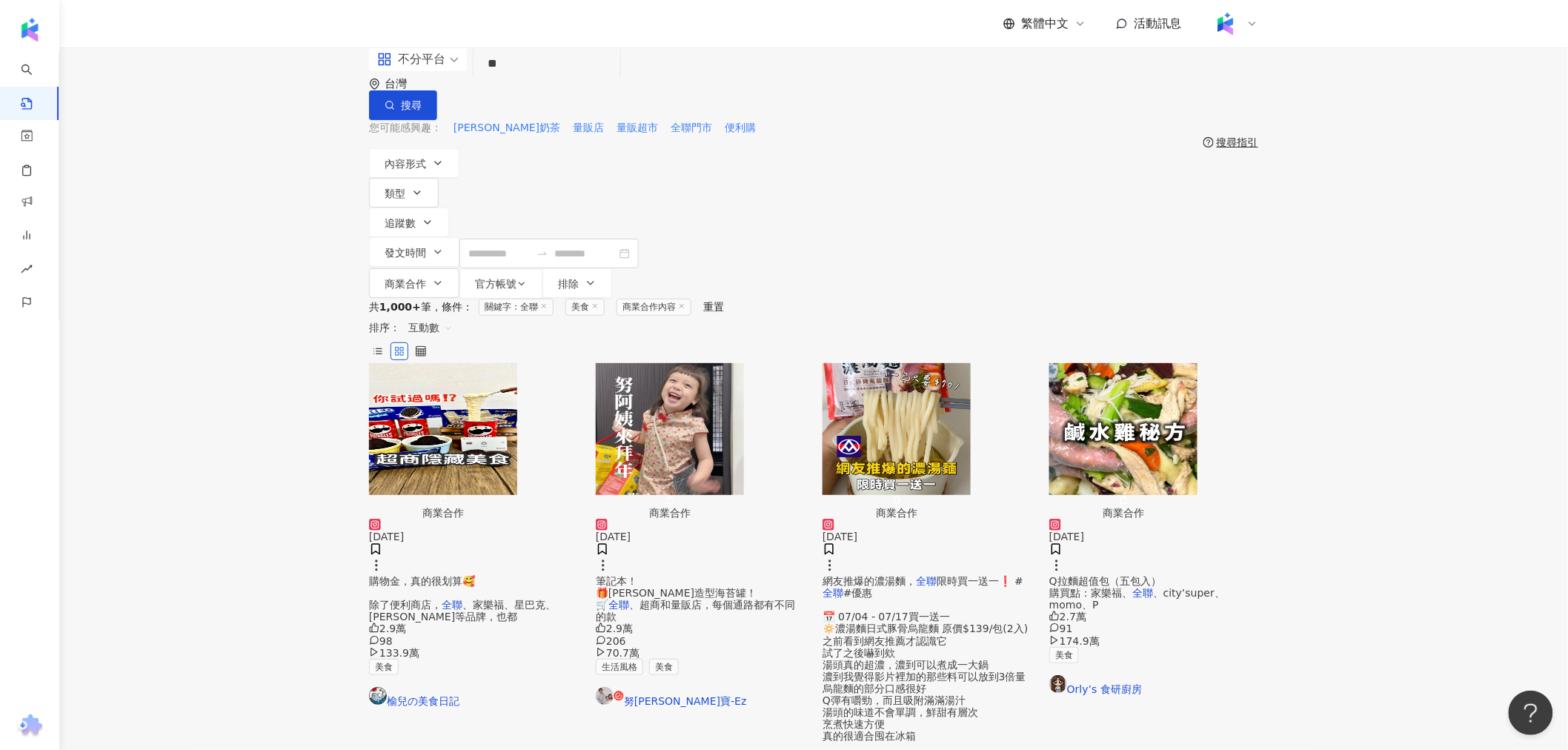
click at [458, 363] on img "button" at bounding box center [443, 428] width 148 height 131
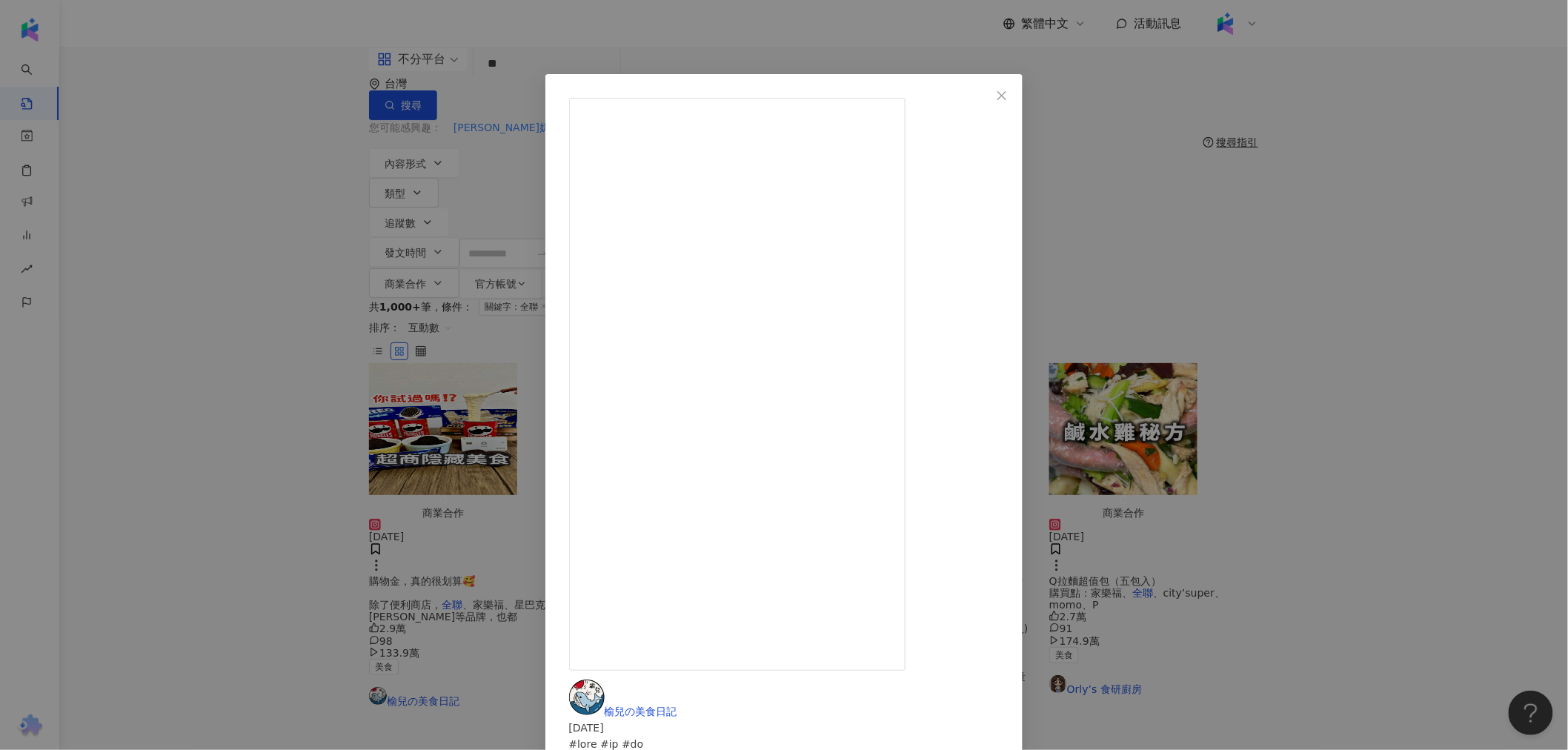
click at [303, 372] on div "榆兒の美食日記 2023/11/17 2.9萬 98 133.9萬 查看原始貼文" at bounding box center [784, 375] width 1568 height 750
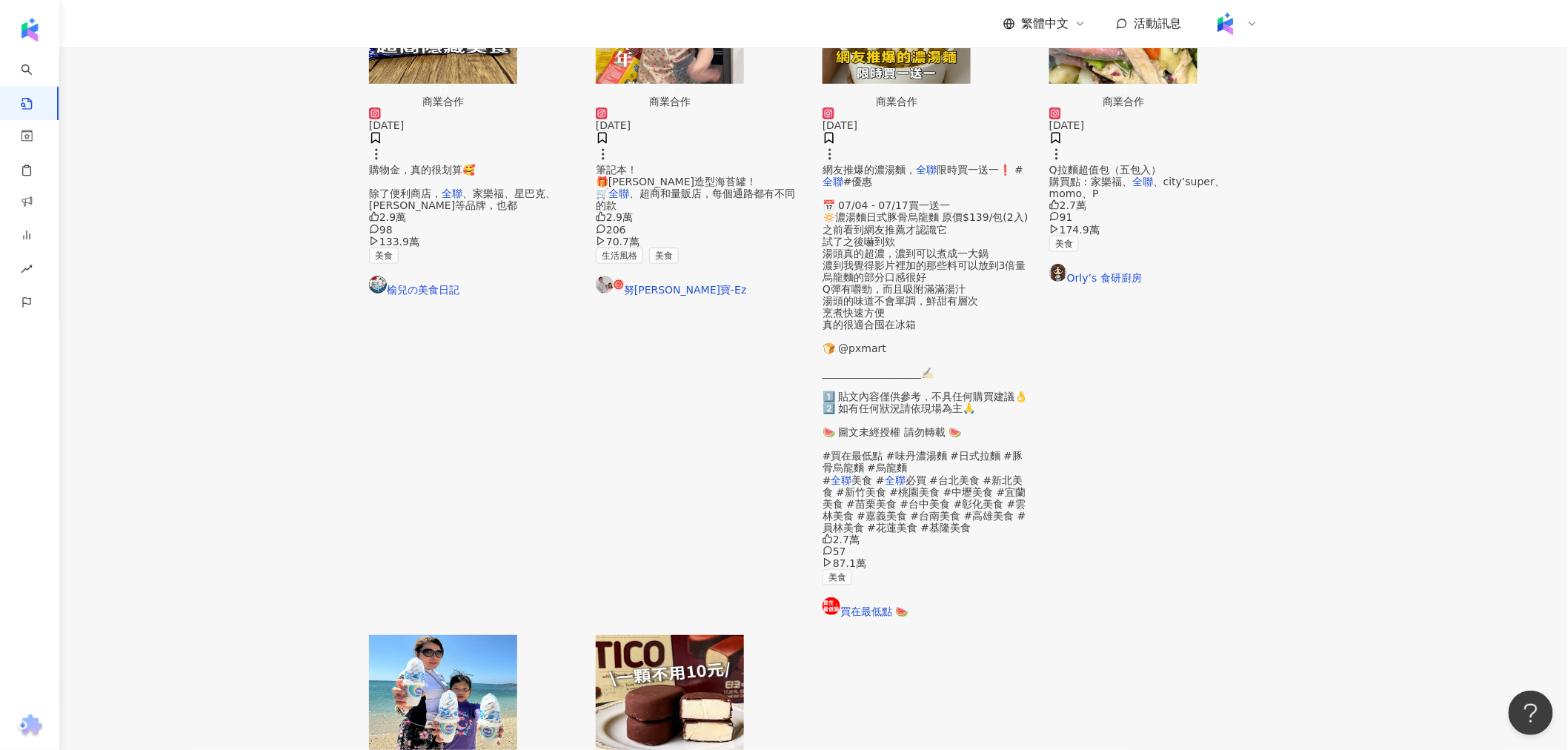
scroll to position [494, 0]
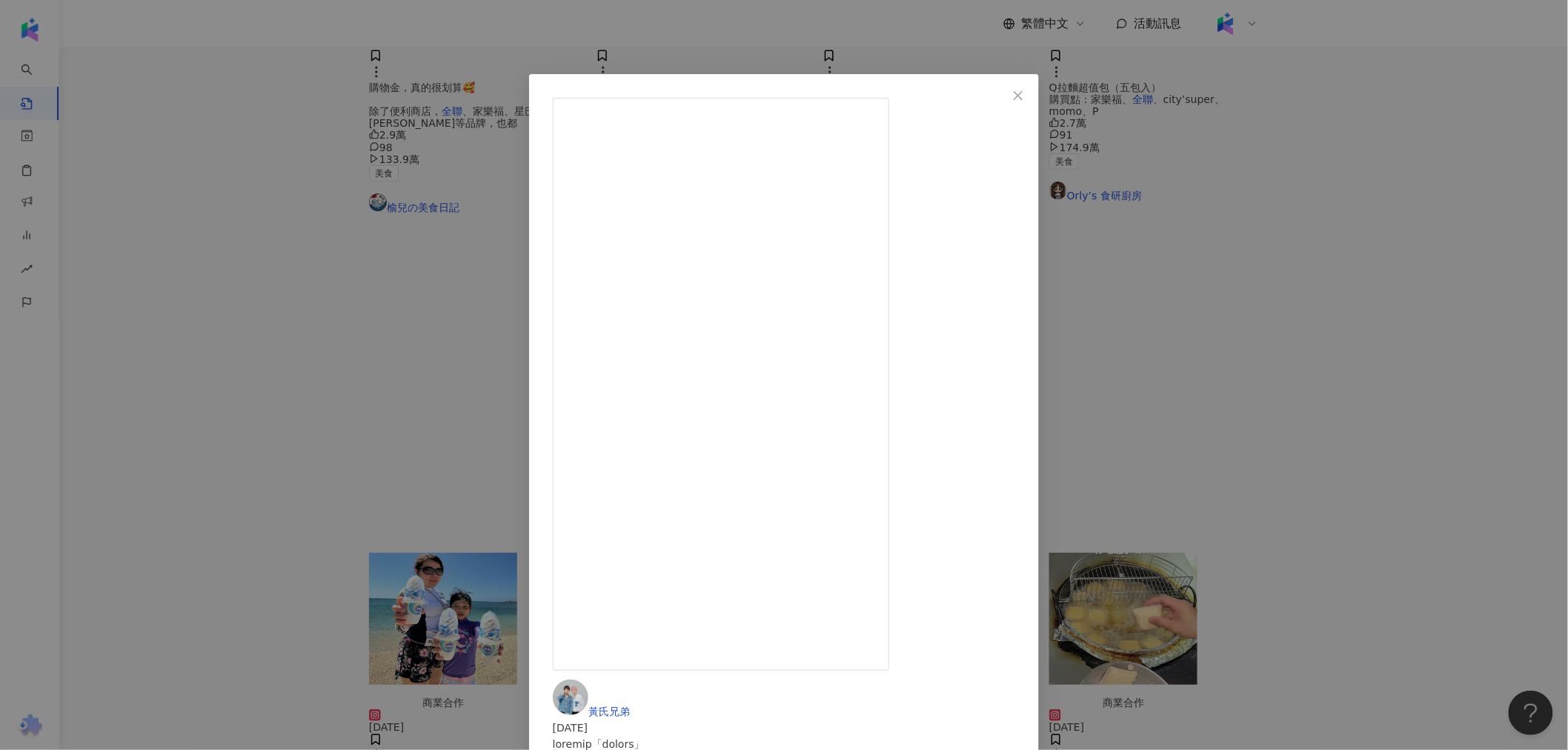
click at [290, 505] on div "黃氏兄弟 2024/6/21 2.6萬 625 322萬 查看原始貼文" at bounding box center [784, 375] width 1568 height 750
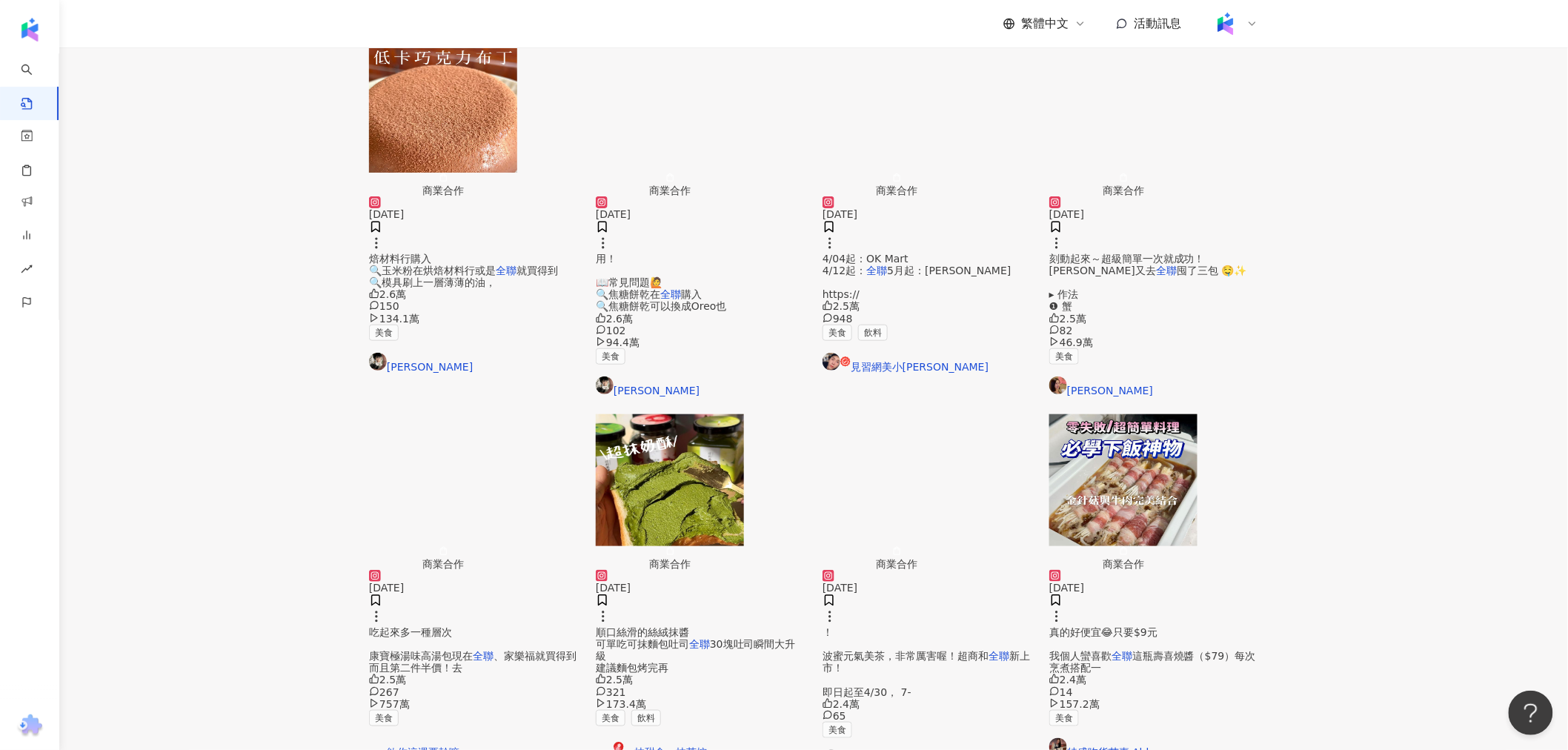
scroll to position [322, 0]
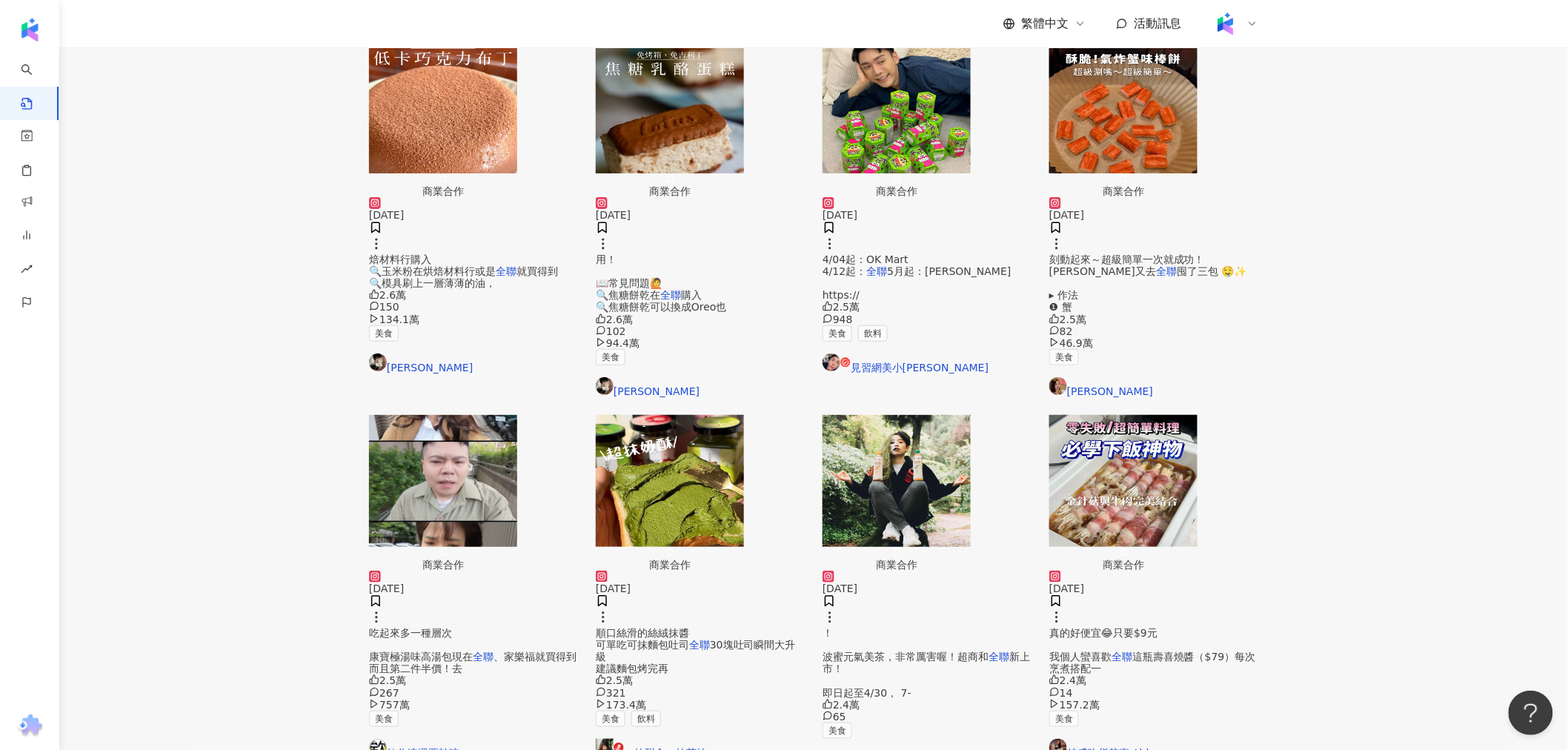
click at [744, 415] on img "button" at bounding box center [670, 480] width 148 height 131
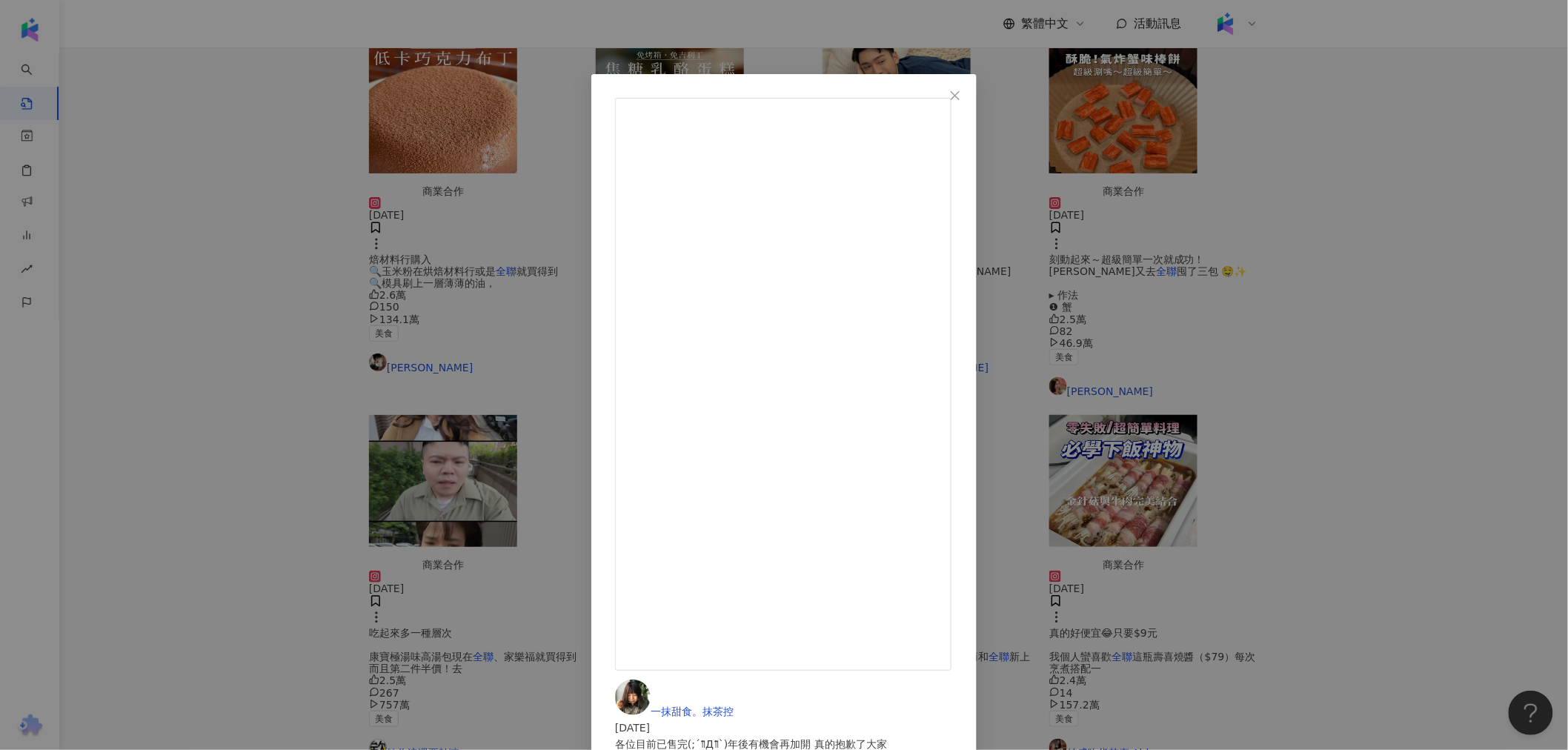
click at [272, 384] on div "一抹甜食。抹茶控 2024/1/15 各位目前已售完(;´༎ຶД༎ຶ`)年後有機會再加開 真的抱歉了大家 #是絲絨抹醬不是奶酥醬 #請烤完吐司再抹醬🥹 辻利抹…" at bounding box center [784, 375] width 1568 height 750
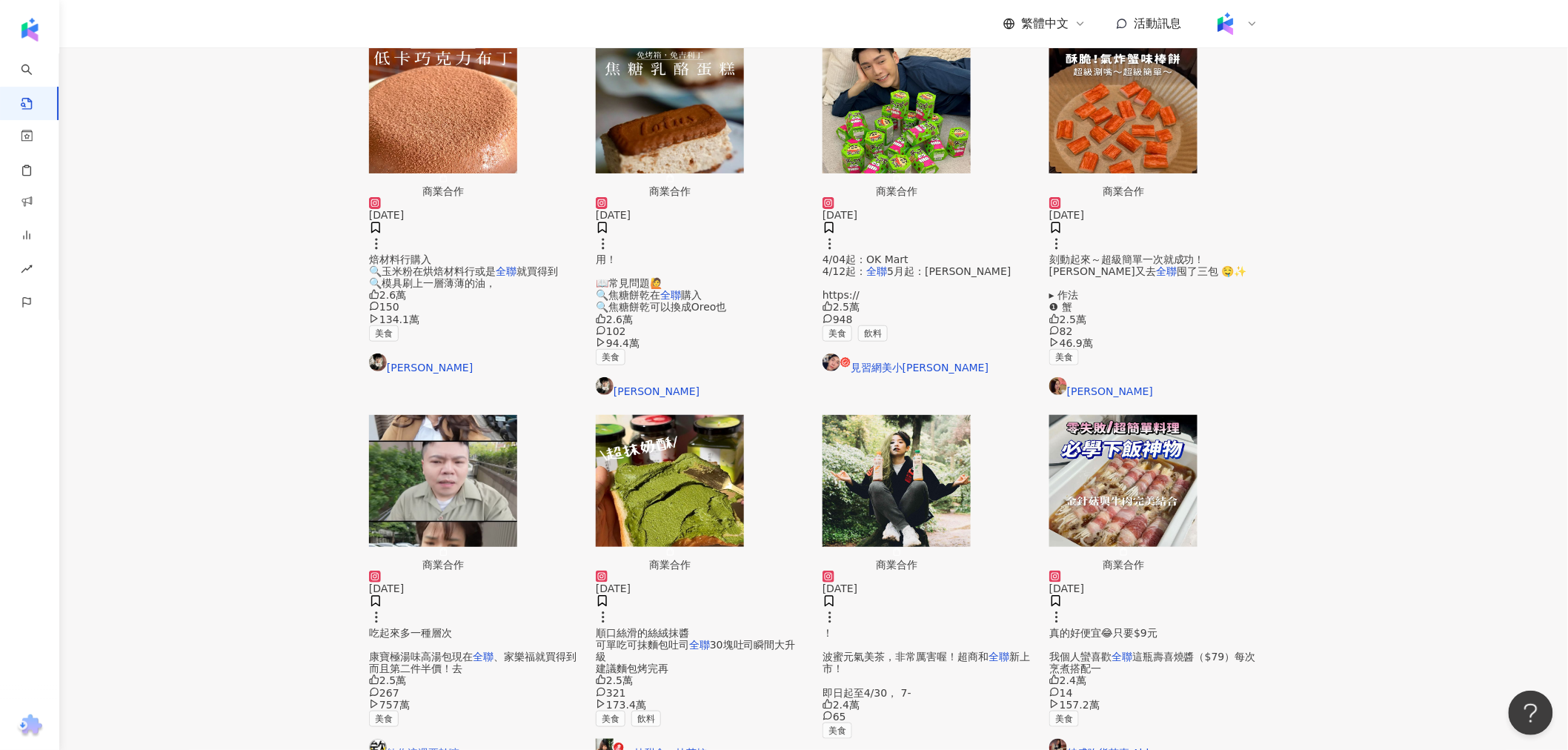
click at [855, 415] on img "button" at bounding box center [897, 480] width 148 height 131
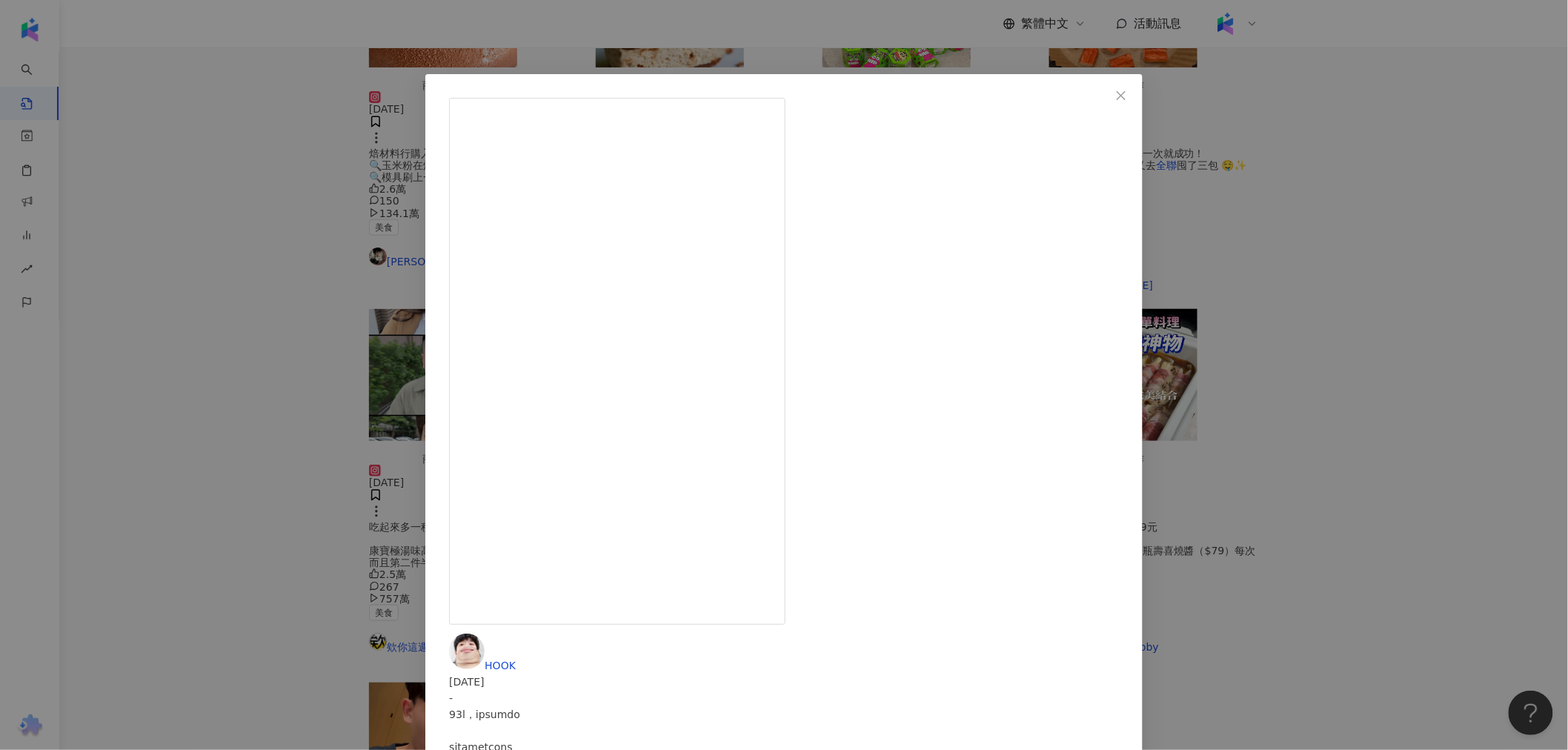
scroll to position [486, 0]
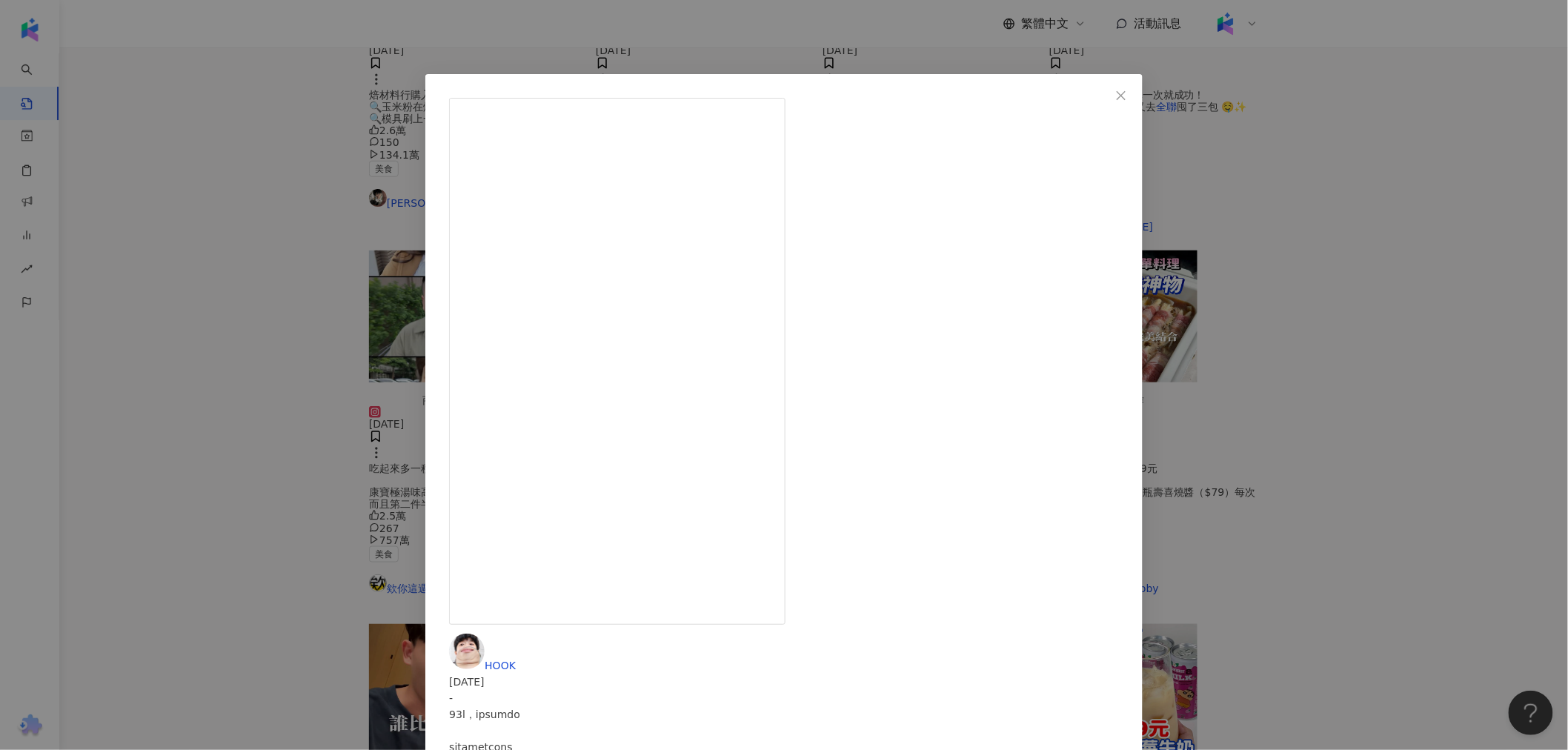
click at [1298, 290] on div "HOOK 2024/4/18 2.4萬 65 查看原始貼文" at bounding box center [784, 375] width 1568 height 750
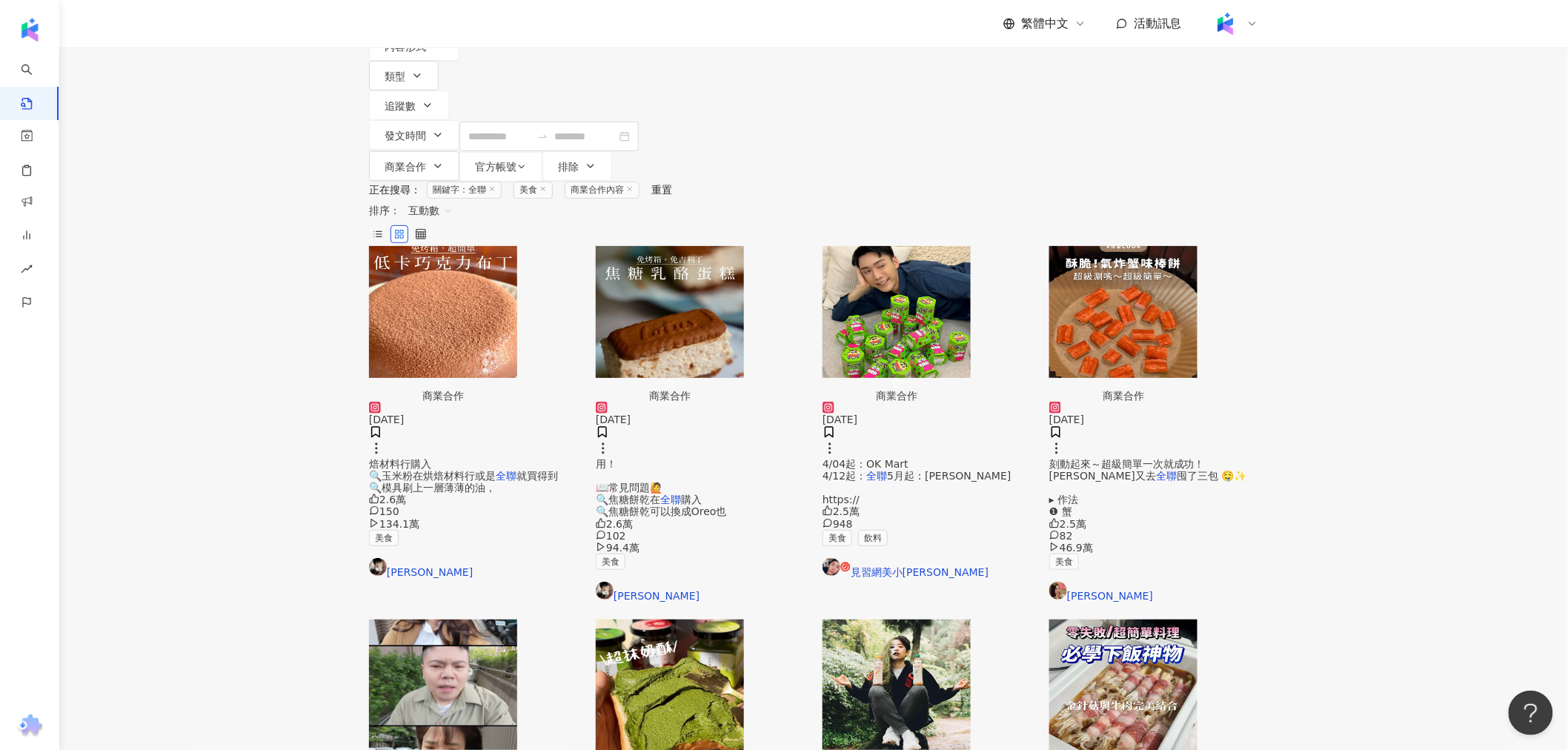
scroll to position [0, 0]
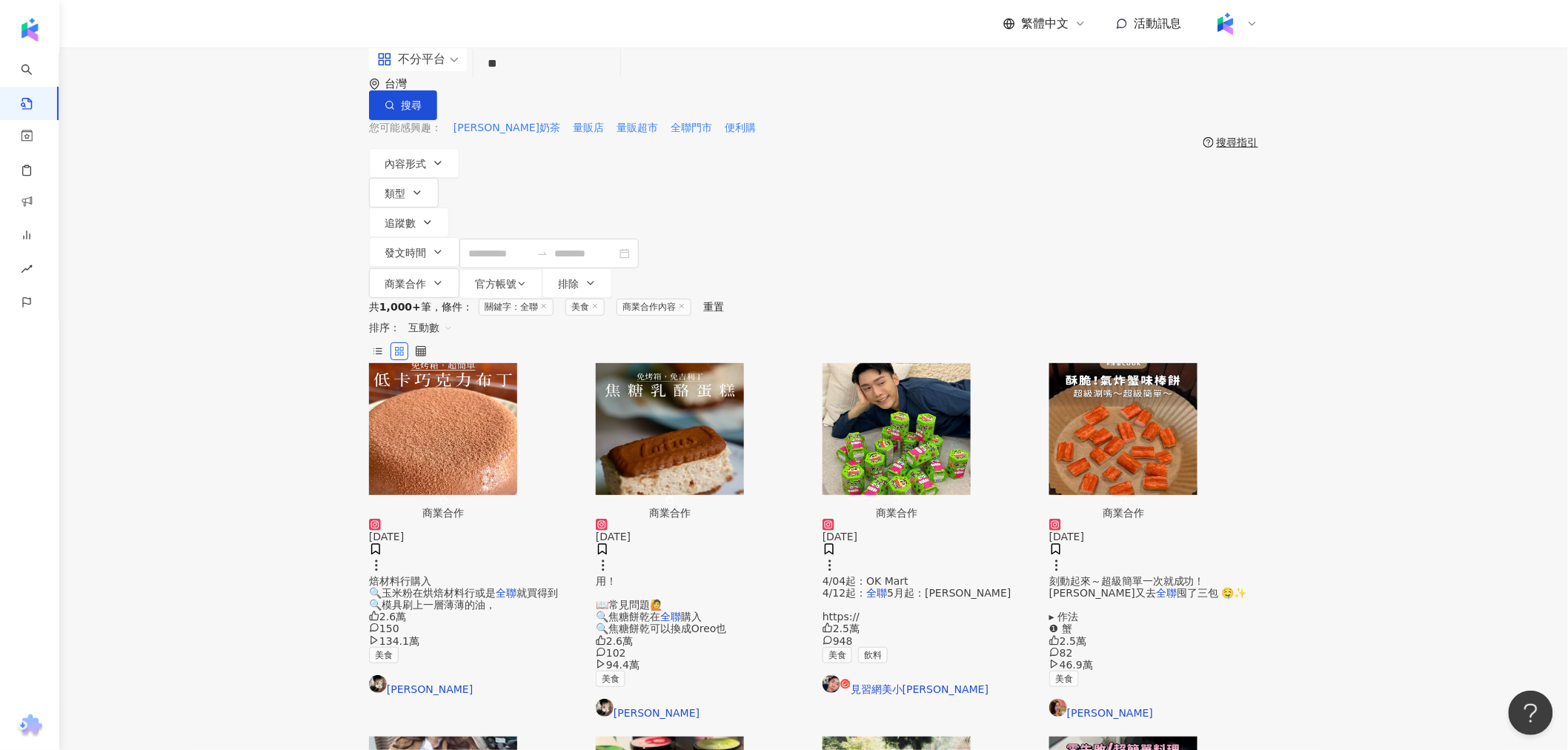
drag, startPoint x: 505, startPoint y: 91, endPoint x: 415, endPoint y: 108, distance: 91.6
click at [415, 108] on div "不分平台 ** 台灣 搜尋" at bounding box center [813, 83] width 889 height 73
type input "**"
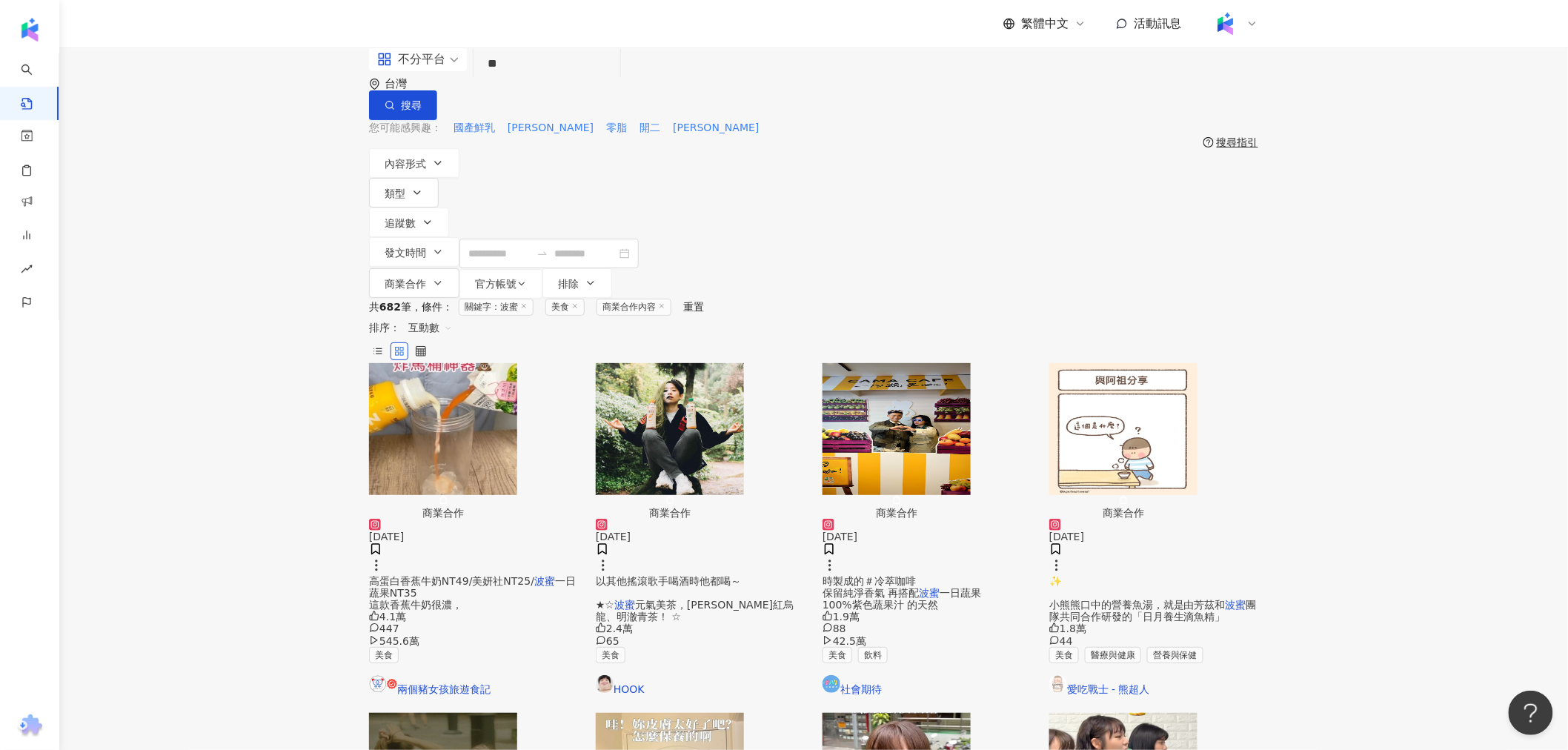
click at [492, 363] on img "button" at bounding box center [443, 428] width 148 height 131
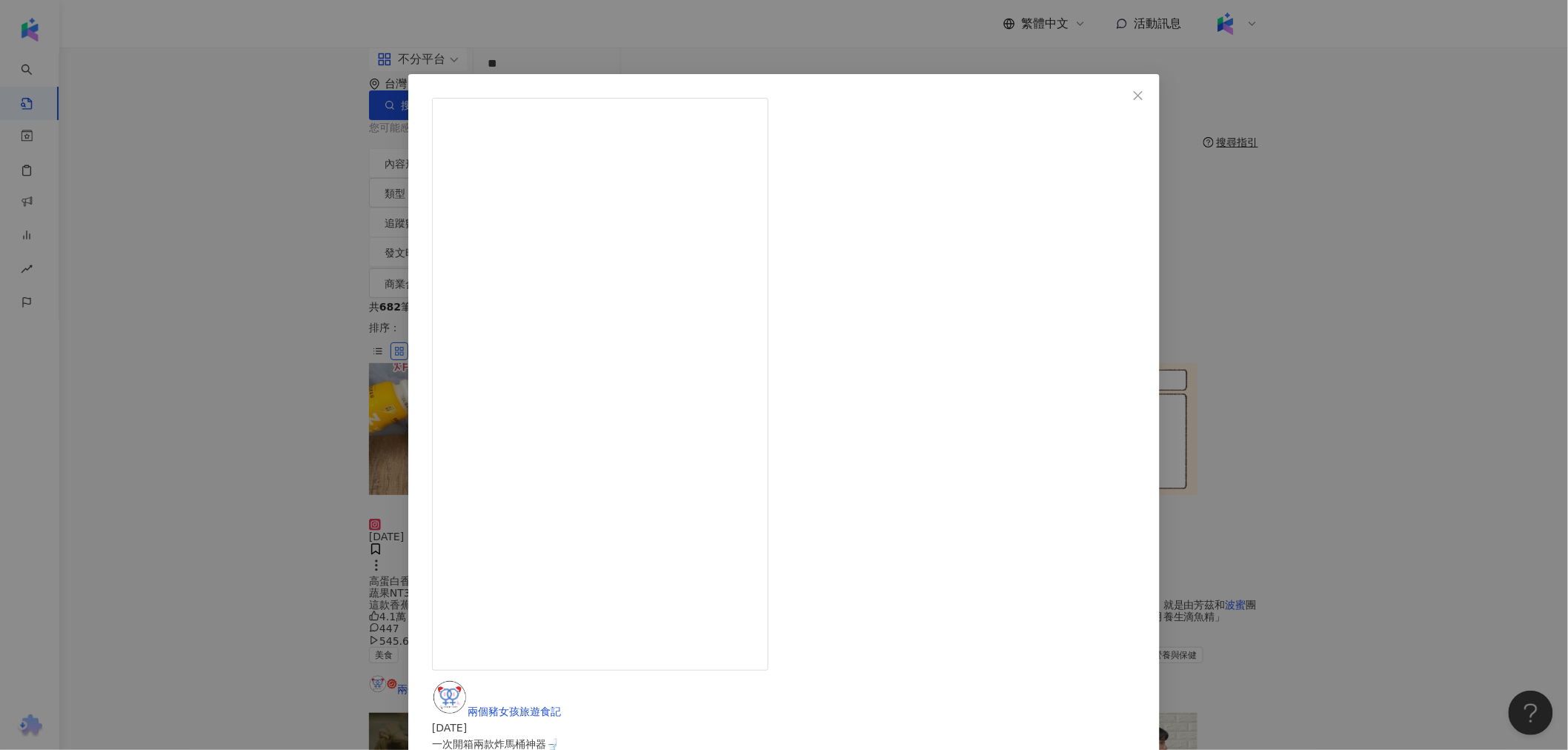
click at [289, 398] on div "兩個豬女孩旅遊食記 2024/8/7 一次開箱兩款炸馬桶神器🚽 真的有在炸請小心服用哈哈哈哈 那天朋友跑了3次廁所😂😂😂 但每個人腸胃不同不一定適用於大家喔～…" at bounding box center [784, 375] width 1568 height 750
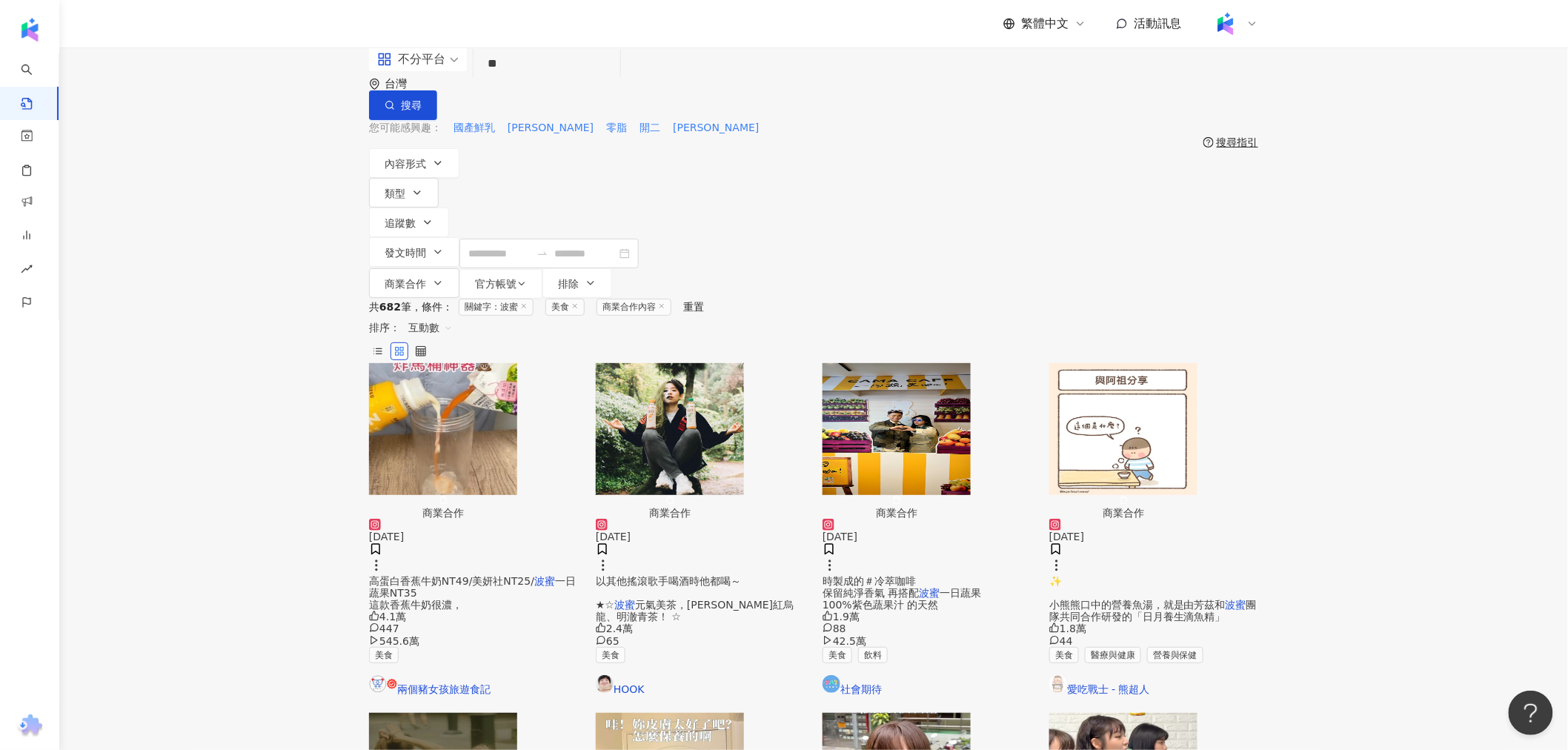
click at [962, 363] on img "button" at bounding box center [897, 428] width 148 height 131
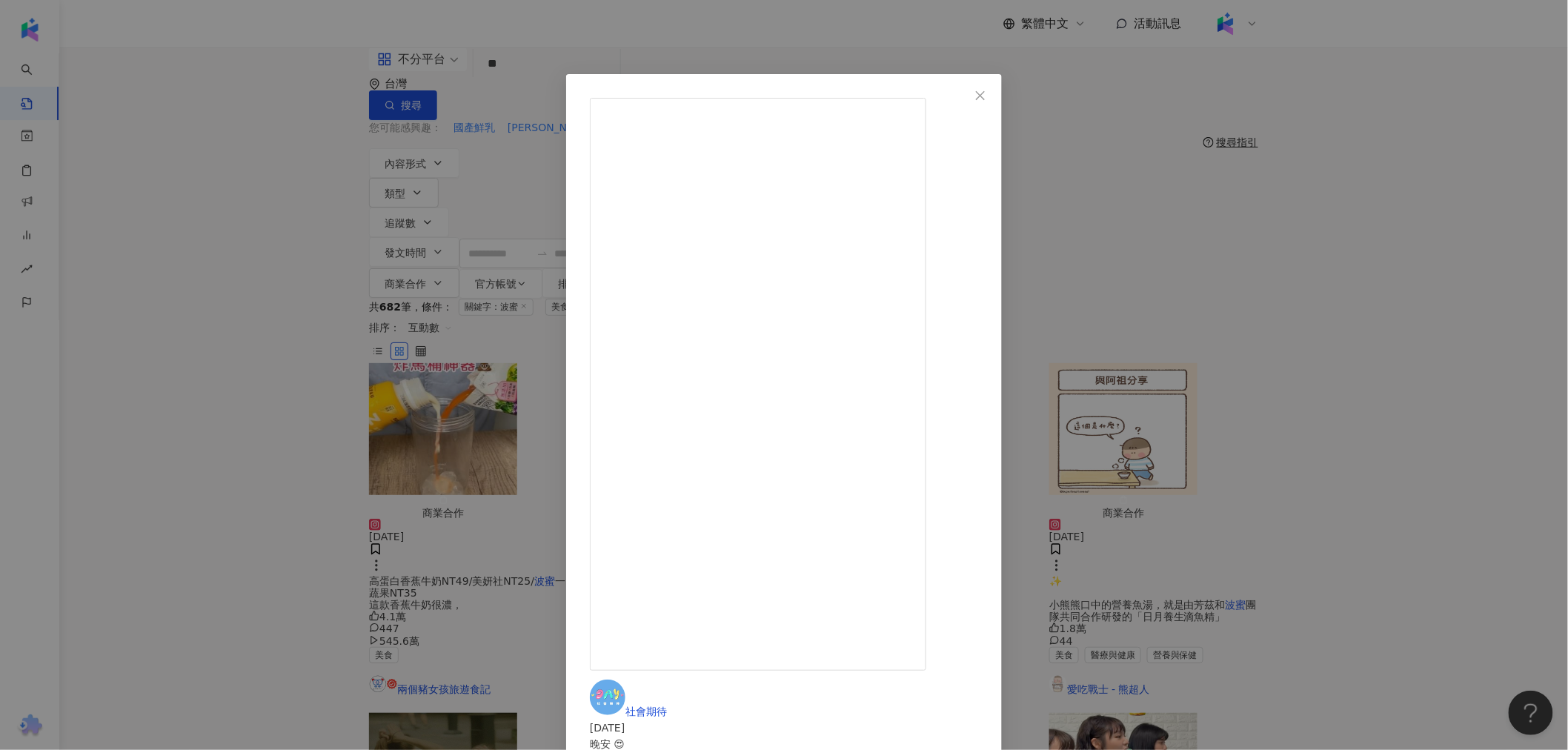
click at [1319, 283] on div "社會期待 2025/3/30 晚安 😍 非常榮幸能與Cama 咖啡合作 邀請我們嘗鮮3月新品 ‼️ 這次他們與一個意想不到的品牌原物料結合 原本在告訴我們的時…" at bounding box center [784, 375] width 1568 height 750
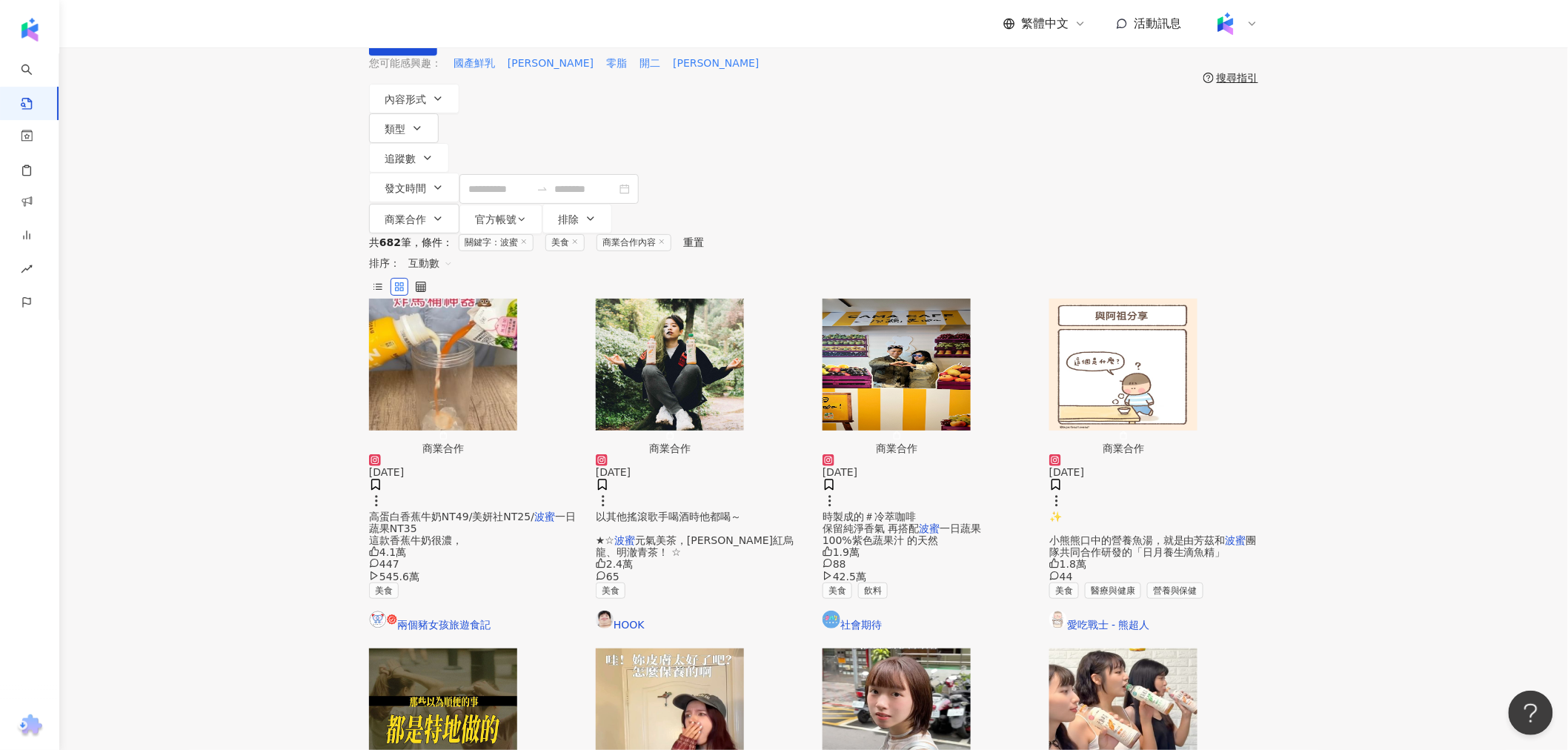
scroll to position [165, 0]
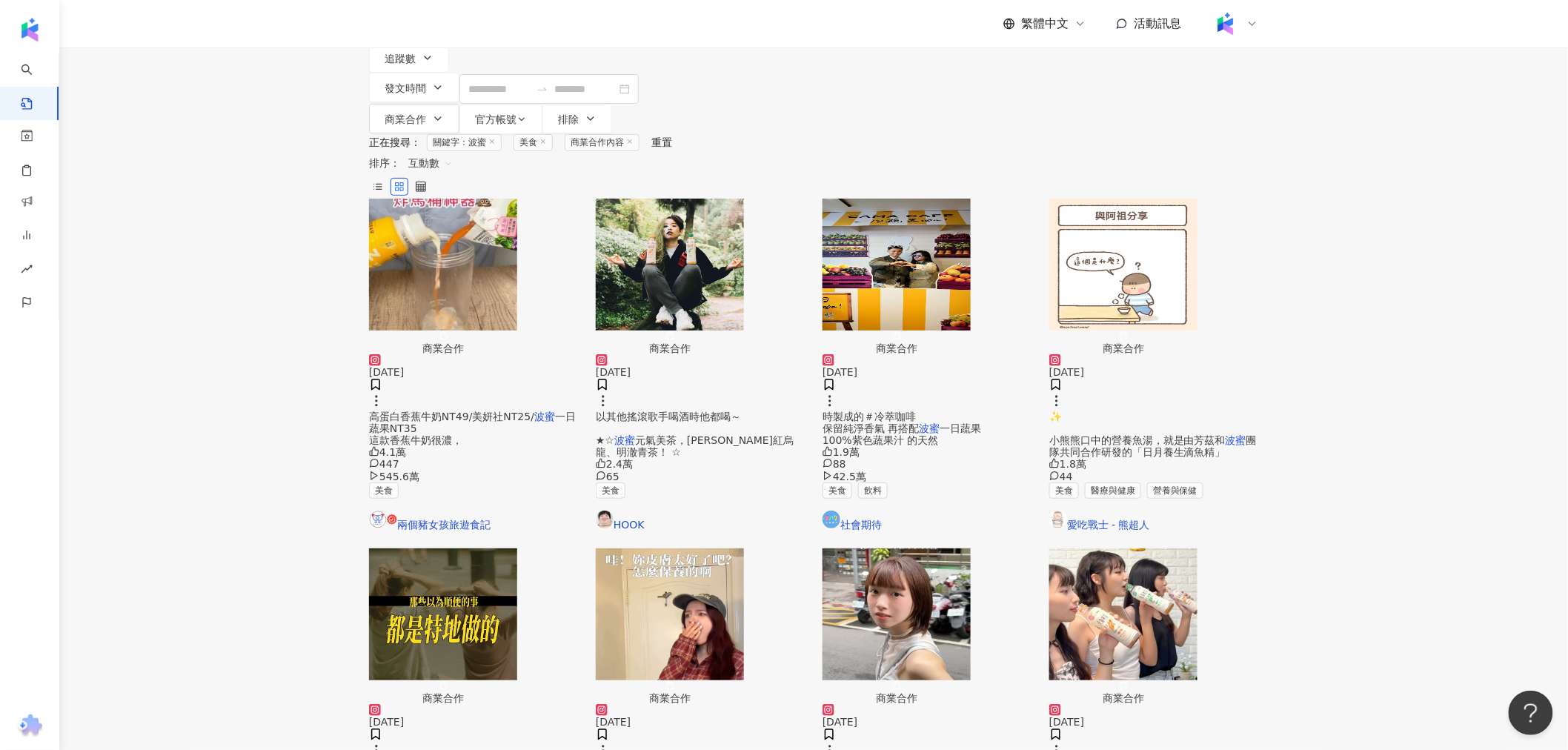
click at [669, 549] on img "button" at bounding box center [670, 614] width 148 height 131
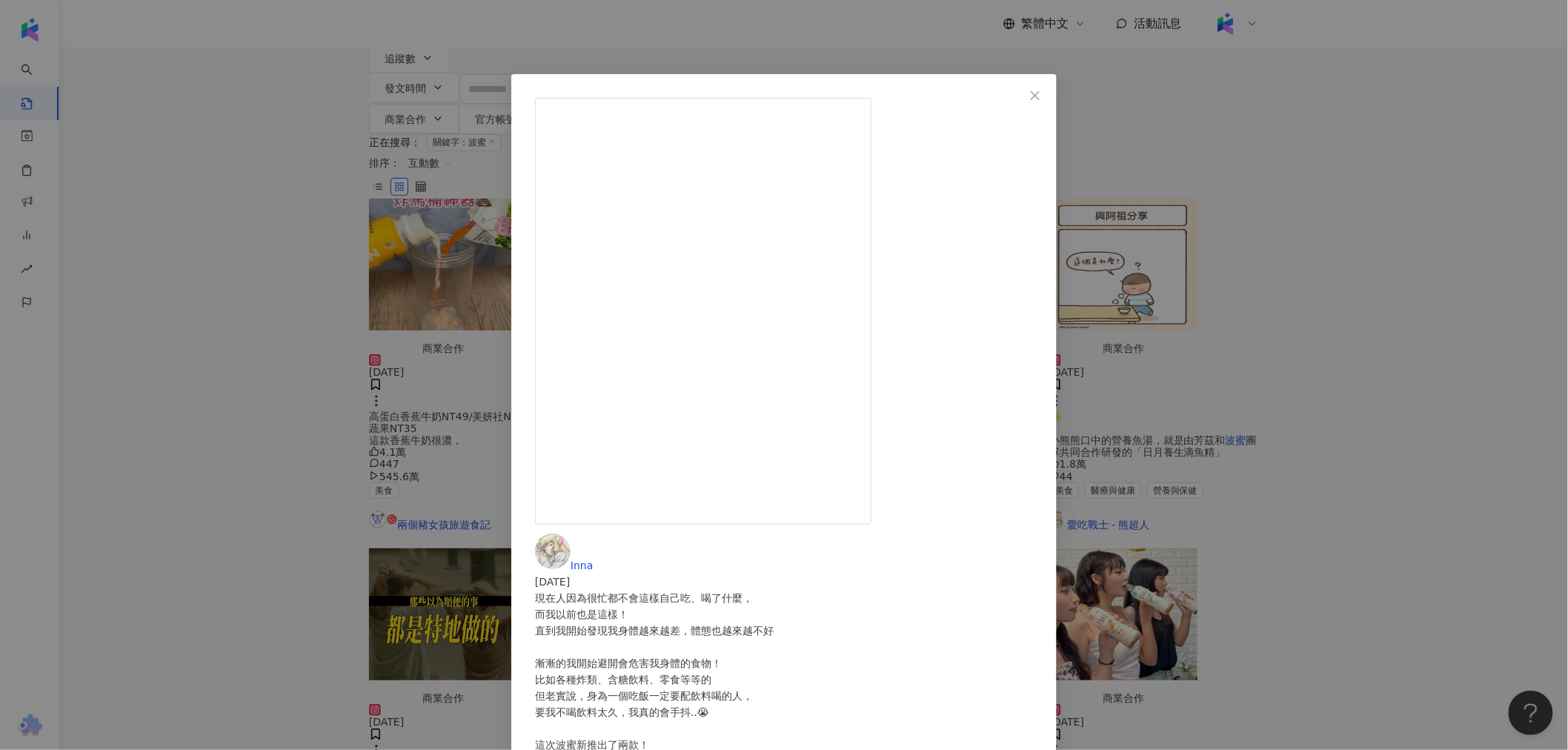
click at [1291, 388] on div "Inna 2024/7/3 現在人因為很忙都不會這樣自己吃、喝了什麼， 而我以前也是這樣！ 直到我開始發現我身體越來越差，體態也越來越不好 漸漸的我開始避開會…" at bounding box center [784, 375] width 1568 height 750
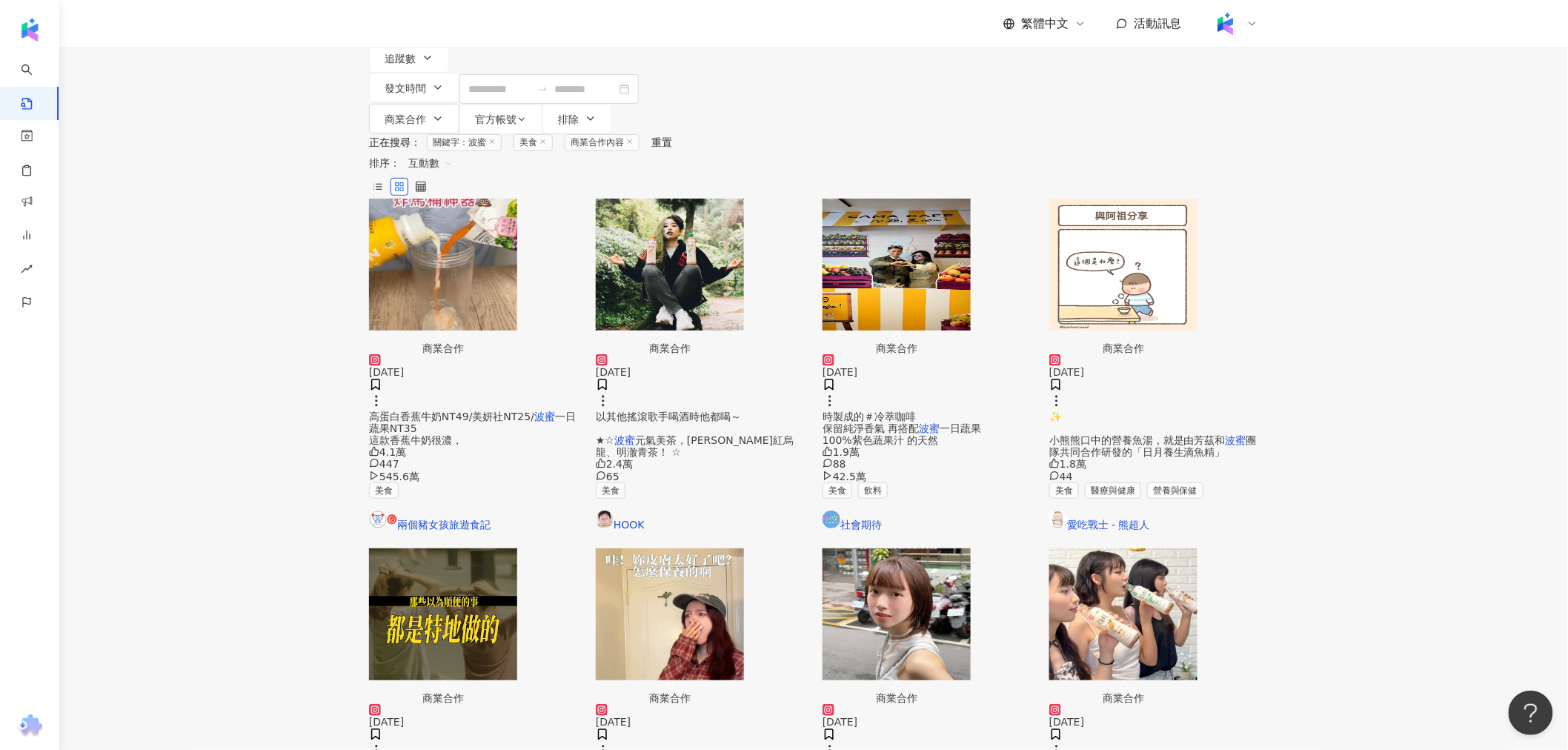
click at [913, 549] on img "button" at bounding box center [897, 614] width 148 height 131
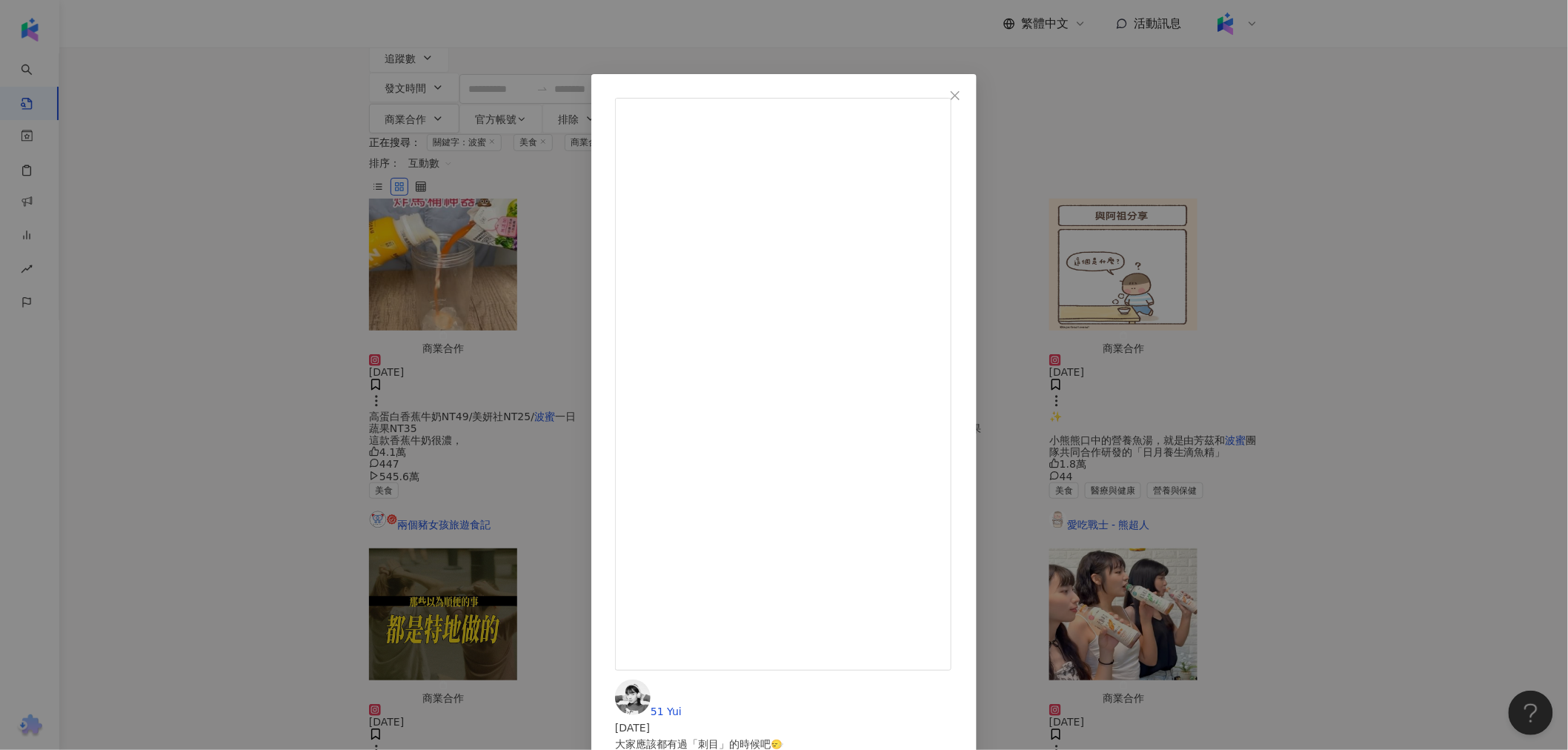
click at [1322, 301] on div "51 Yui 2024/7/15 大家應該都有過「刺目」的時候吧🙂‍↔️ 刺目的時候請灌下去波蜜元氣美茶🍵 喝了不只可以降火氣：） 而且0熱量、無香料 喝了不…" at bounding box center [784, 375] width 1568 height 750
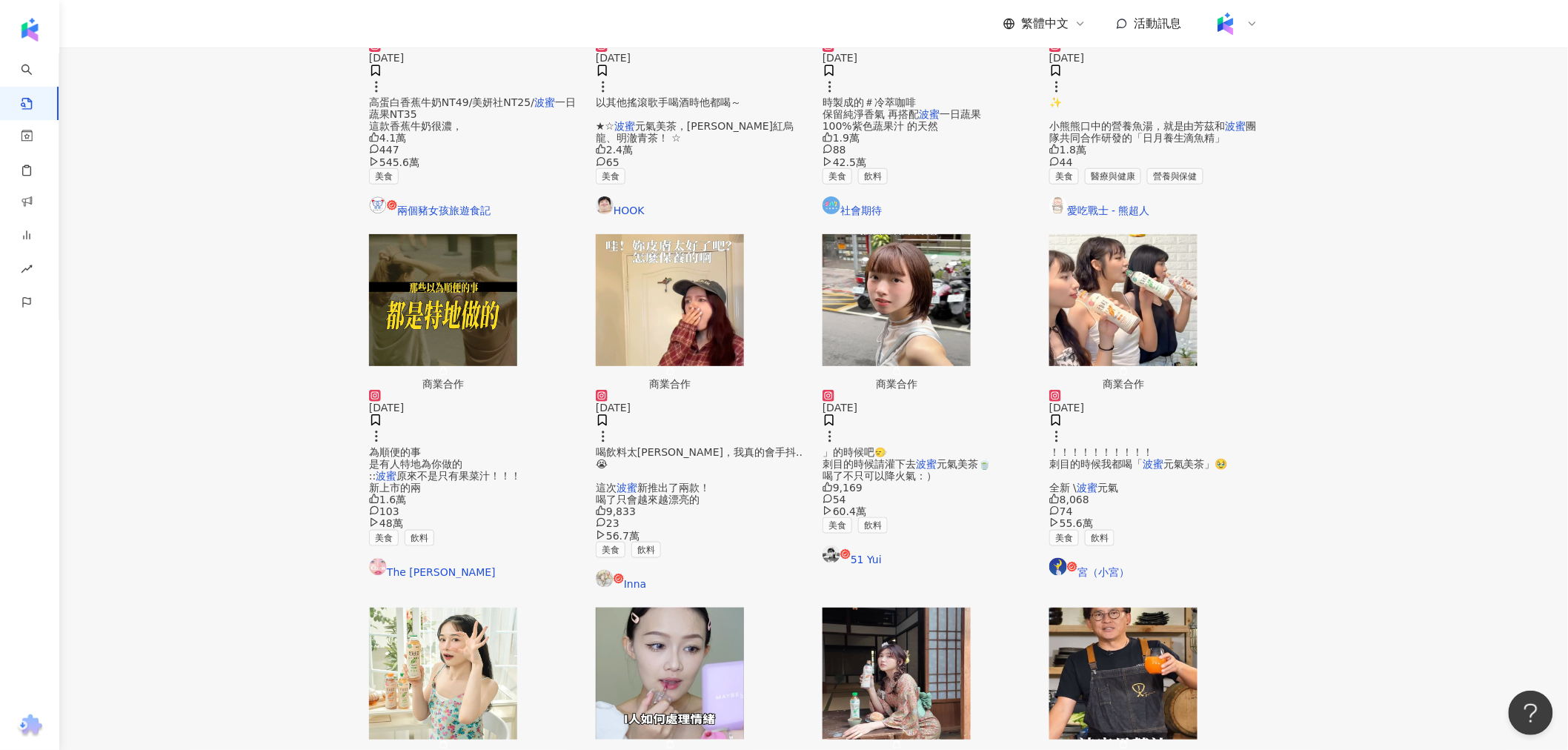
scroll to position [494, 0]
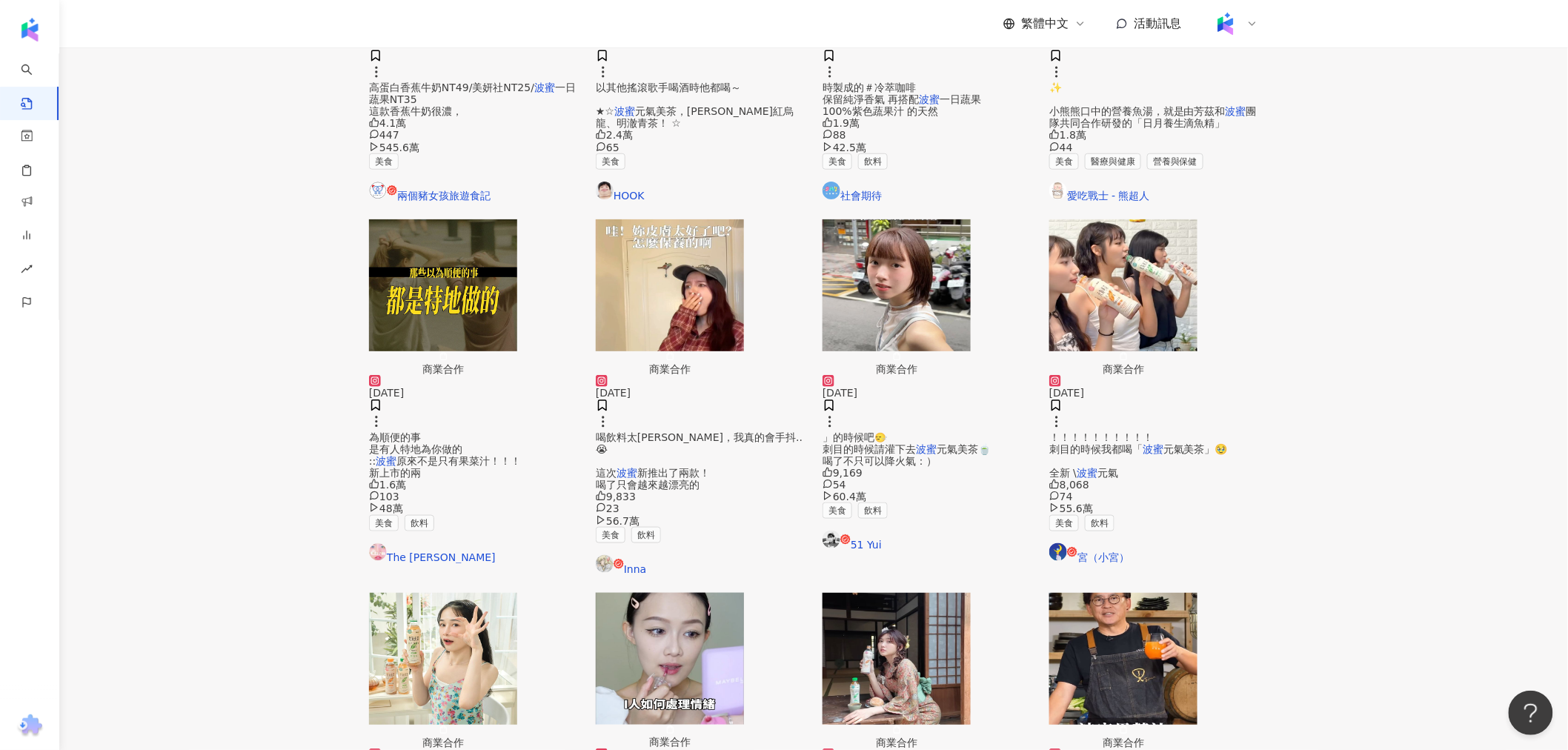
click at [1190, 593] on img "button" at bounding box center [1123, 658] width 148 height 131
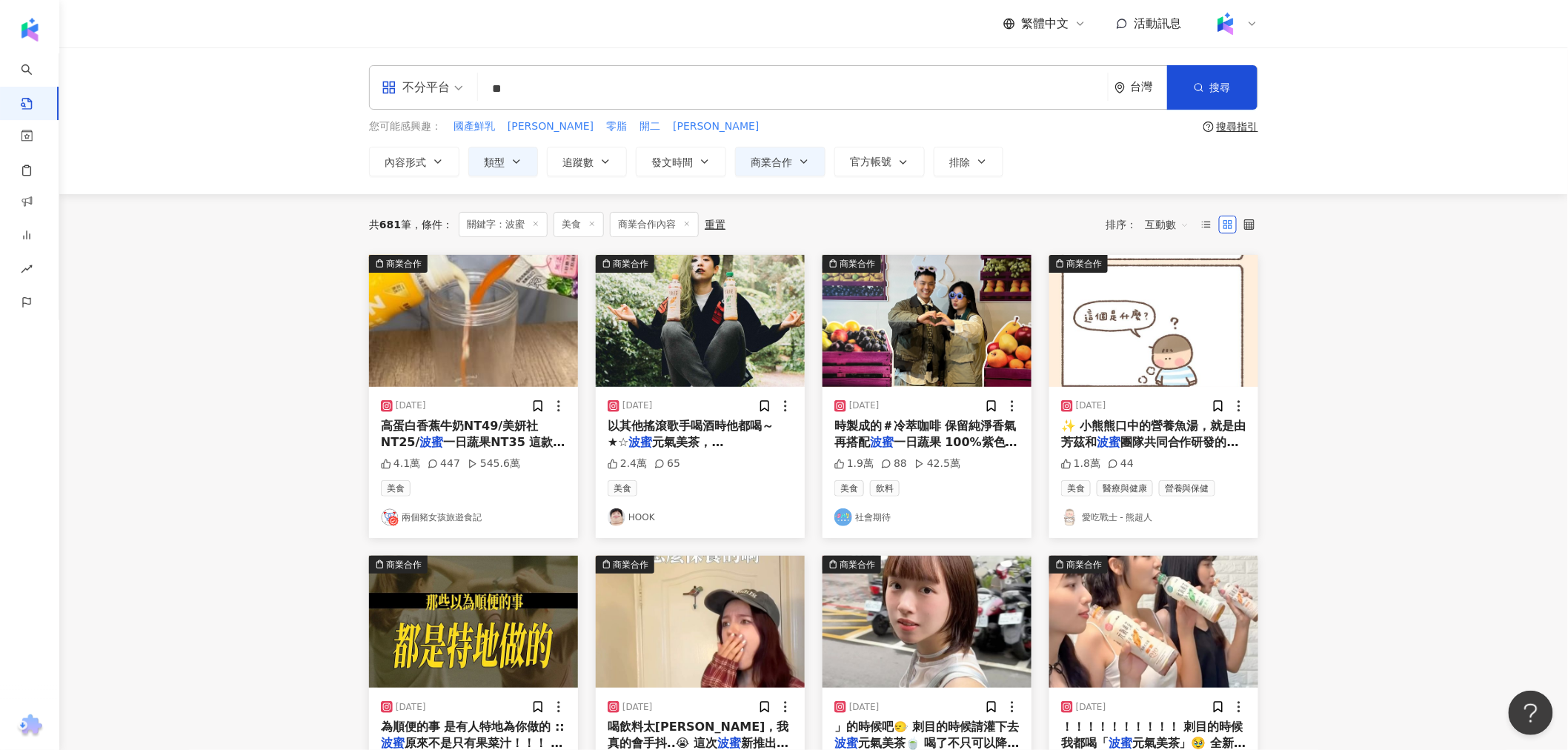
click at [597, 89] on input "**" at bounding box center [793, 89] width 618 height 32
type input "*****"
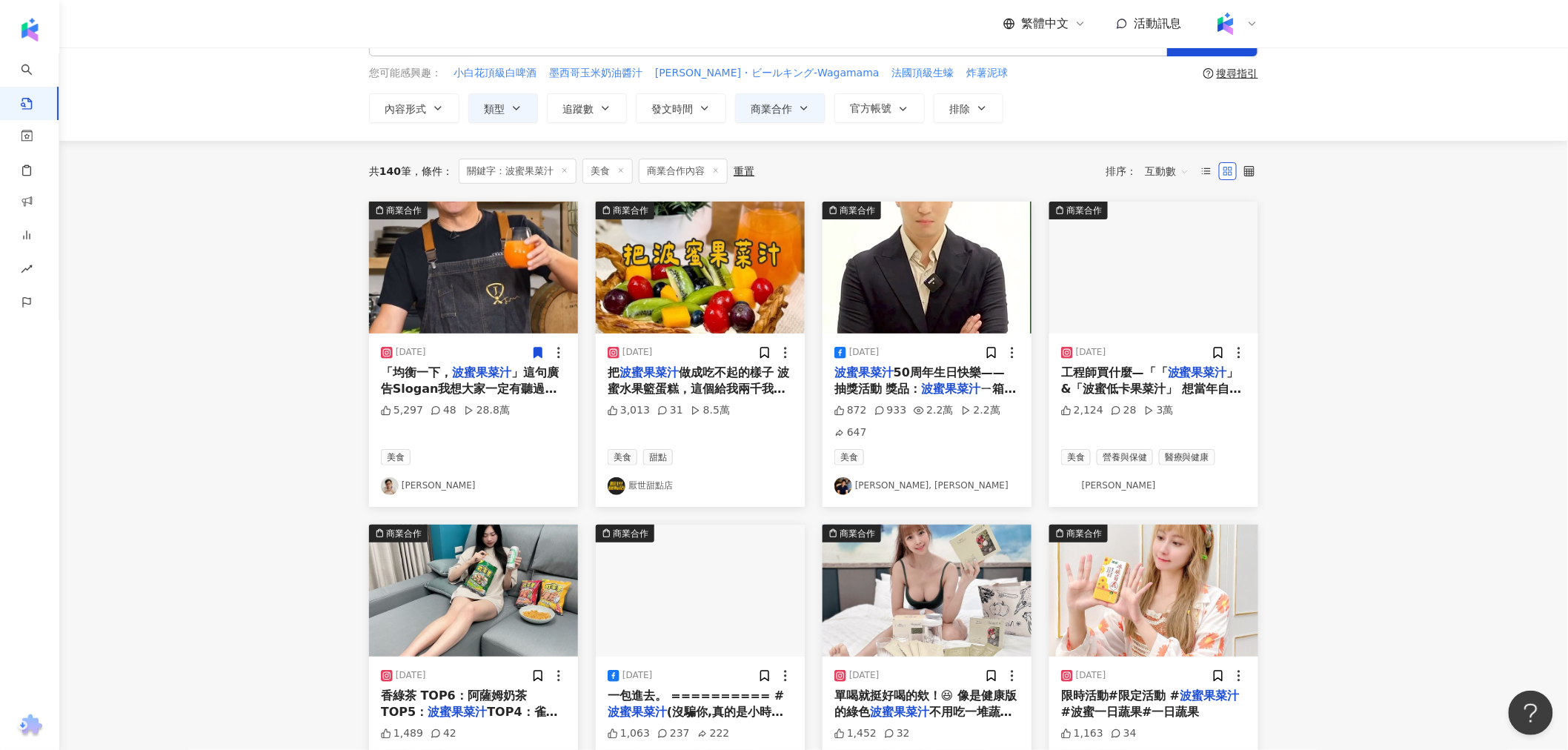
scroll to position [82, 0]
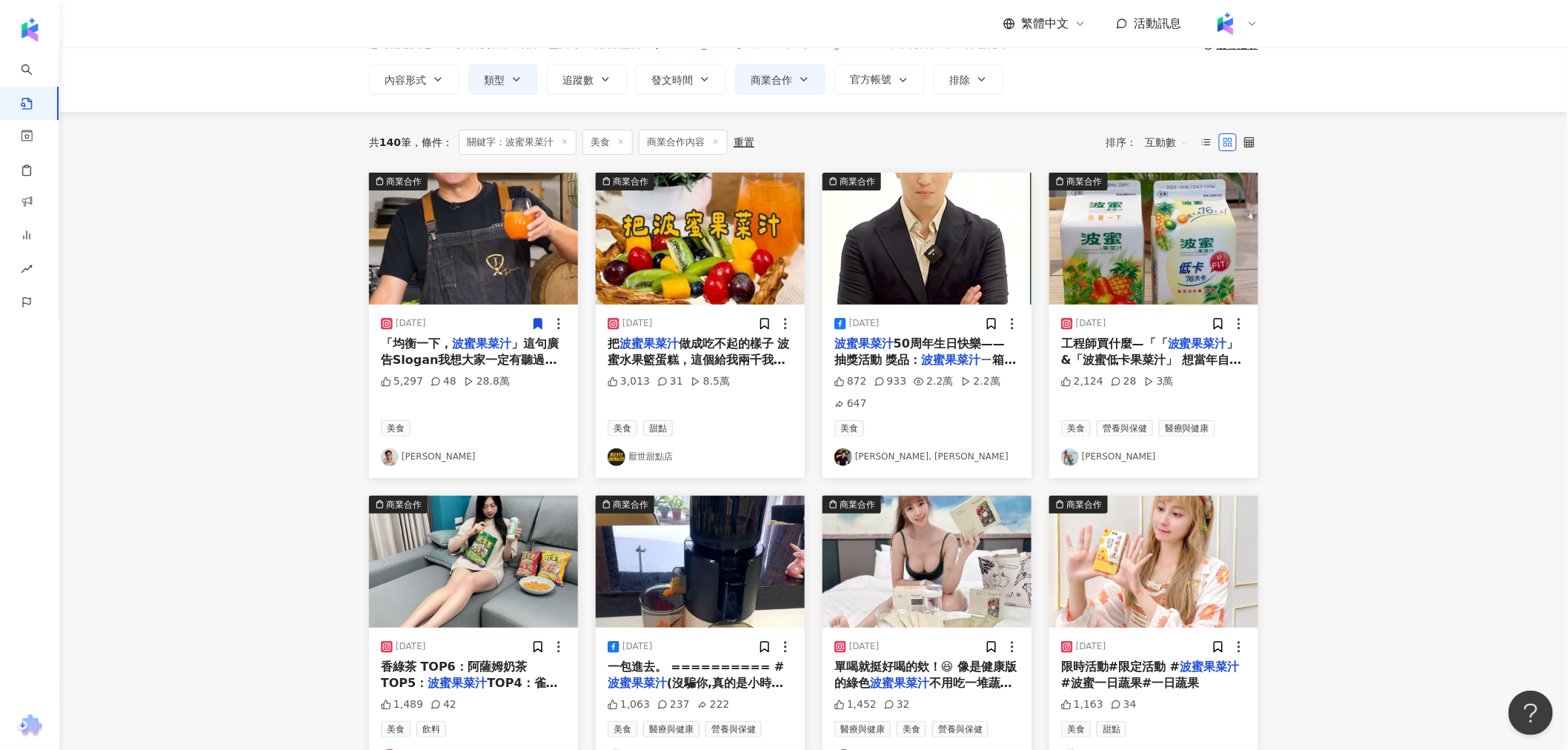
click at [677, 275] on img "button" at bounding box center [700, 238] width 209 height 131
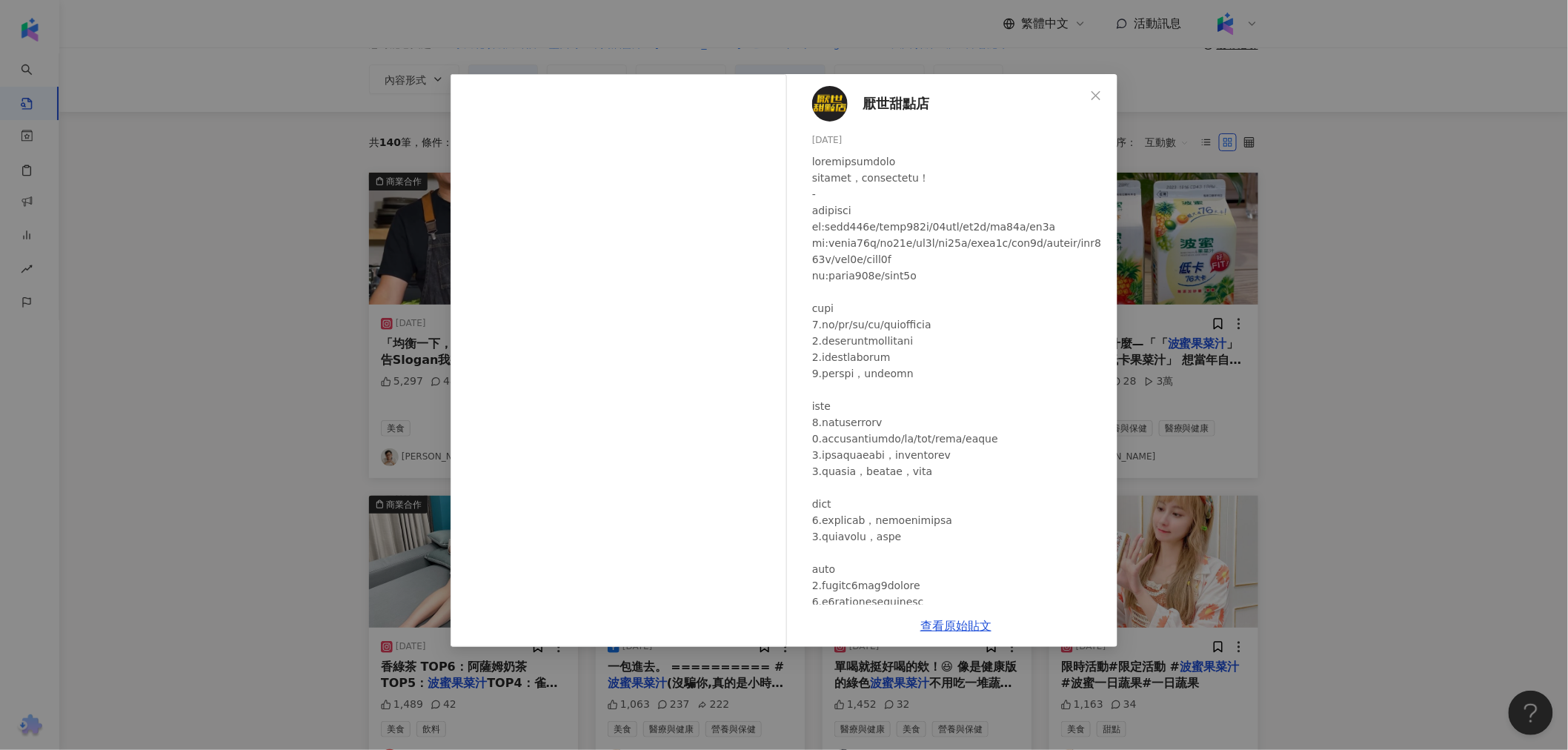
click at [1309, 354] on div "厭世甜點店 [DATE] 3,013 31 8.5萬 查看原始貼文" at bounding box center [784, 375] width 1568 height 750
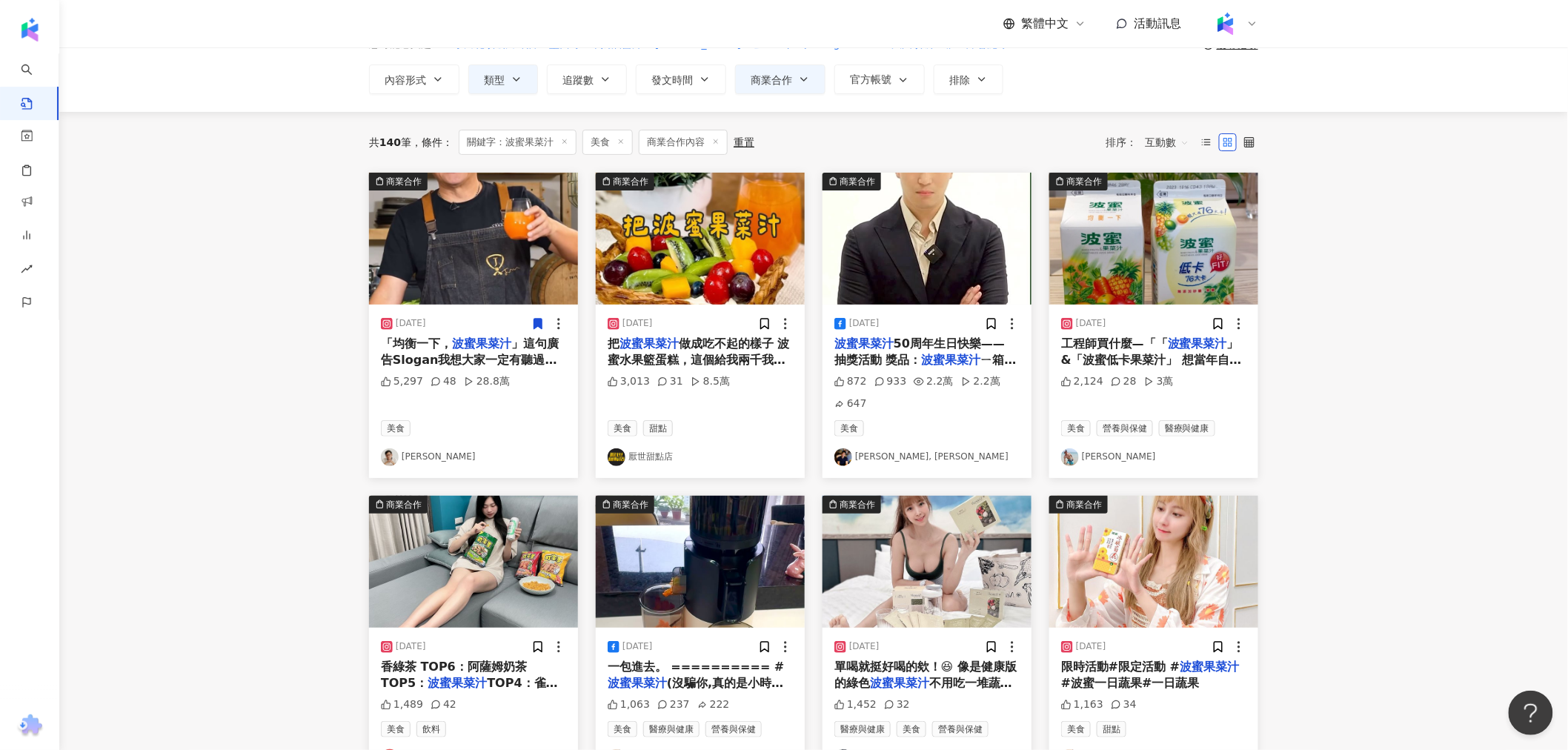
click at [966, 251] on img "button" at bounding box center [927, 238] width 209 height 131
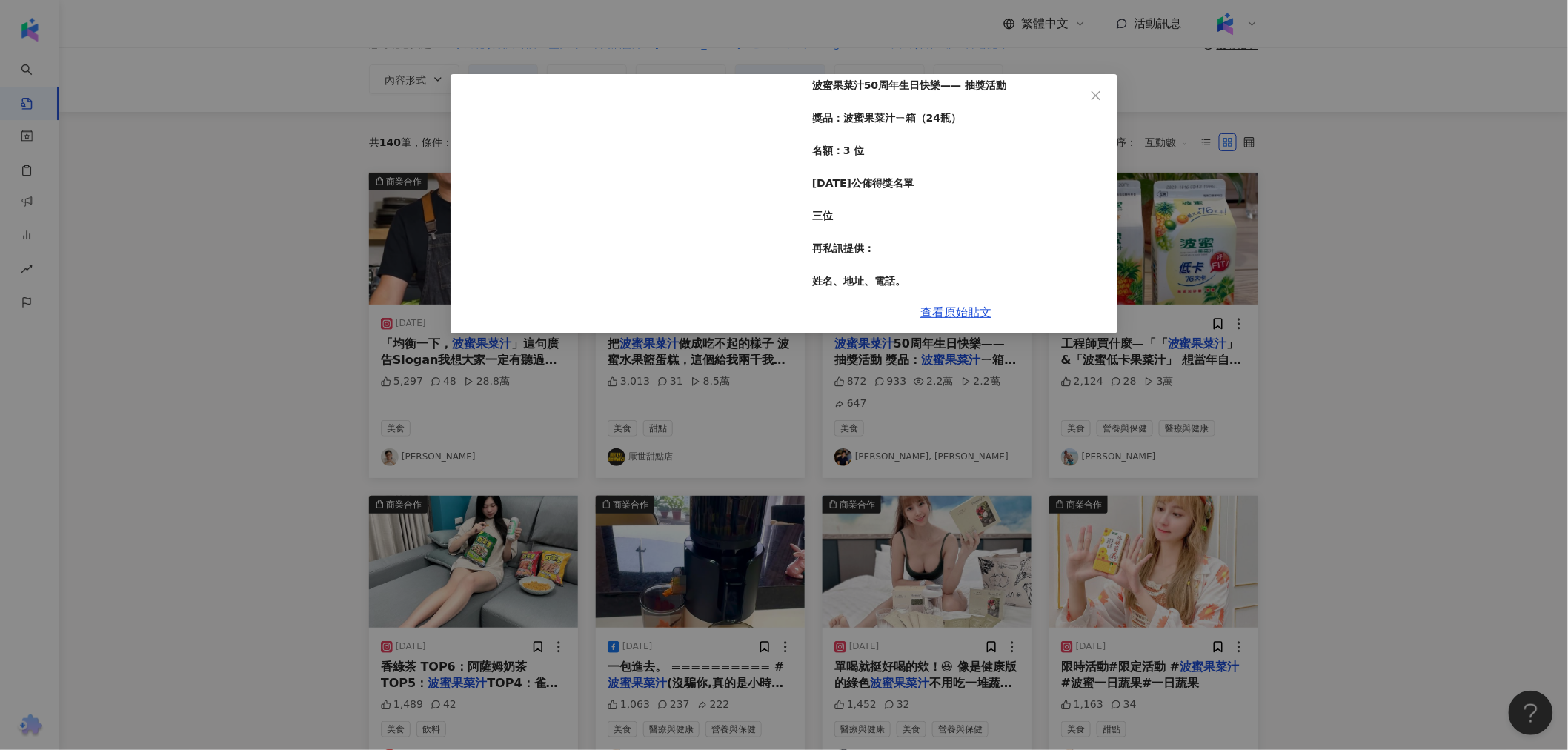
scroll to position [0, 0]
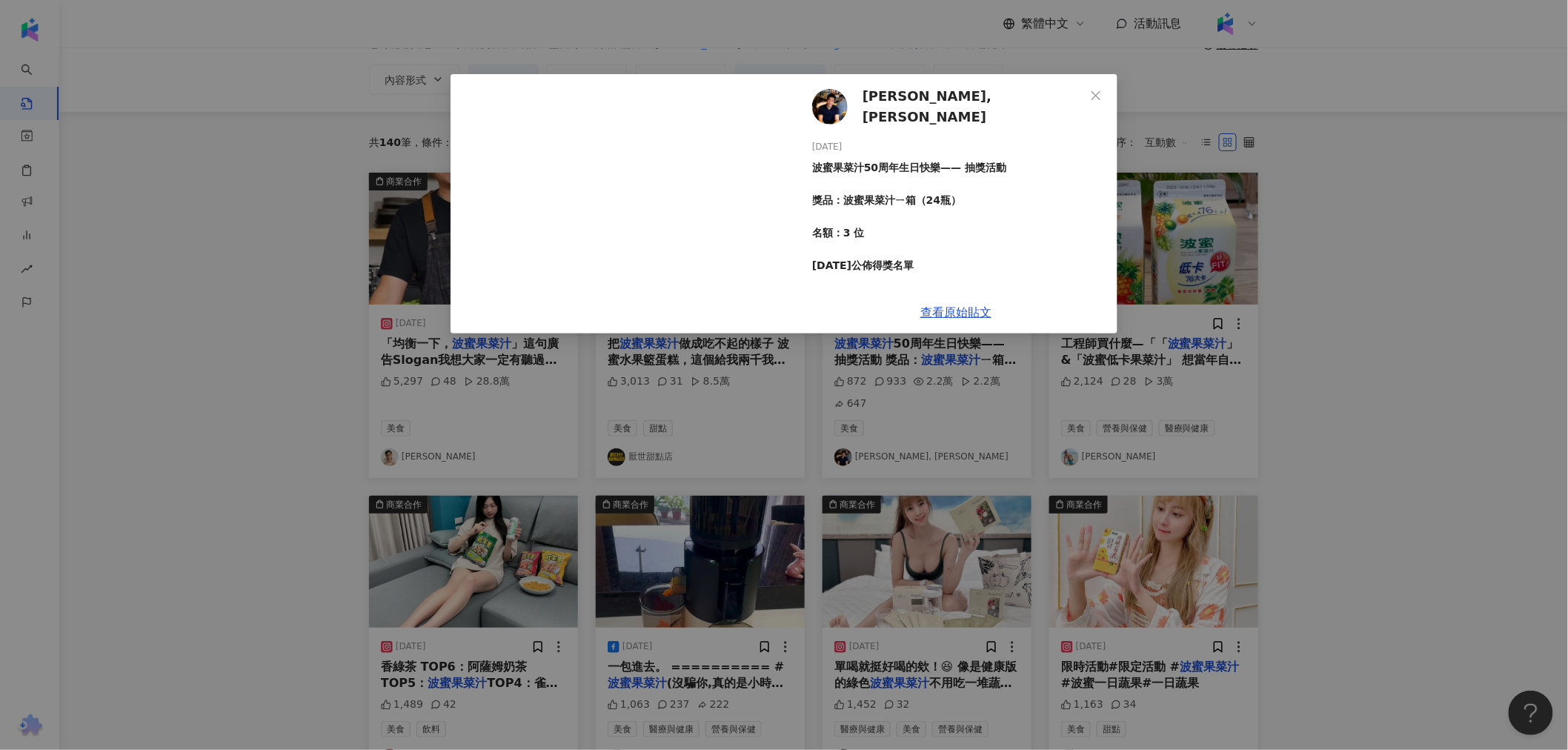
click at [1292, 247] on div "[PERSON_NAME], [PERSON_NAME] [DATE] 波蜜果菜汁50周年生日快樂—— 抽獎活動 獎品：波蜜果菜汁ㄧ箱（24瓶） 名額：3 位…" at bounding box center [784, 375] width 1568 height 750
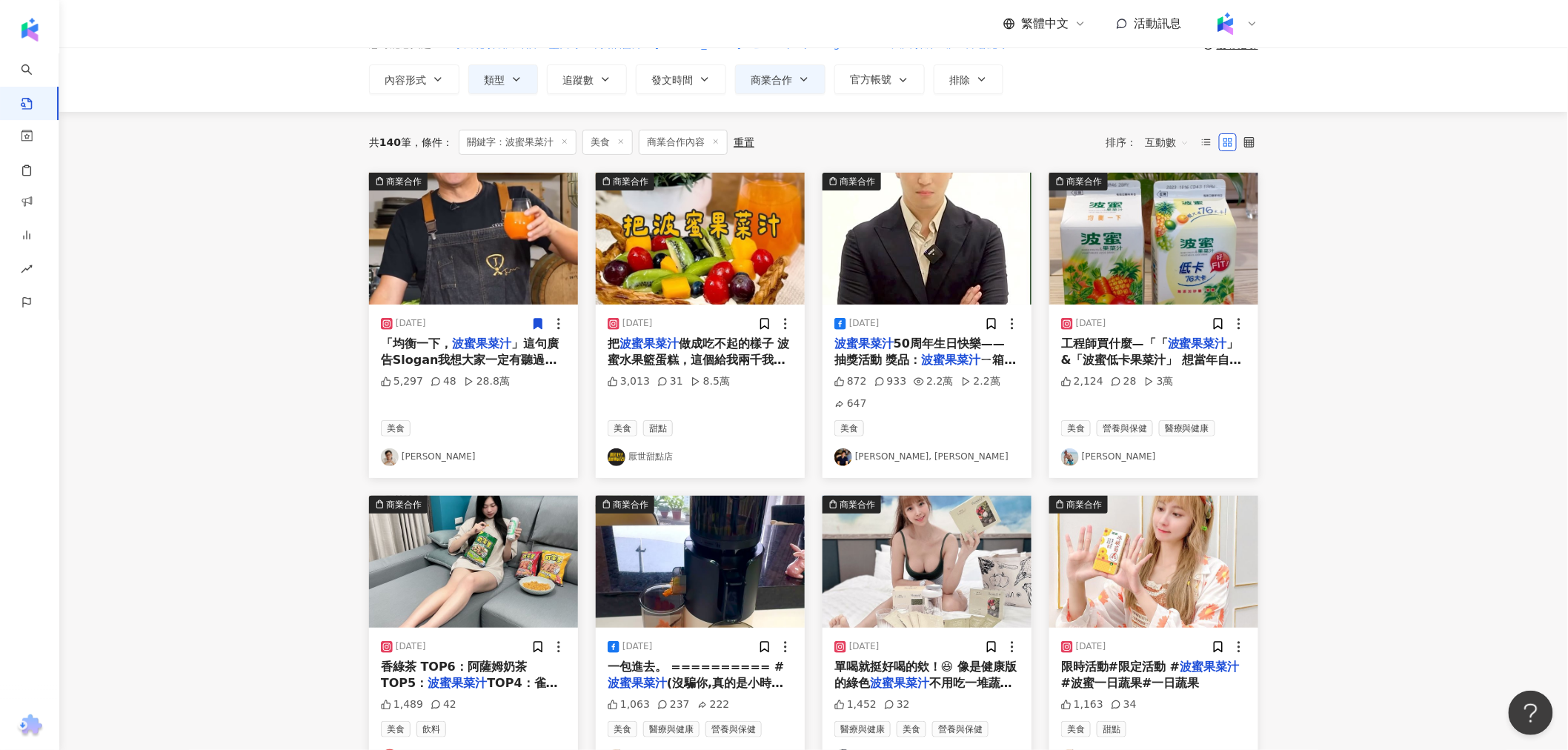
click at [735, 235] on img "button" at bounding box center [700, 238] width 209 height 131
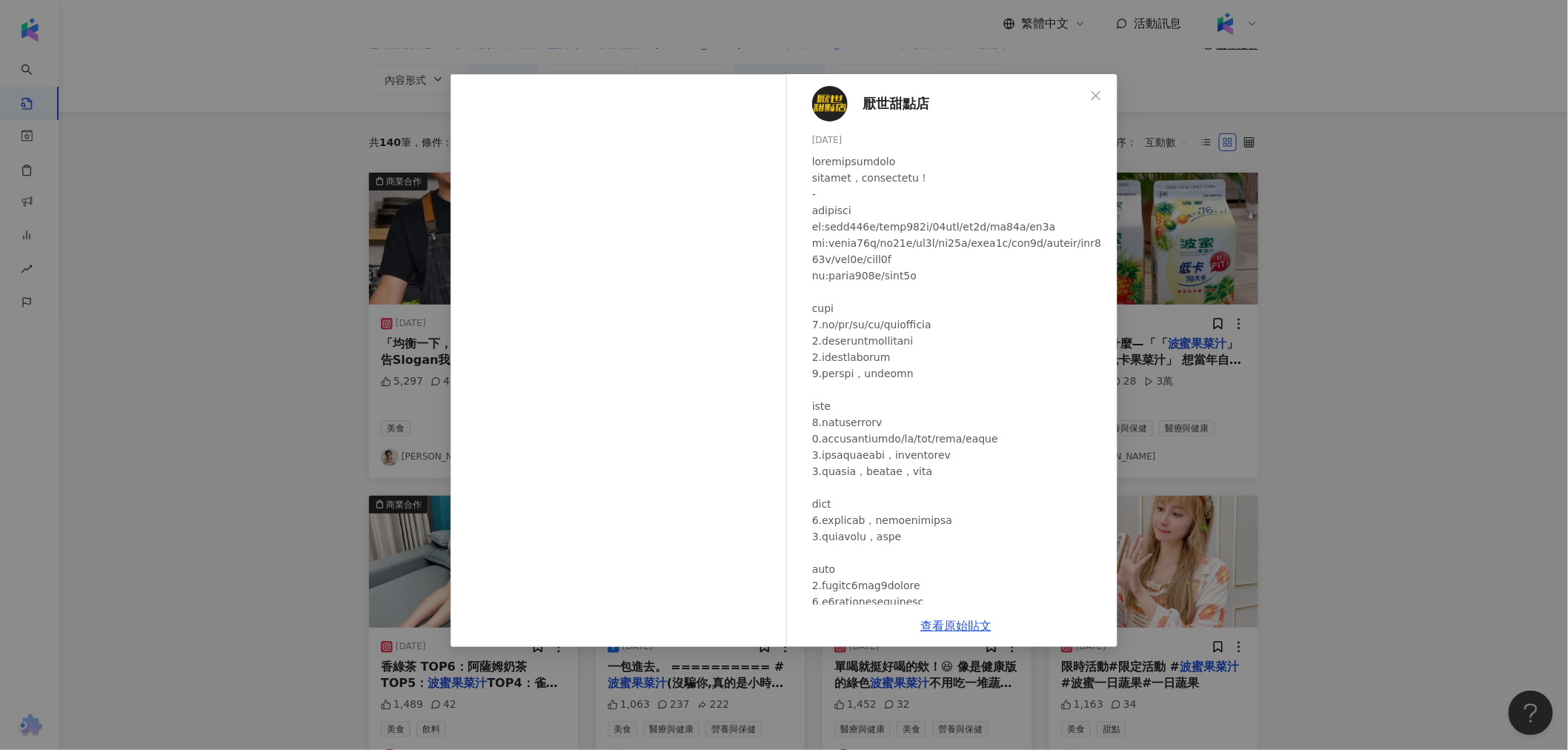
click at [1273, 245] on div "厭世甜點店 [DATE] 3,013 31 8.5萬 查看原始貼文" at bounding box center [784, 375] width 1568 height 750
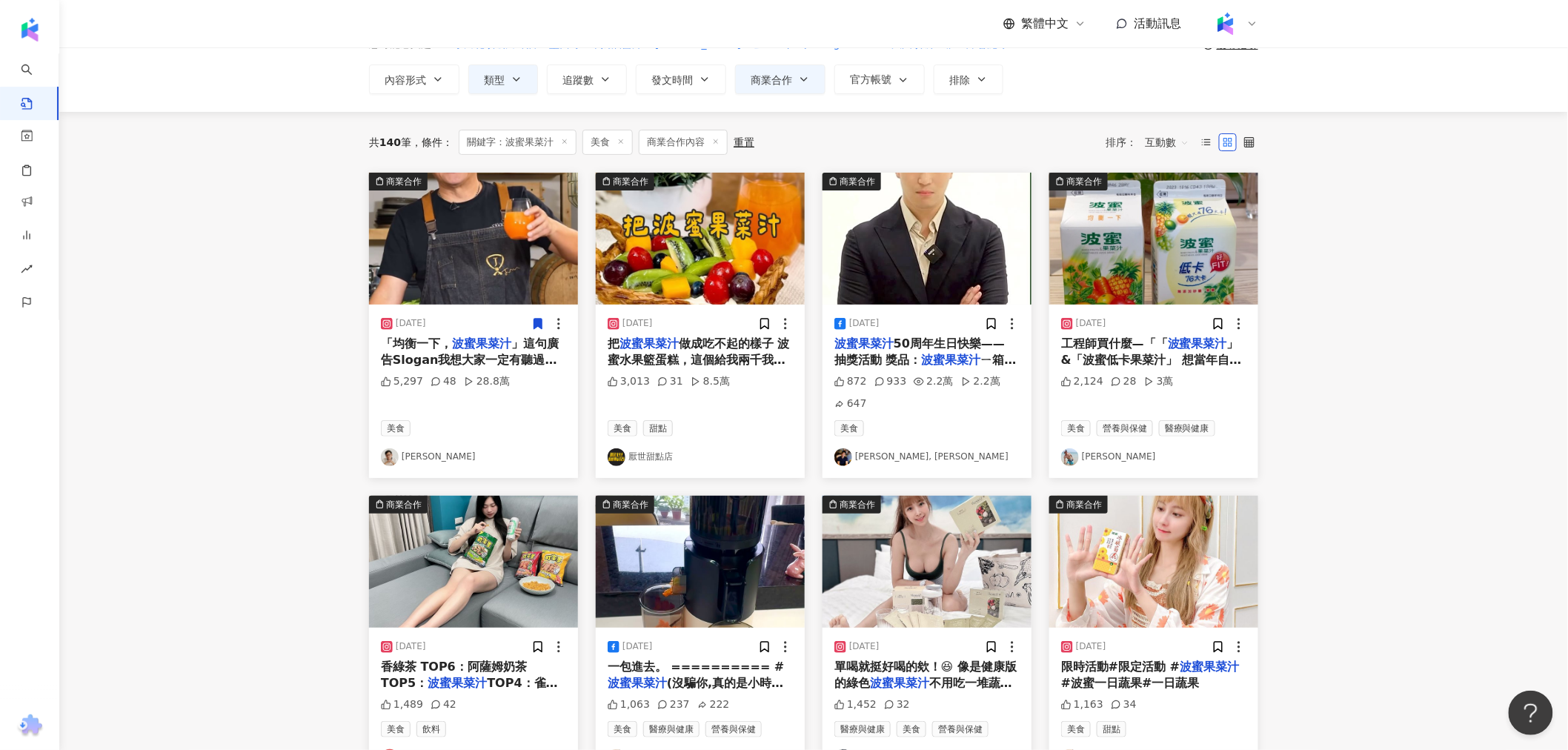
click at [1143, 252] on img "button" at bounding box center [1153, 238] width 209 height 131
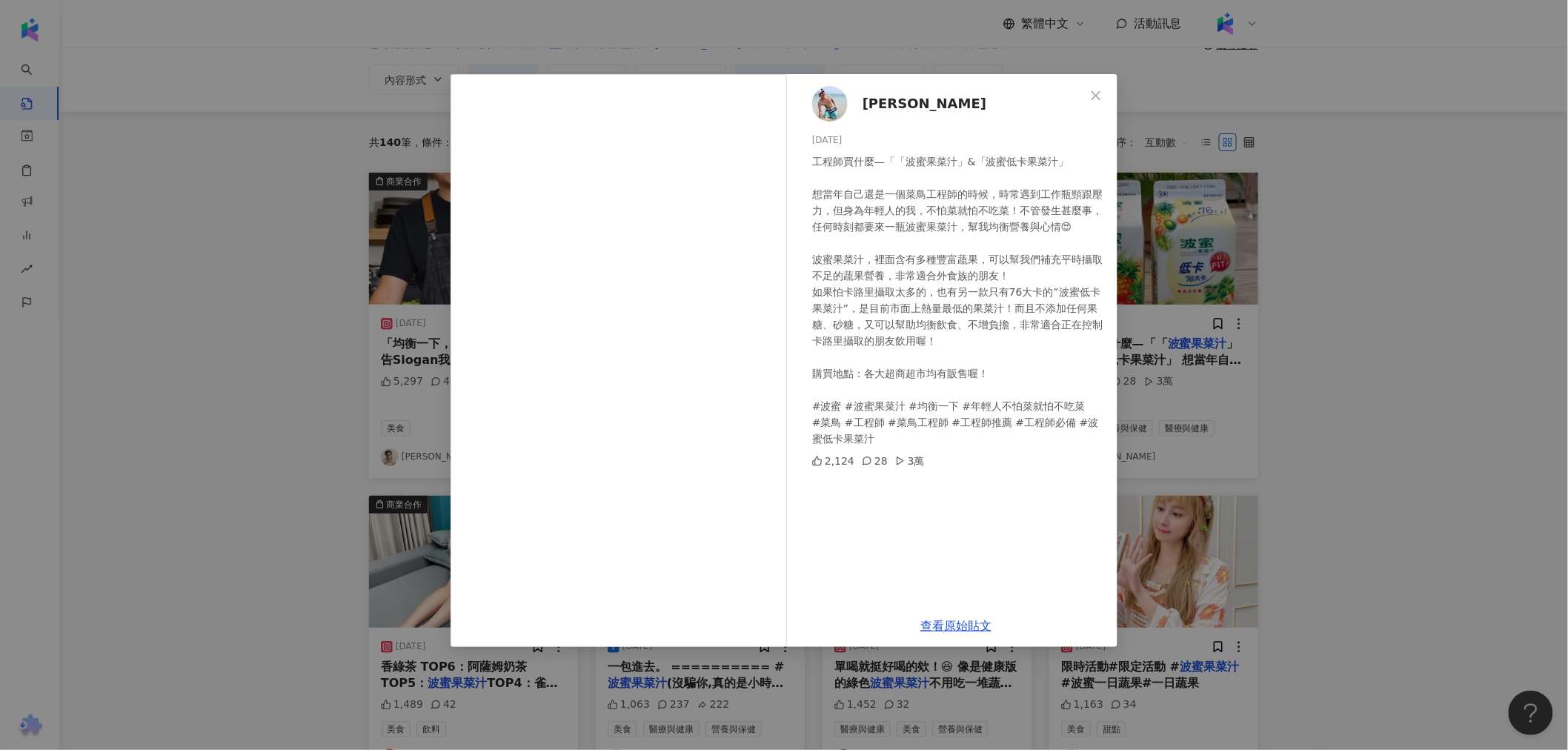
click at [195, 300] on div "[PERSON_NAME][DATE] 工程師買什麼—「「波蜜果菜汁」&「波蜜低卡果菜汁」 想當年自己還是一個菜鳥工程師的時候，時常遇到工作瓶頸跟壓力，但身為…" at bounding box center [784, 375] width 1568 height 750
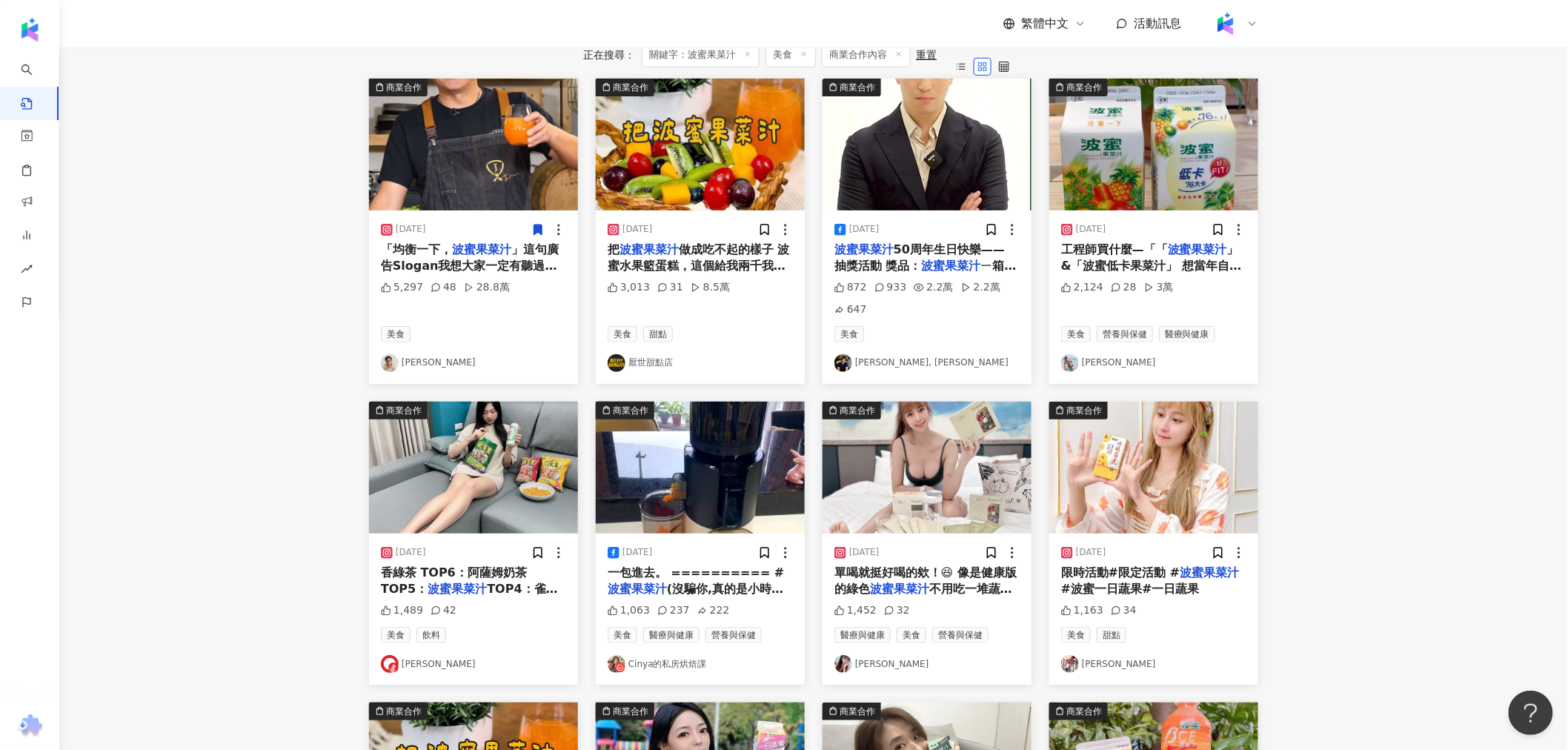
scroll to position [329, 0]
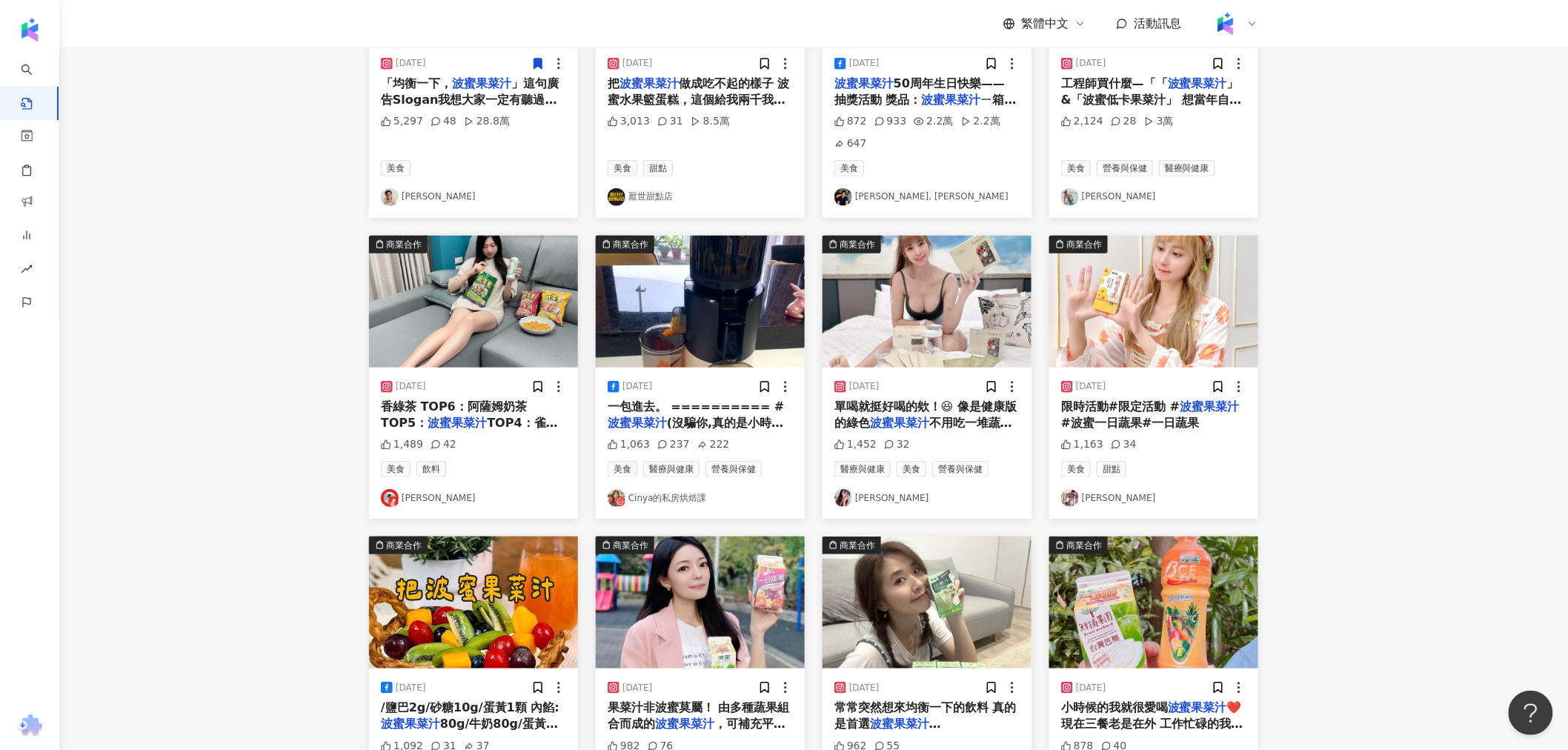
click at [672, 319] on img "button" at bounding box center [700, 301] width 209 height 131
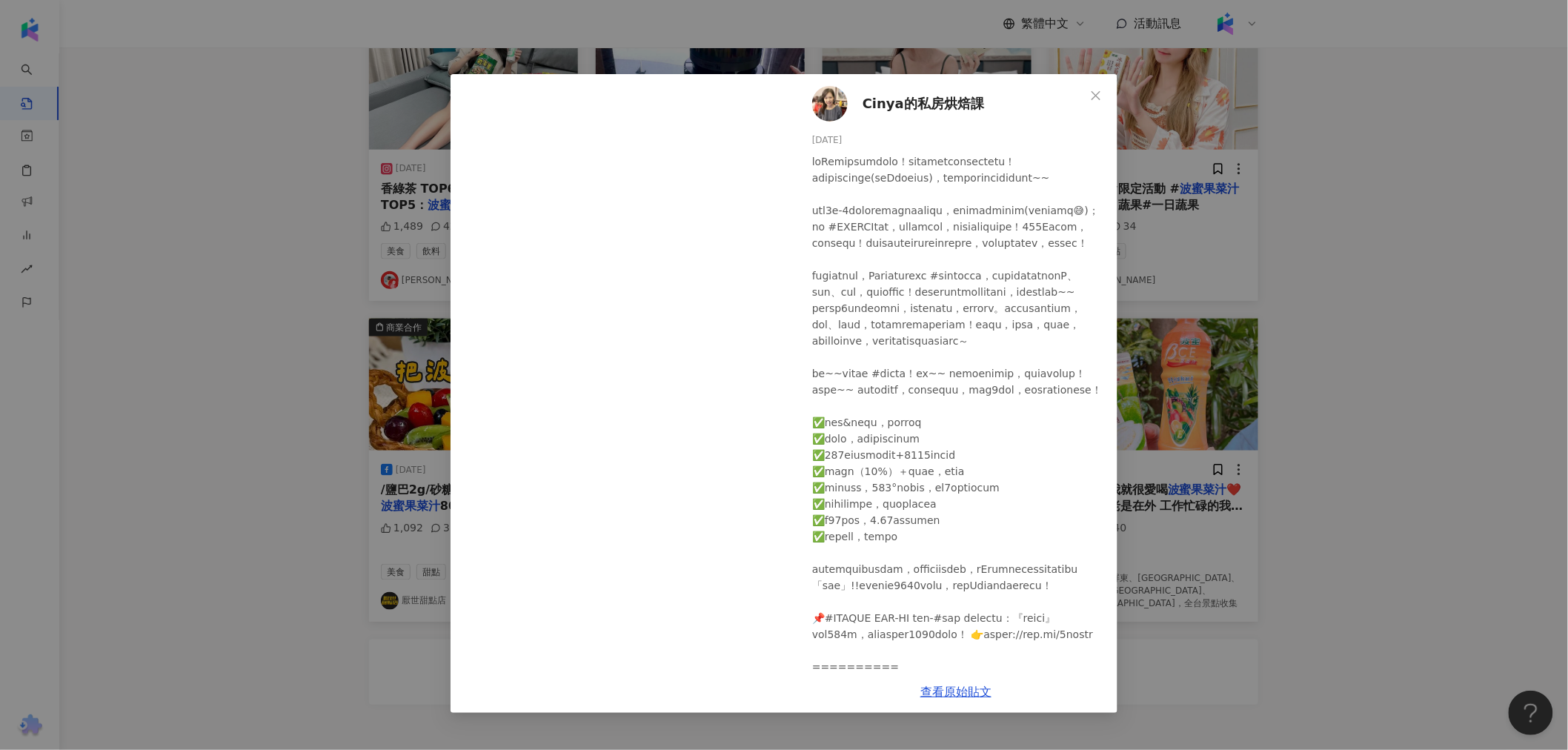
scroll to position [576, 0]
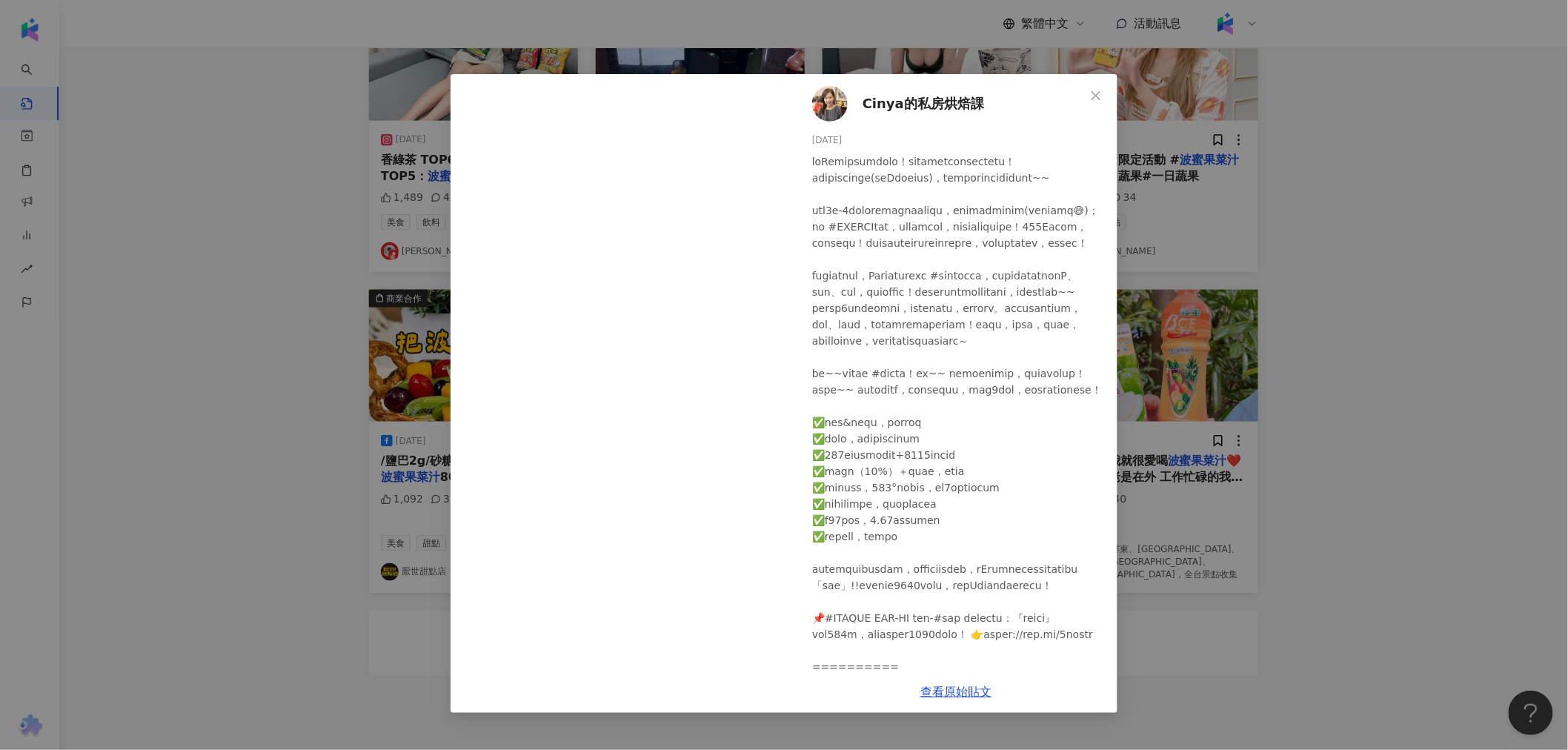
click at [1243, 253] on div "Cinya的私房烘焙課 [DATE] 1,063 237 222 查看原始貼文" at bounding box center [784, 375] width 1568 height 750
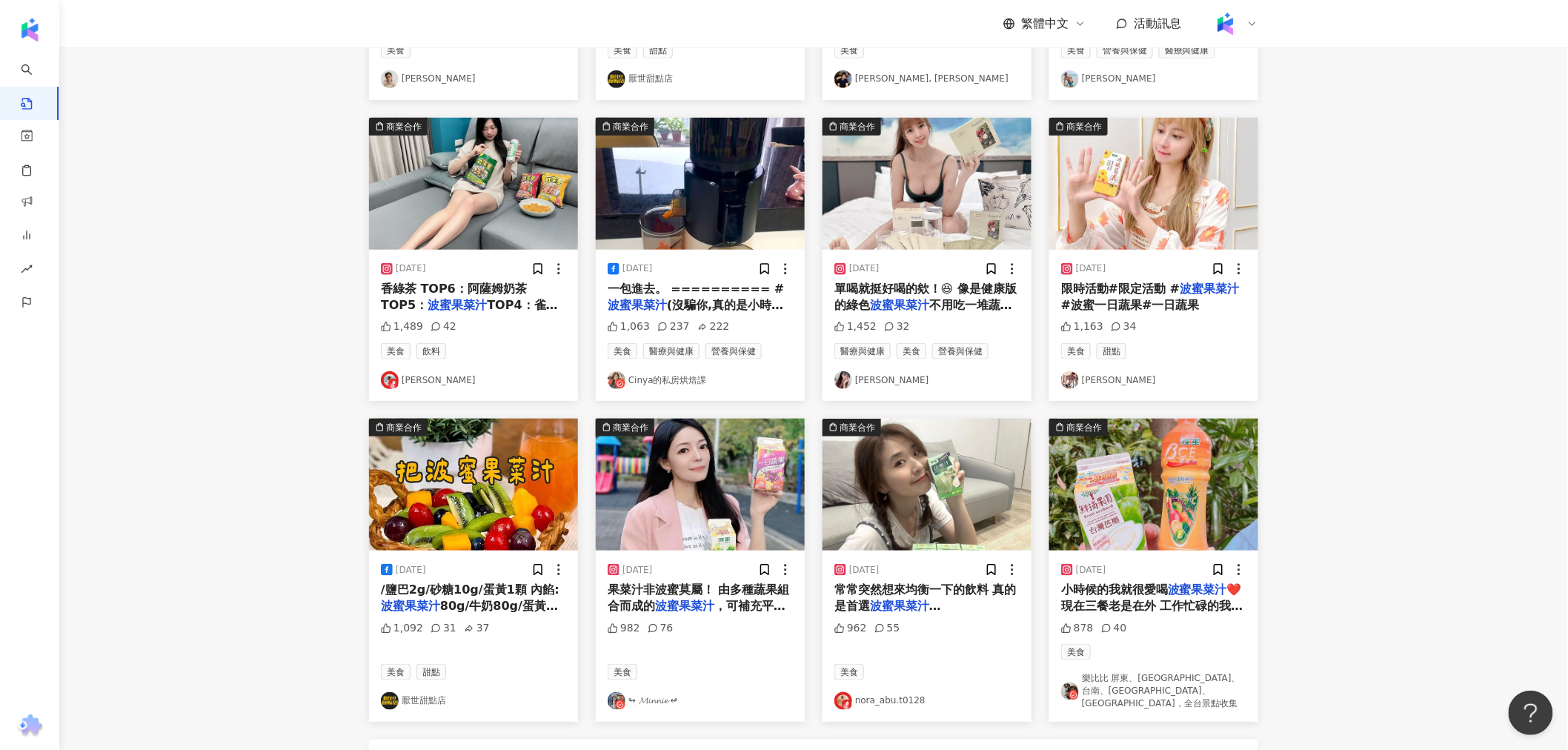
scroll to position [411, 0]
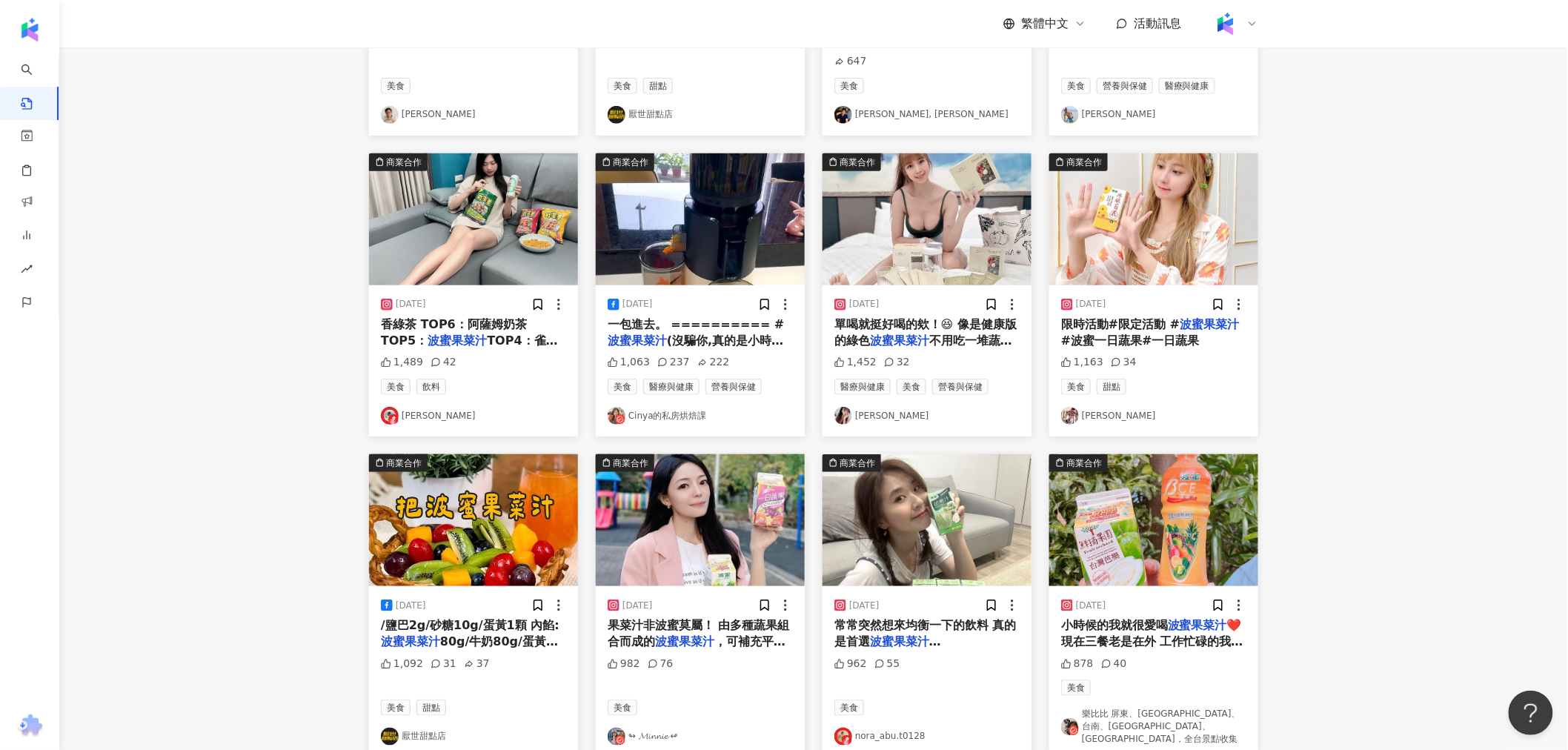
click at [867, 263] on img "button" at bounding box center [927, 218] width 209 height 131
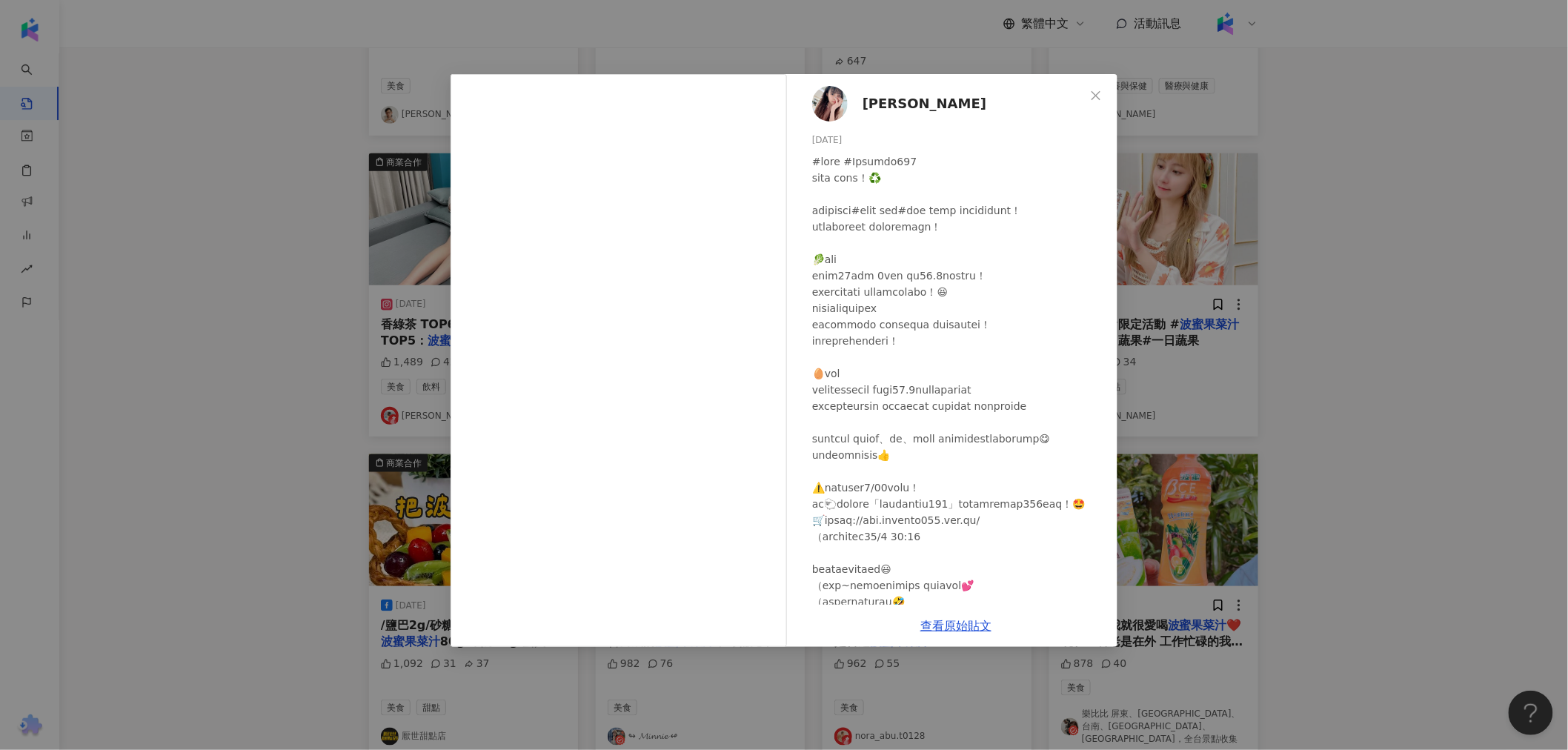
click at [1193, 343] on div "[PERSON_NAME] [DATE] 1,452 32 查看原始貼文" at bounding box center [784, 375] width 1568 height 750
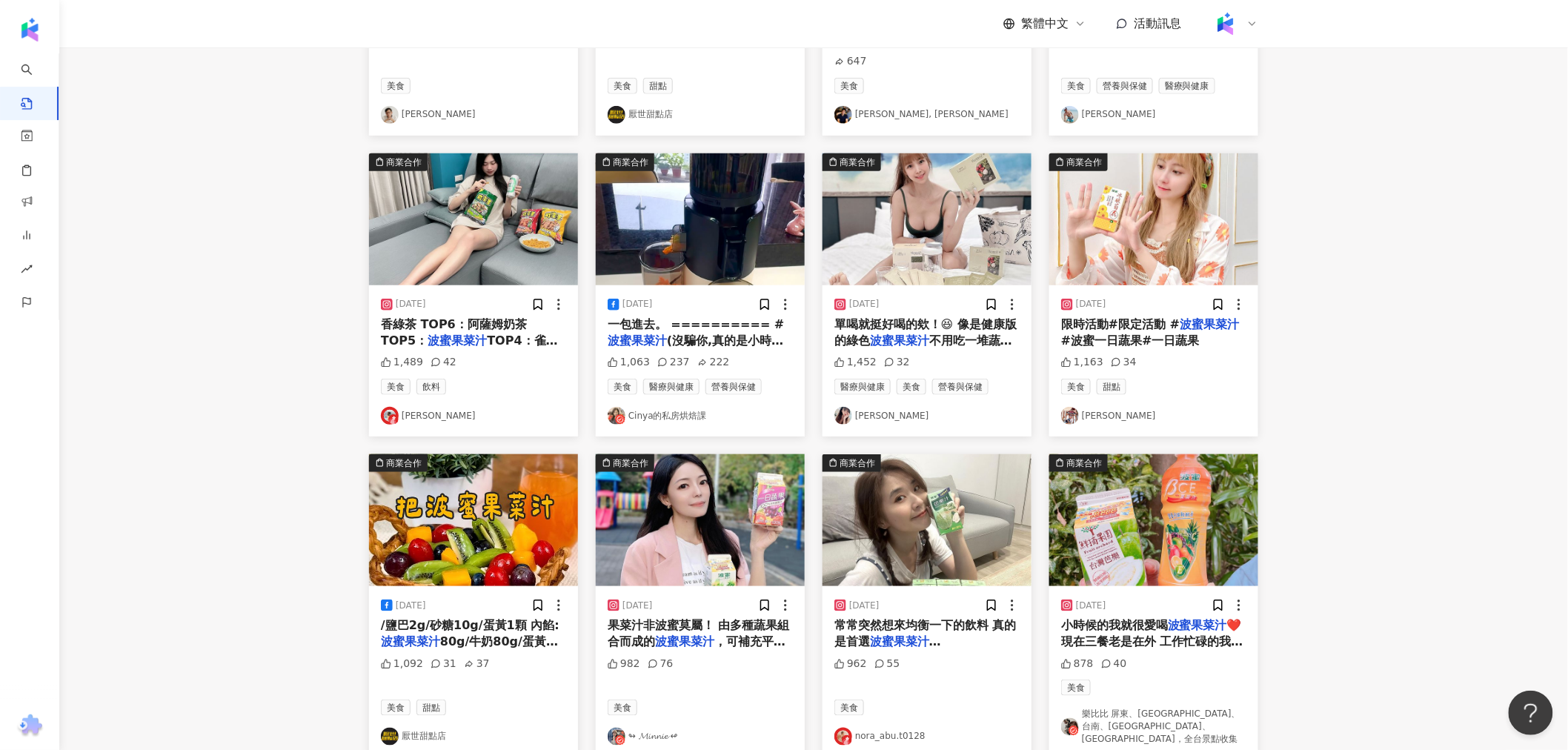
click at [1152, 235] on img "button" at bounding box center [1153, 218] width 209 height 131
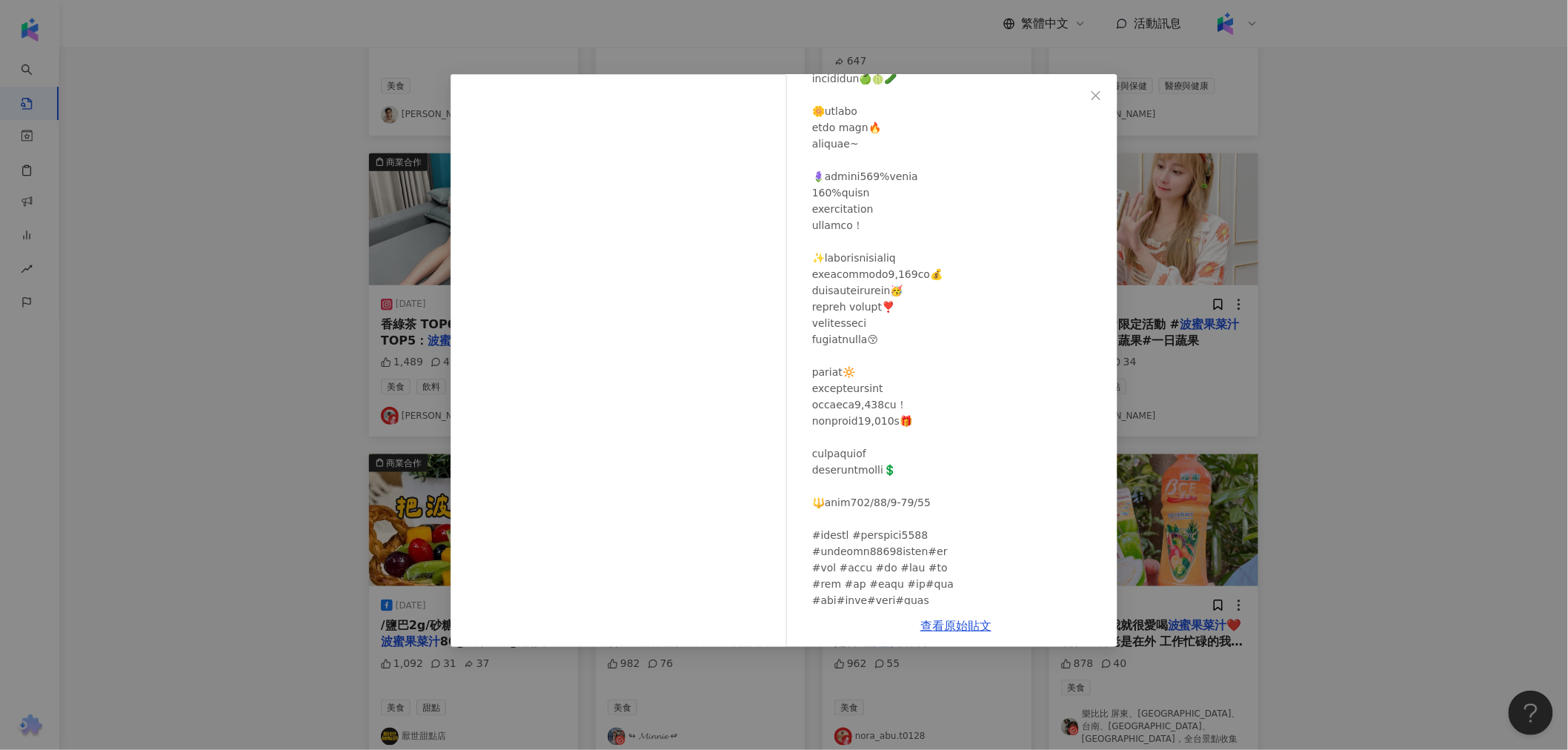
scroll to position [206, 0]
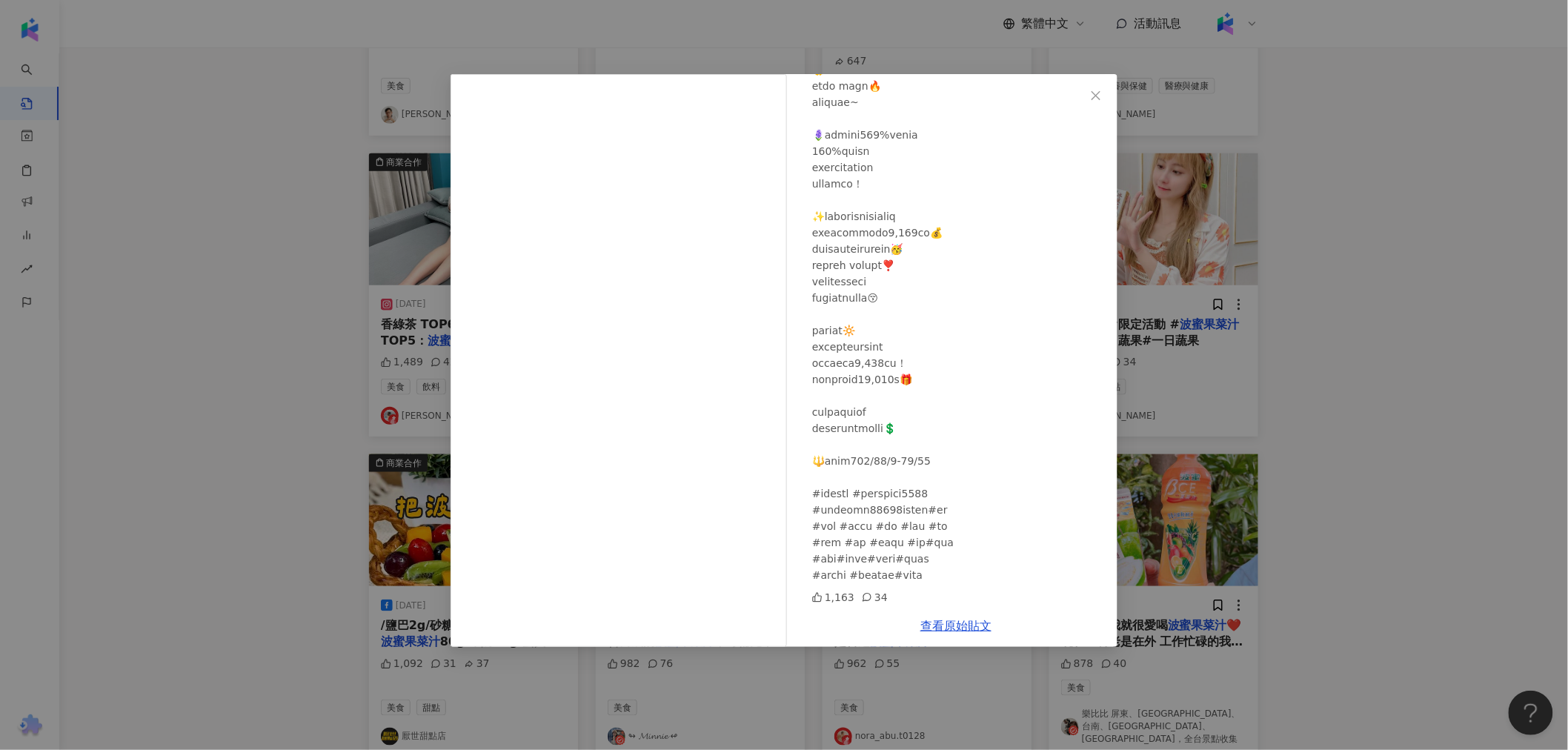
click at [1329, 277] on div "[PERSON_NAME] [DATE] 1,163 34 查看原始貼文" at bounding box center [784, 375] width 1568 height 750
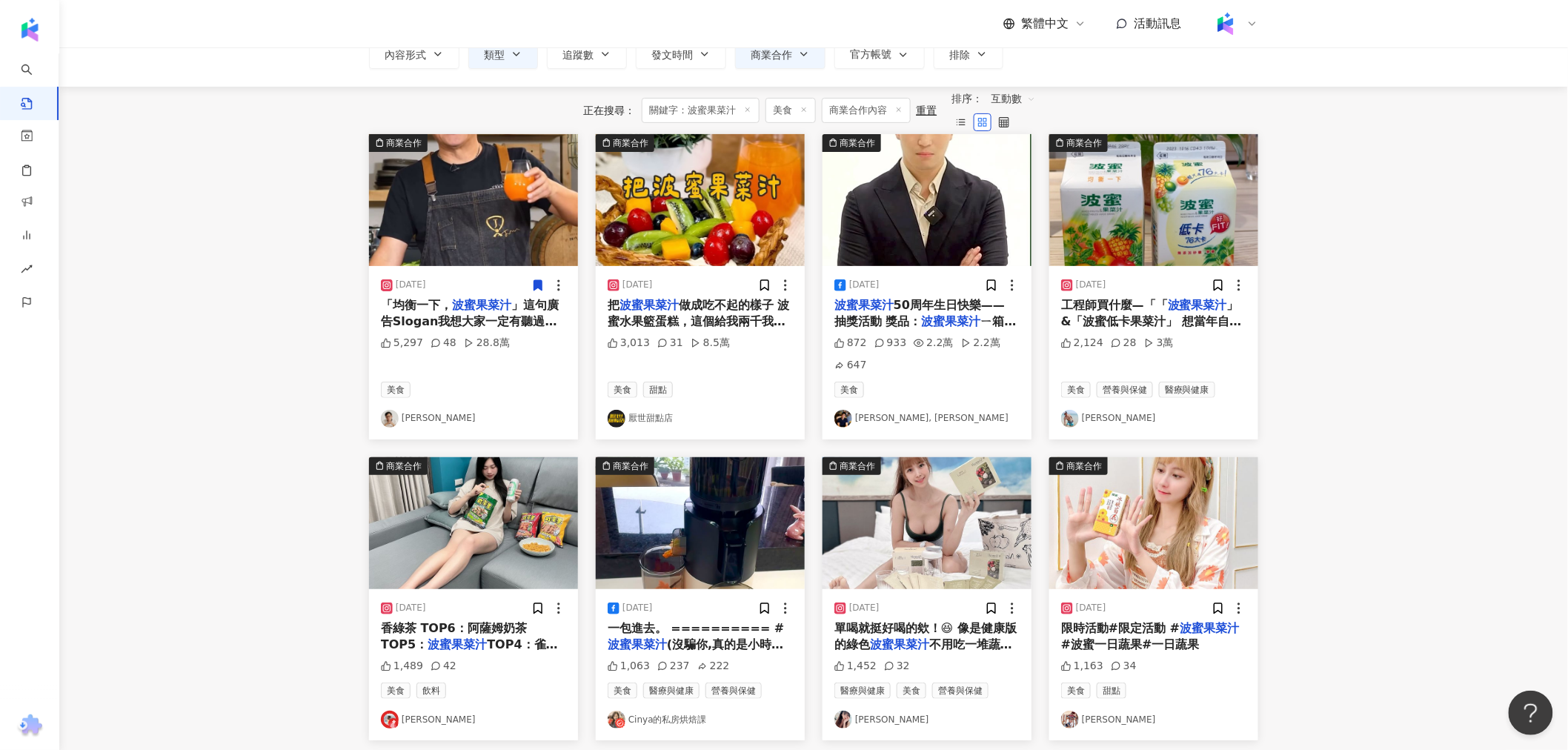
scroll to position [0, 0]
